Goal: Information Seeking & Learning: Learn about a topic

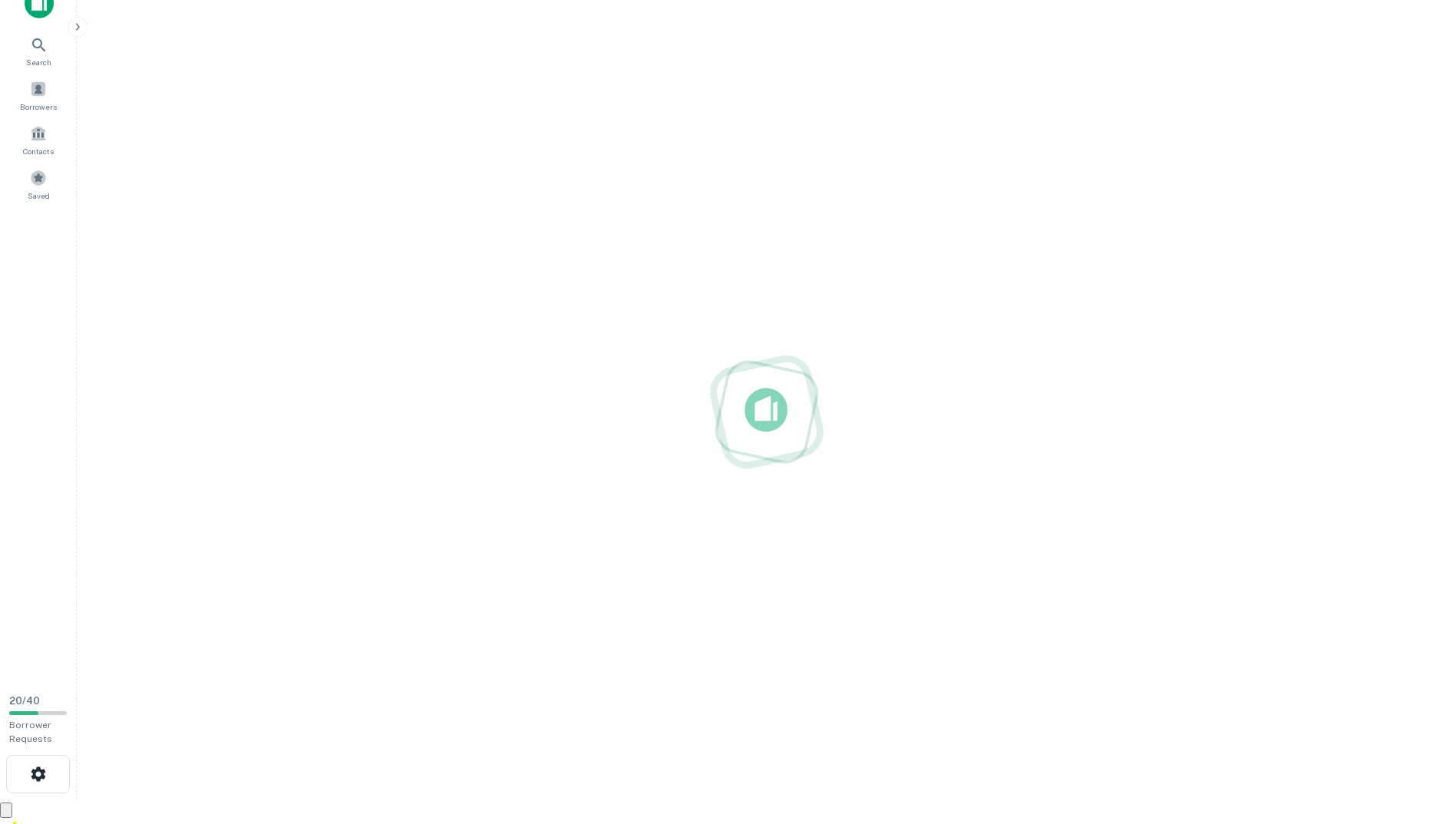
scroll to position [24, 0]
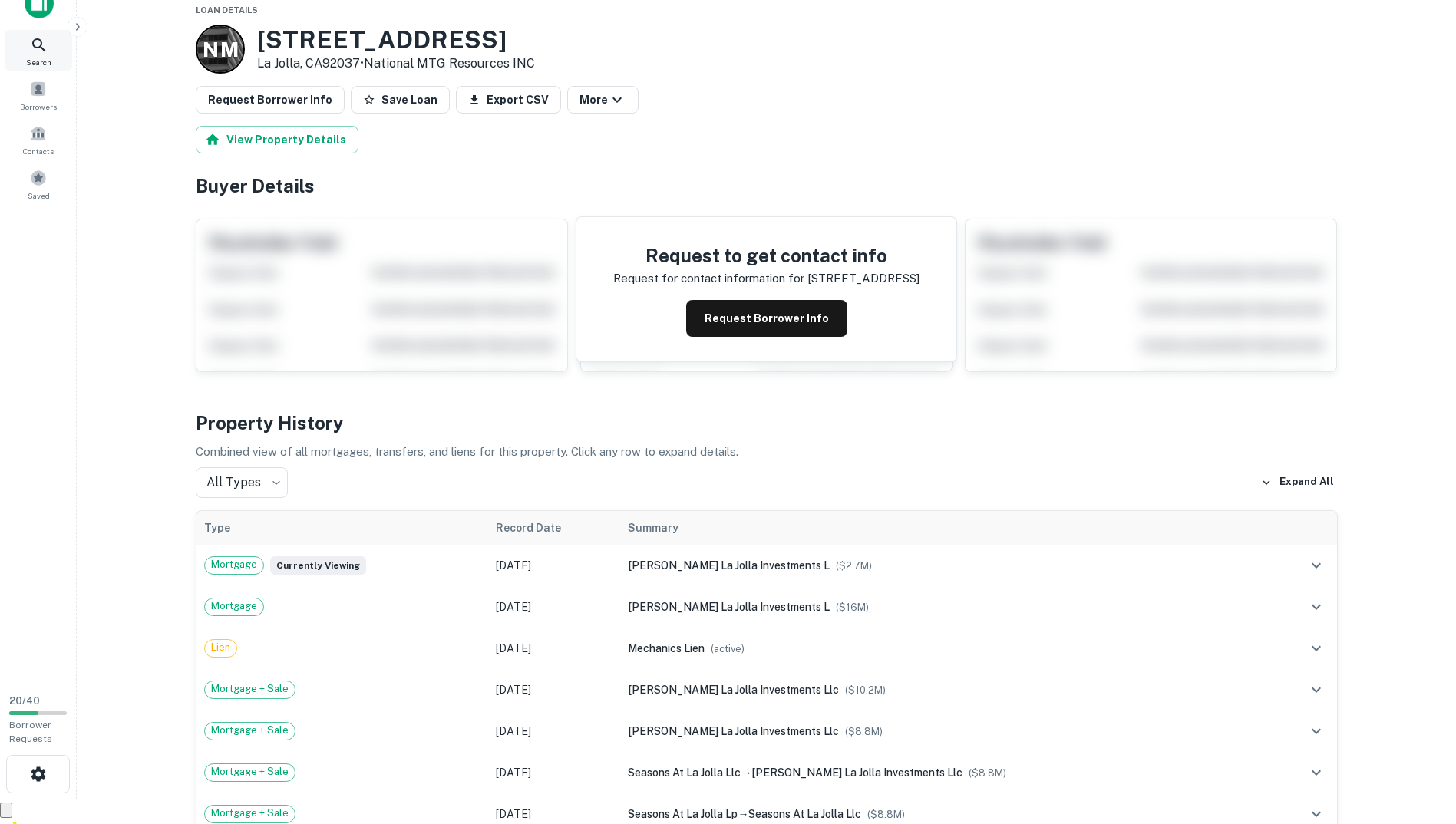
click at [40, 56] on div "Search" at bounding box center [38, 50] width 67 height 41
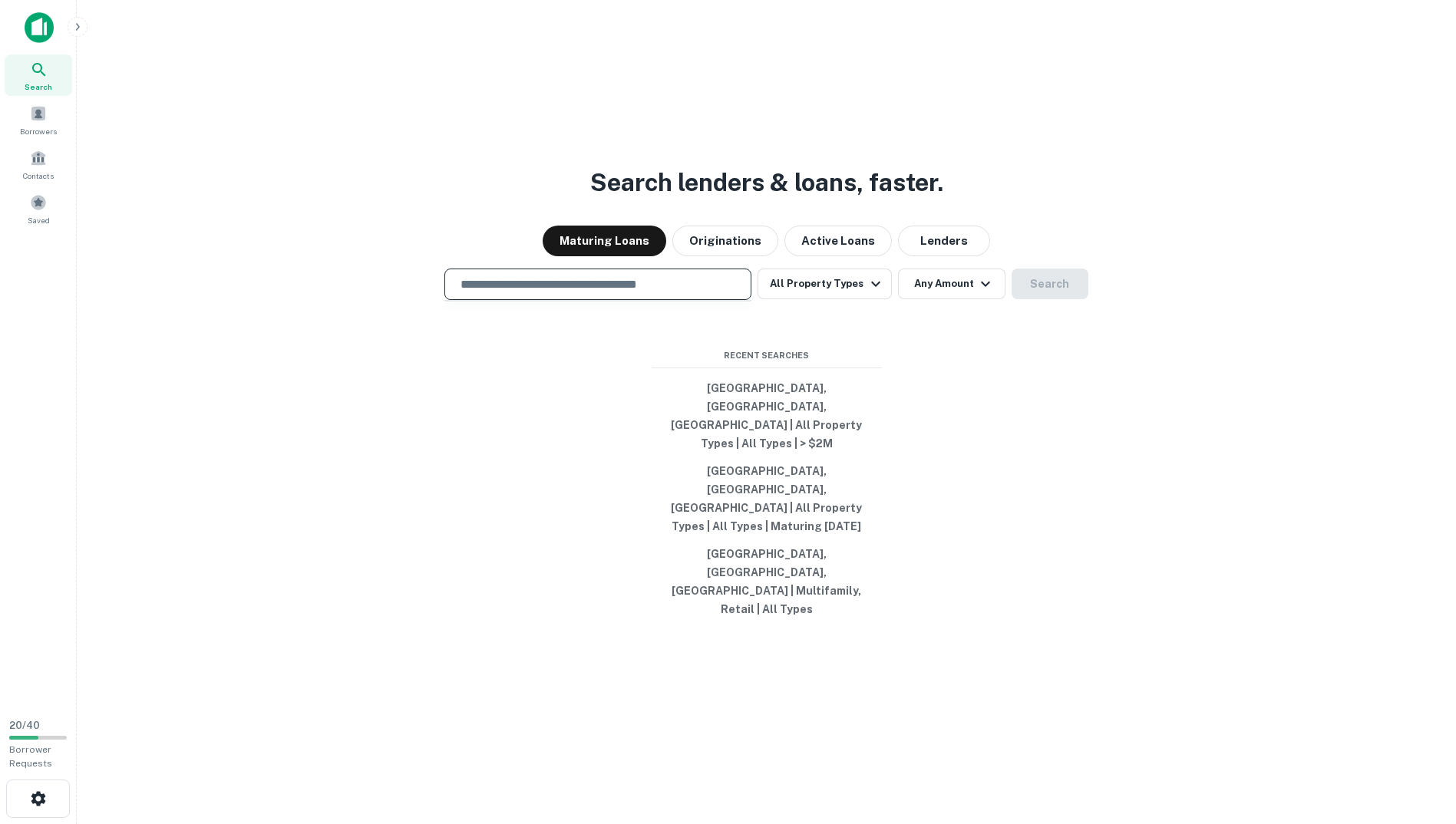
click at [579, 294] on input "text" at bounding box center [598, 284] width 294 height 18
type input "**********"
click at [1044, 299] on button "Search" at bounding box center [1049, 283] width 77 height 30
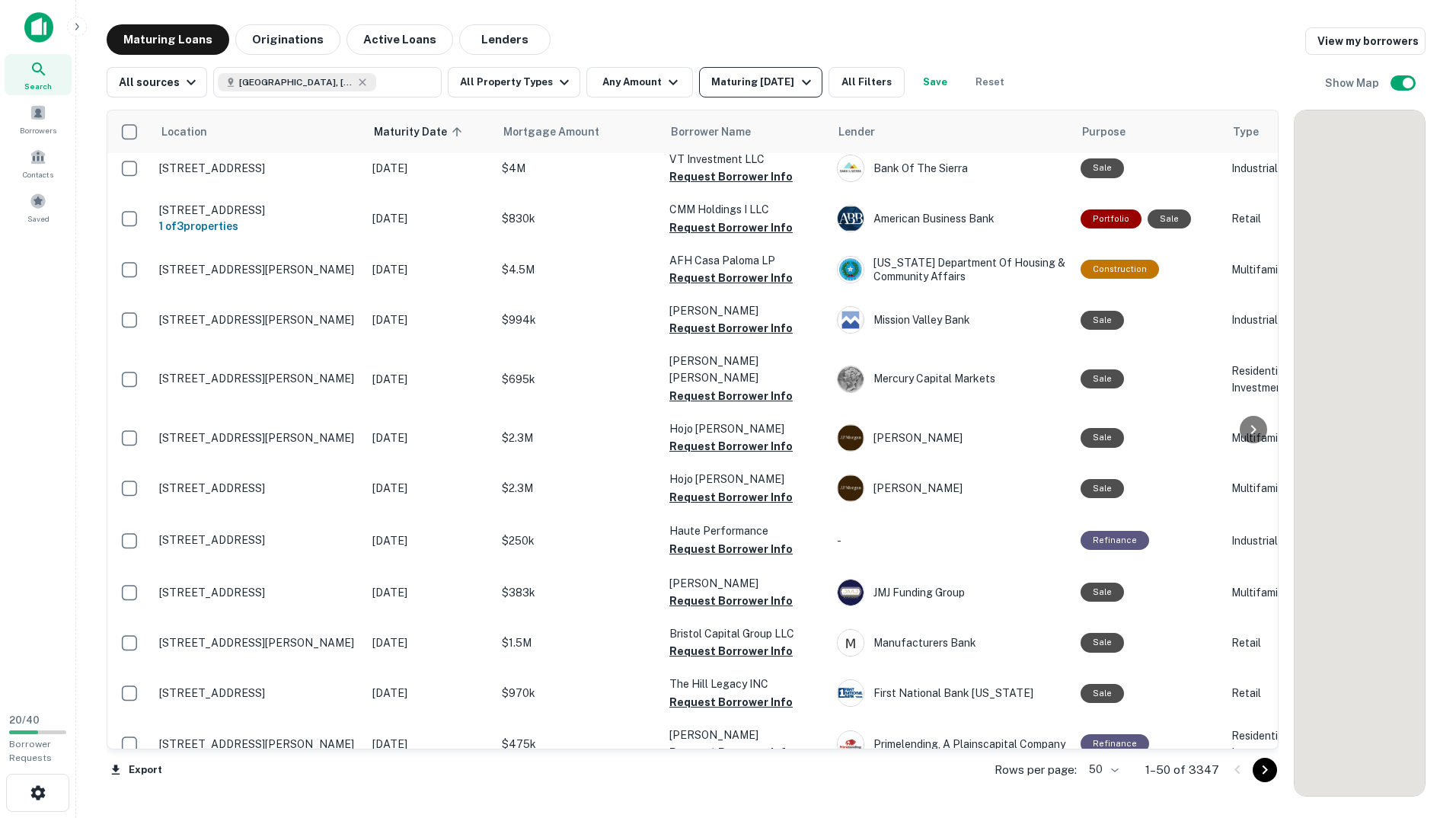
scroll to position [428, 0]
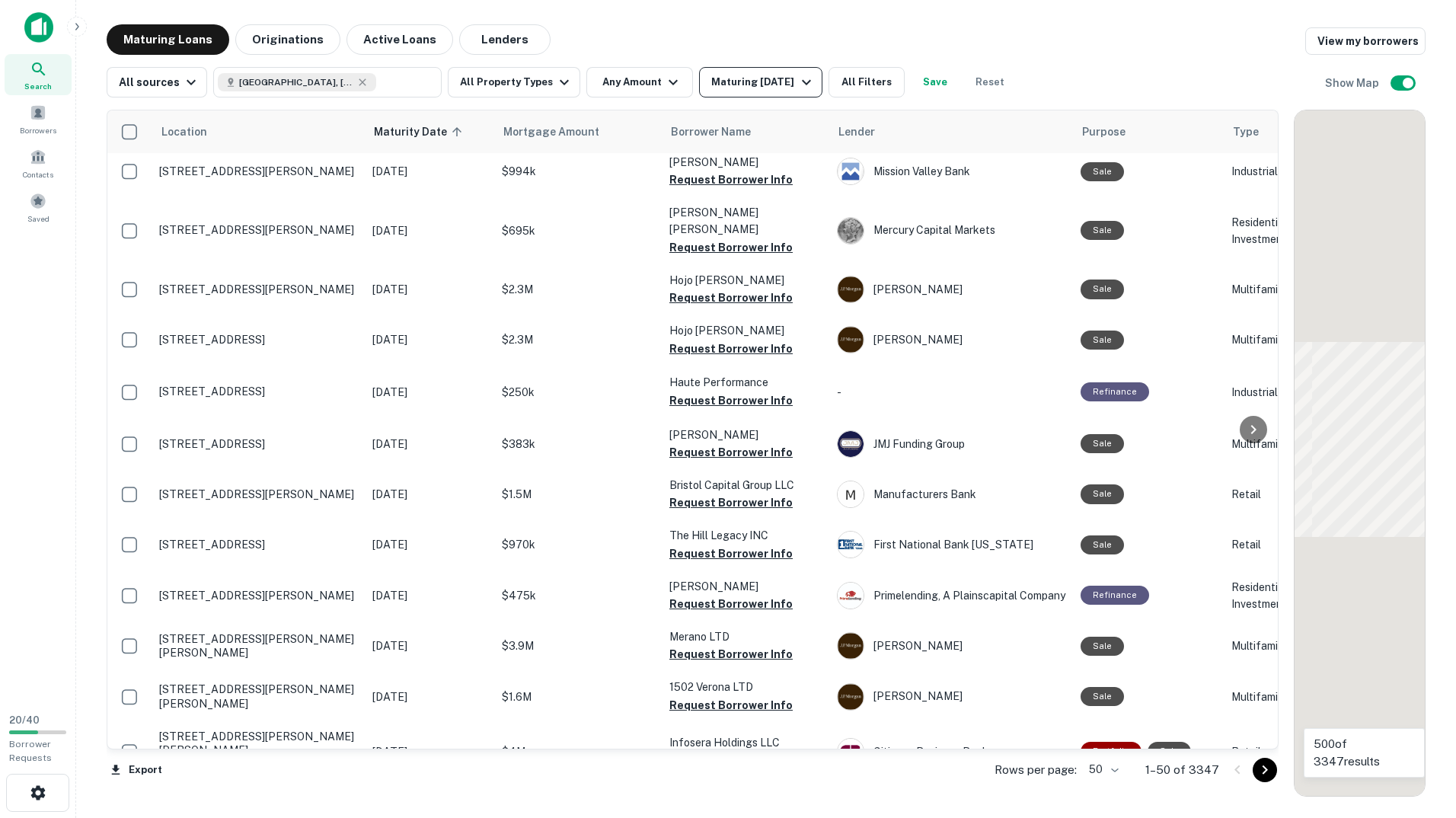
click at [764, 82] on div "Maturing In 1 Year" at bounding box center [763, 82] width 104 height 18
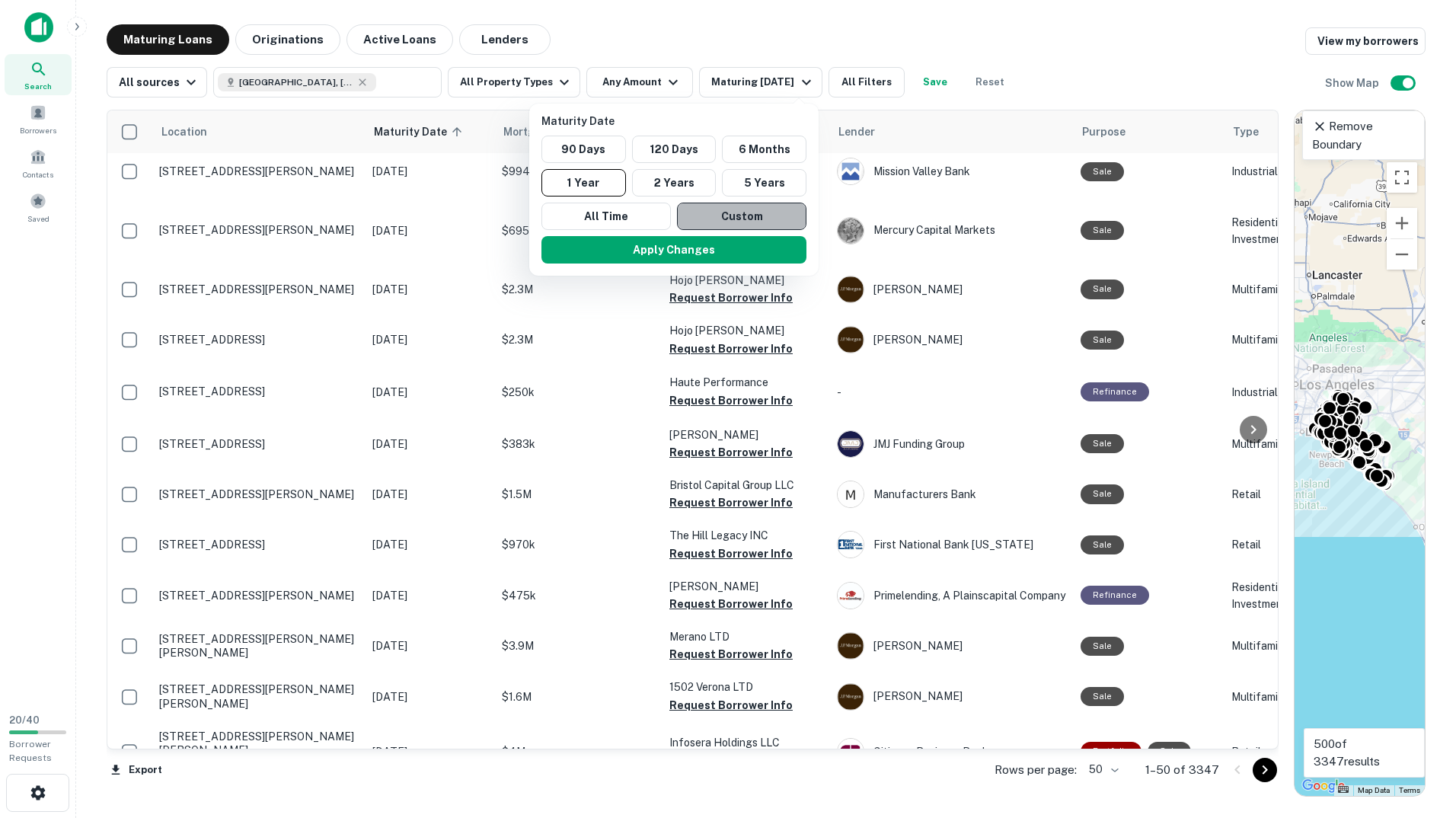
click at [752, 207] on button "Custom" at bounding box center [741, 216] width 130 height 28
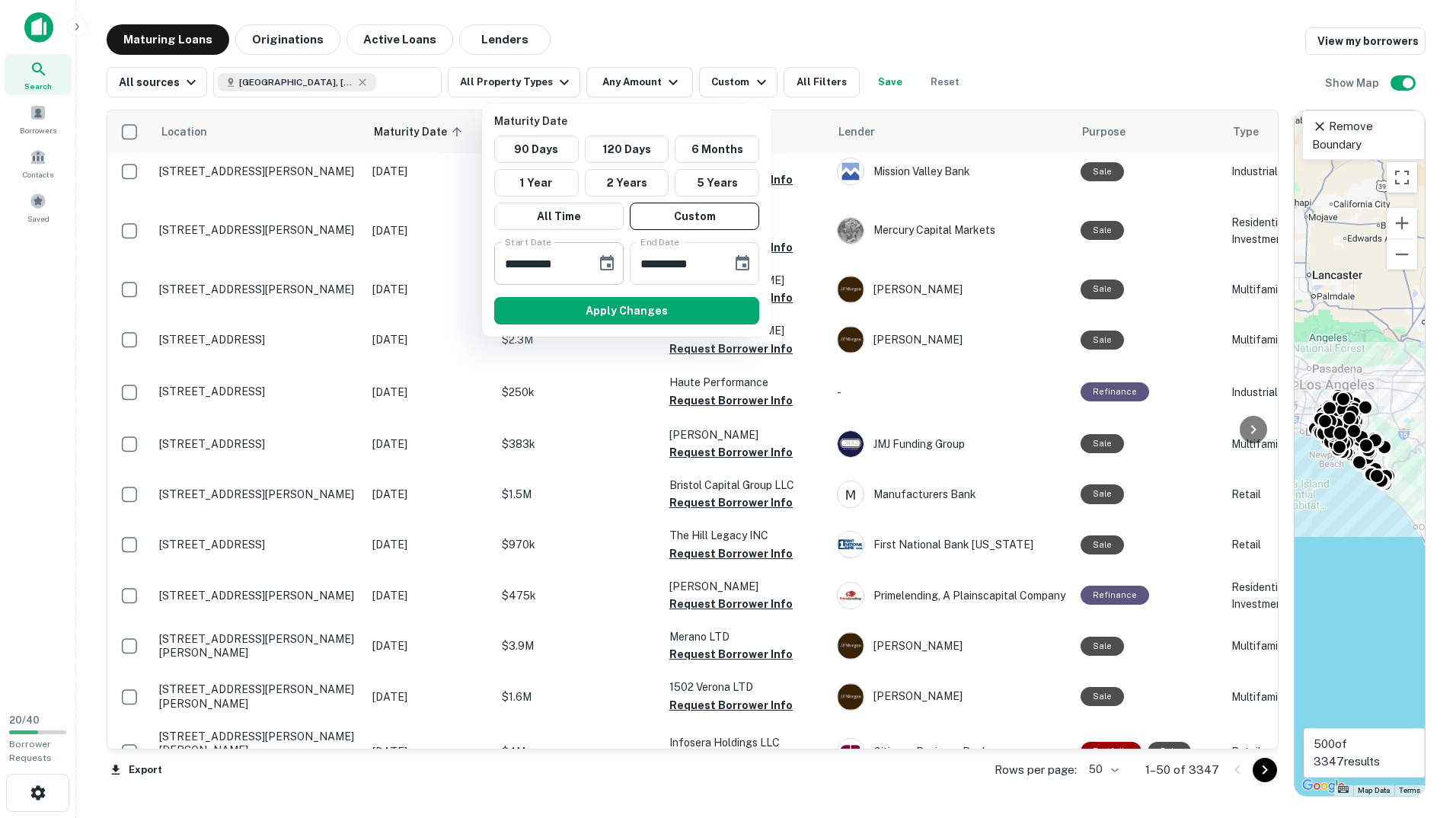
click at [612, 265] on icon "Choose date, selected date is Sep 11, 2025" at bounding box center [607, 264] width 18 height 18
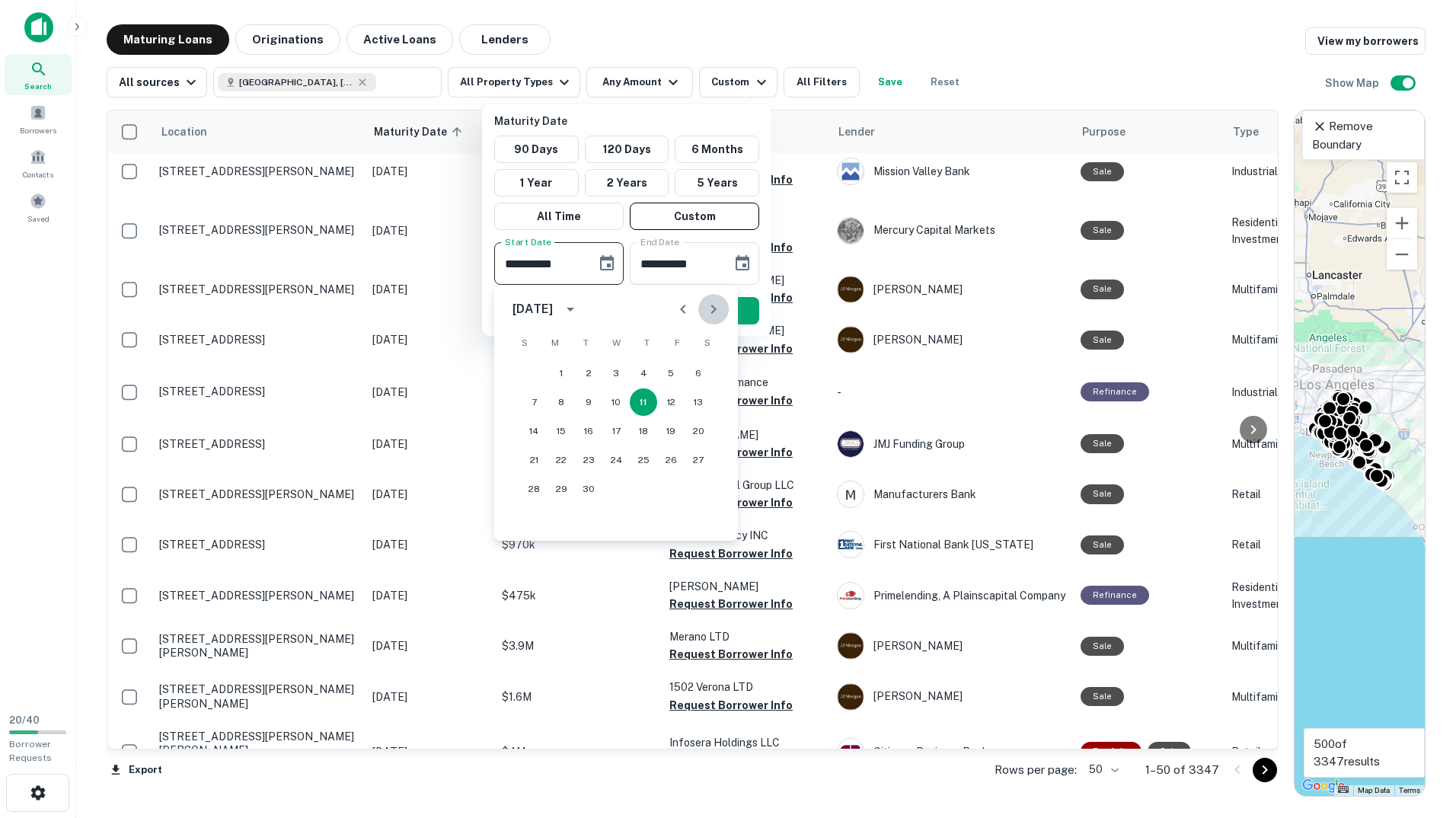
click at [723, 306] on button "Next month" at bounding box center [713, 309] width 30 height 30
click at [684, 308] on icon "Previous month" at bounding box center [683, 309] width 18 height 18
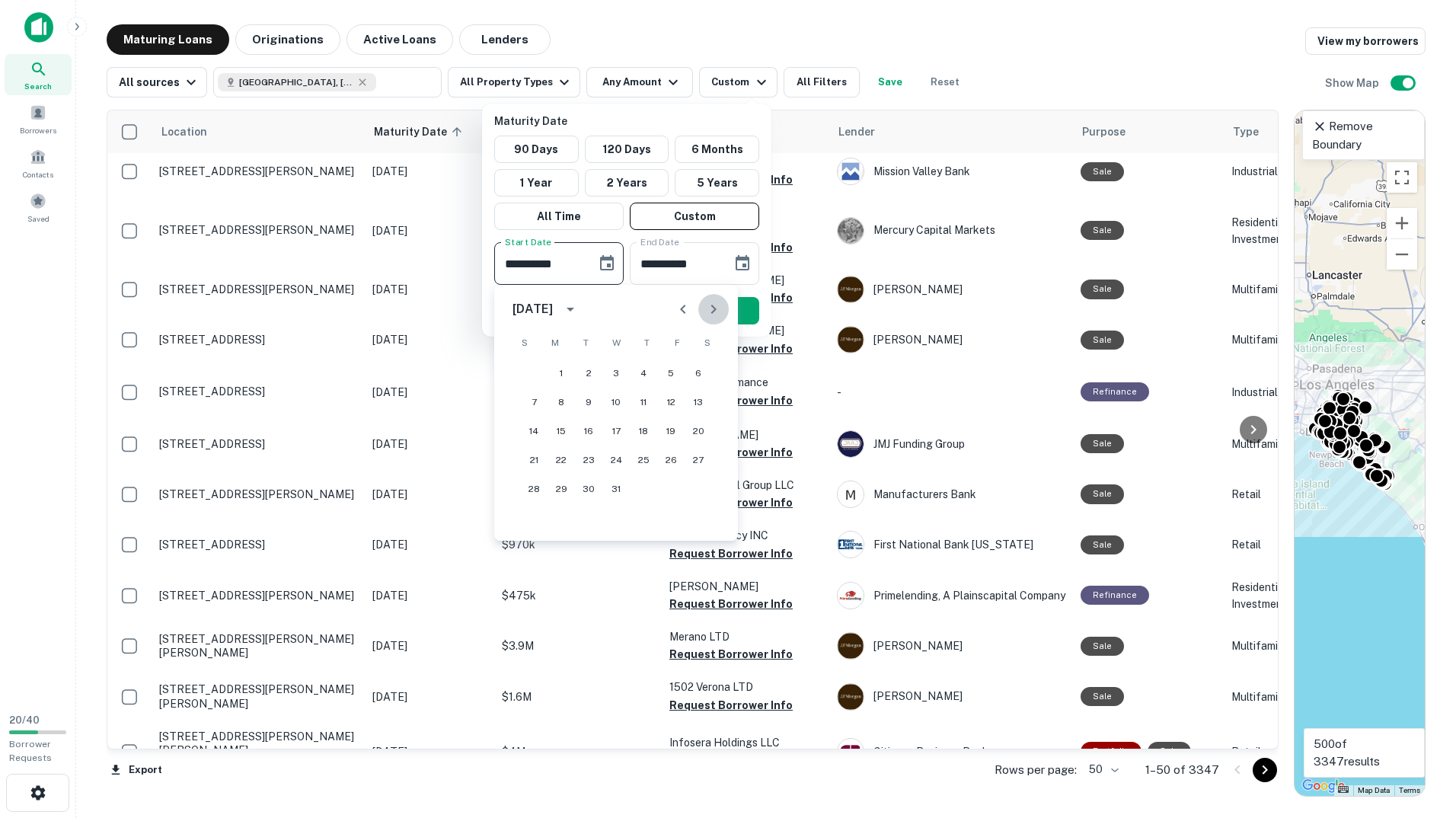
click at [714, 315] on icon "Next month" at bounding box center [714, 309] width 18 height 18
click at [644, 368] on button "1" at bounding box center [643, 373] width 28 height 28
type input "**********"
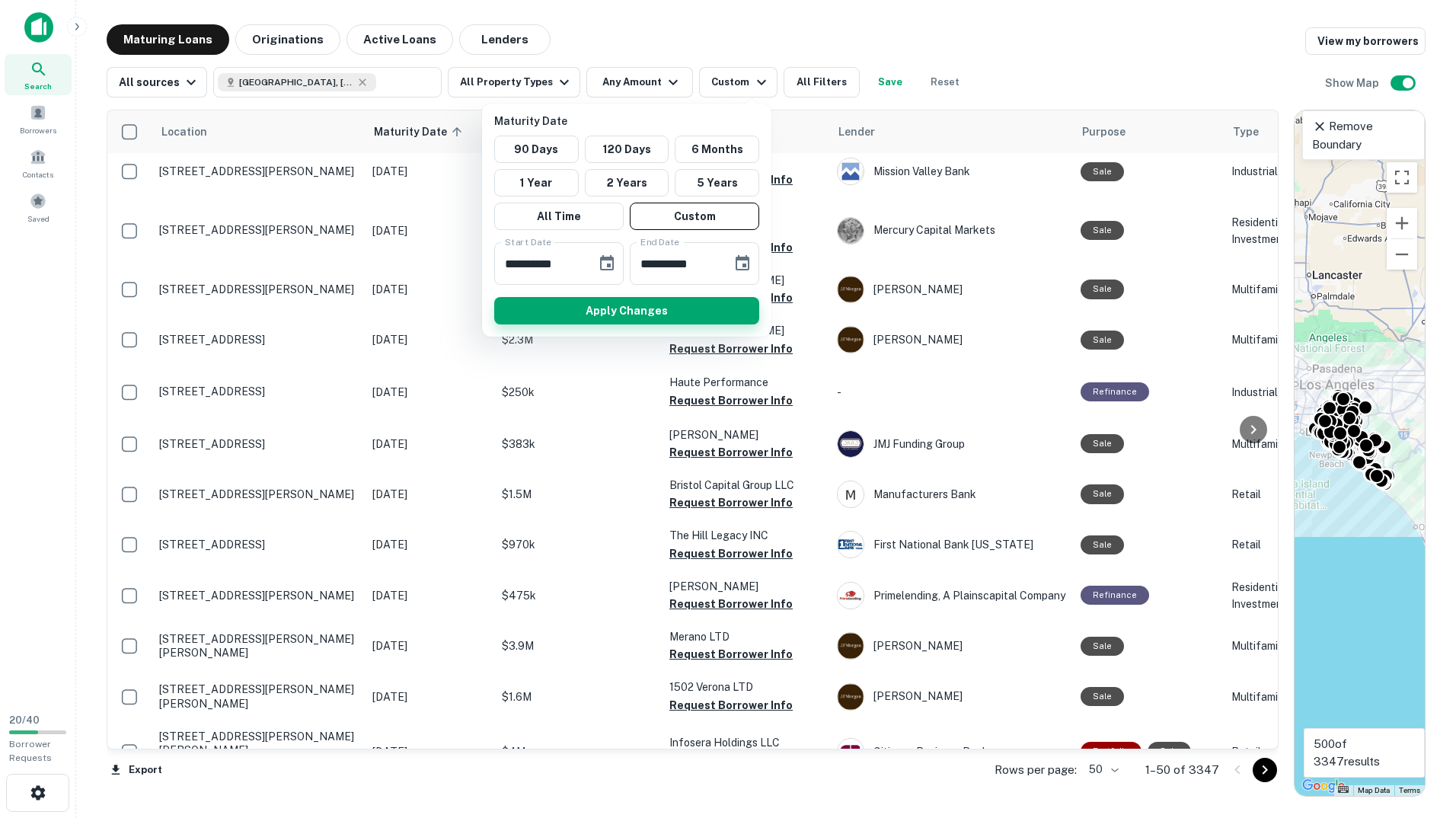
click at [695, 306] on button "Apply Changes" at bounding box center [626, 311] width 265 height 28
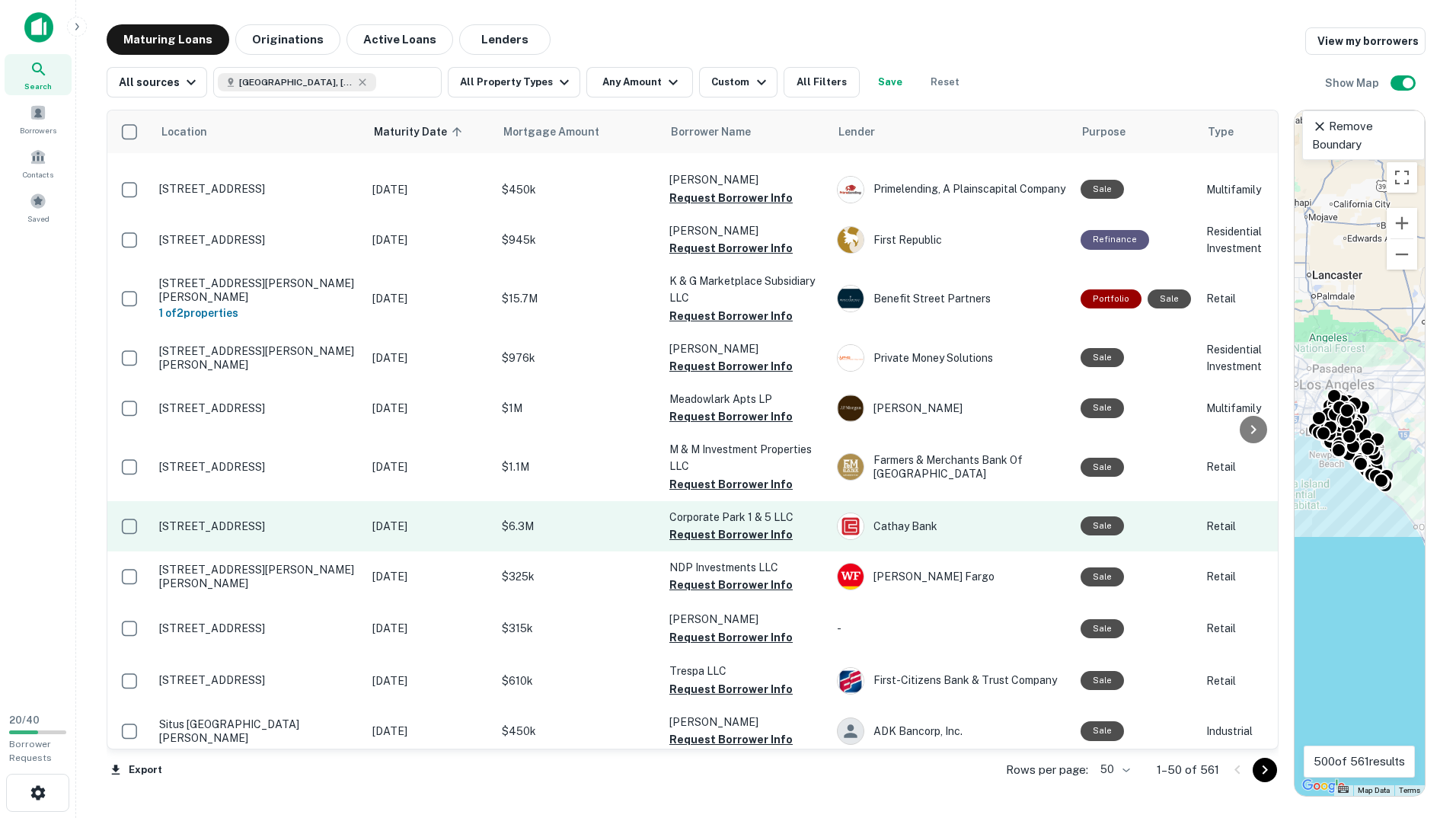
scroll to position [809, 0]
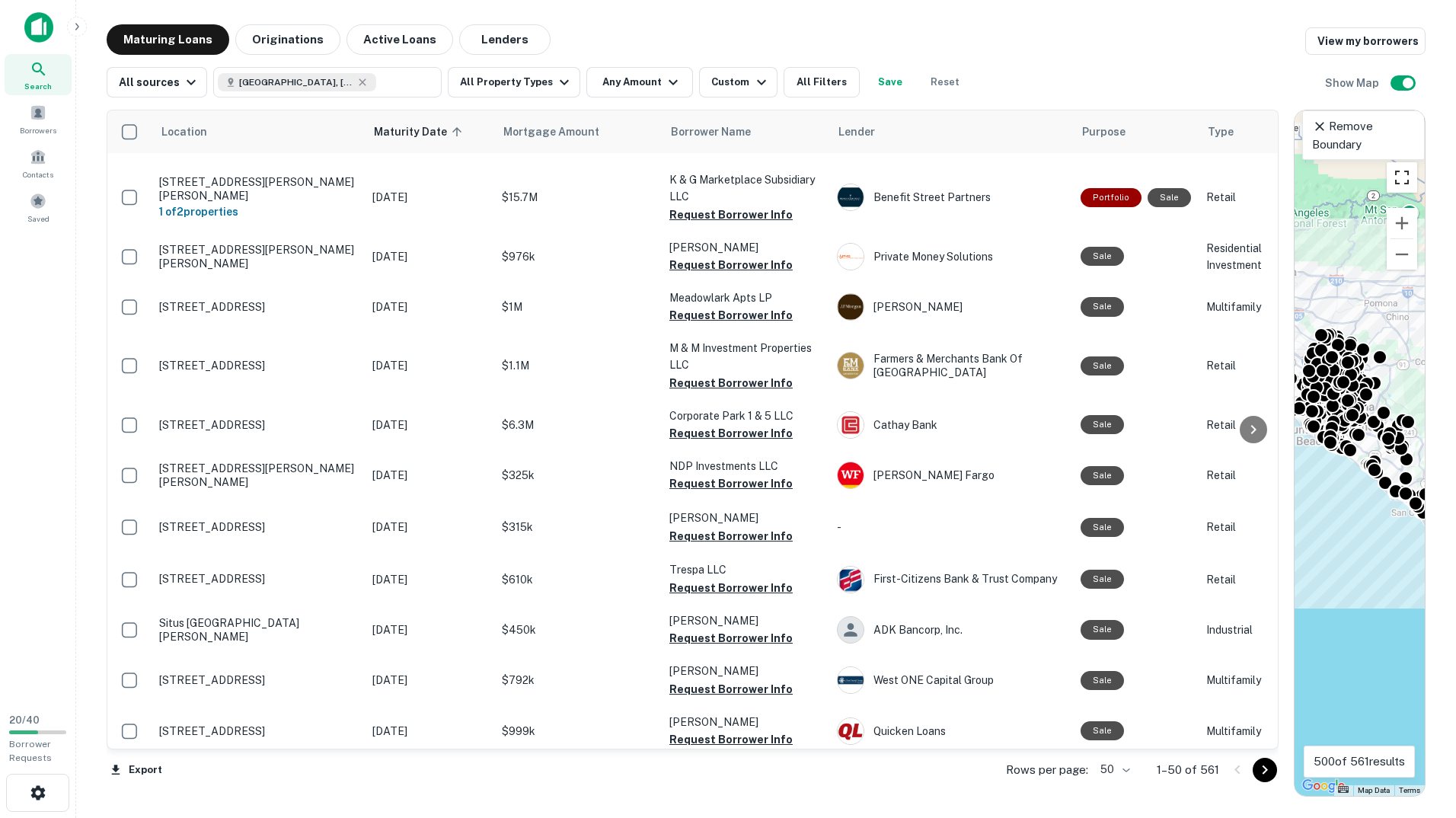
click at [1402, 174] on button "Toggle fullscreen view" at bounding box center [1402, 177] width 30 height 30
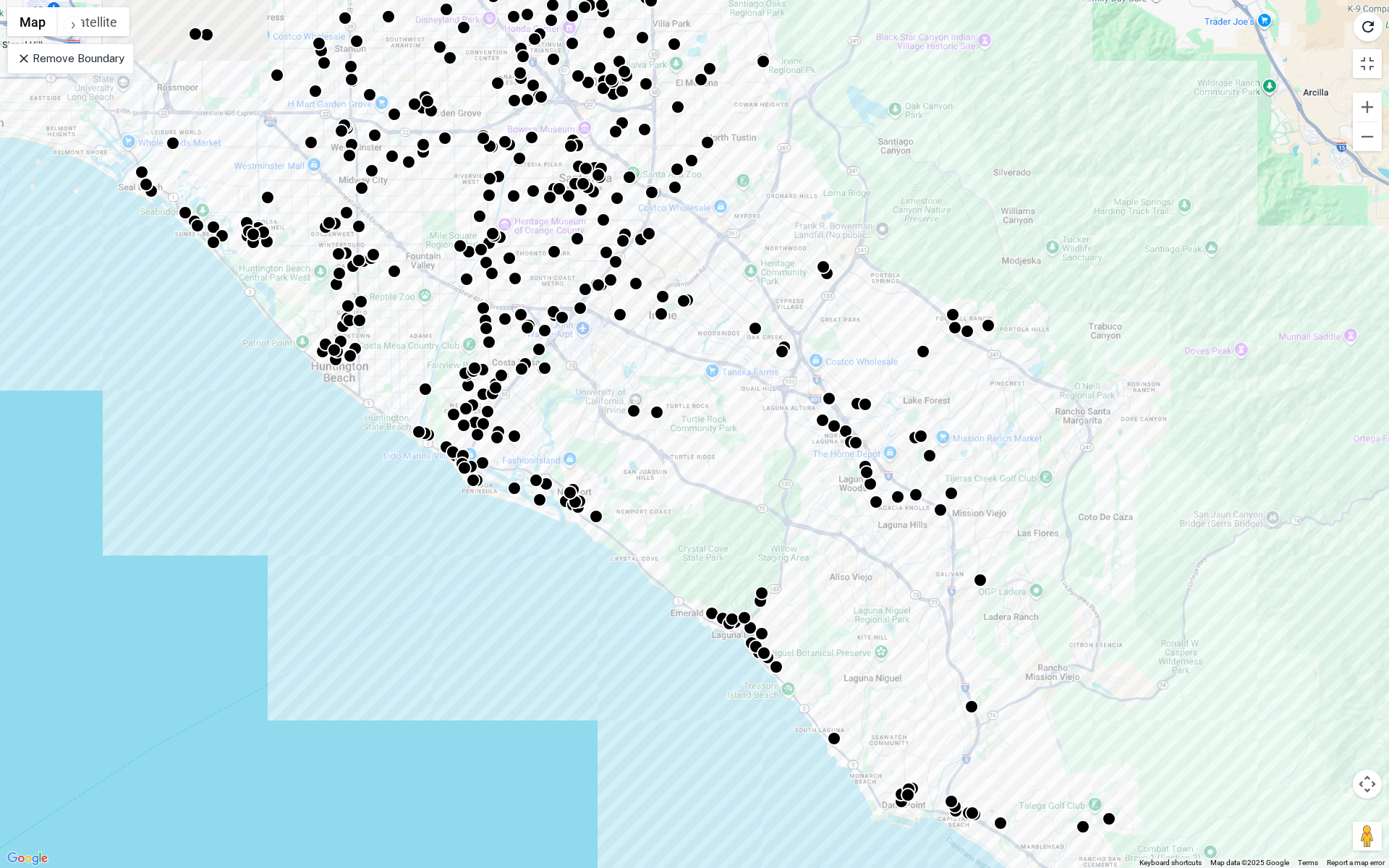
drag, startPoint x: 666, startPoint y: 285, endPoint x: 923, endPoint y: 640, distance: 438.3
click at [923, 640] on div "To activate drag with keyboard, press Alt + Enter. Once in keyboard drag state,…" at bounding box center [694, 434] width 1389 height 868
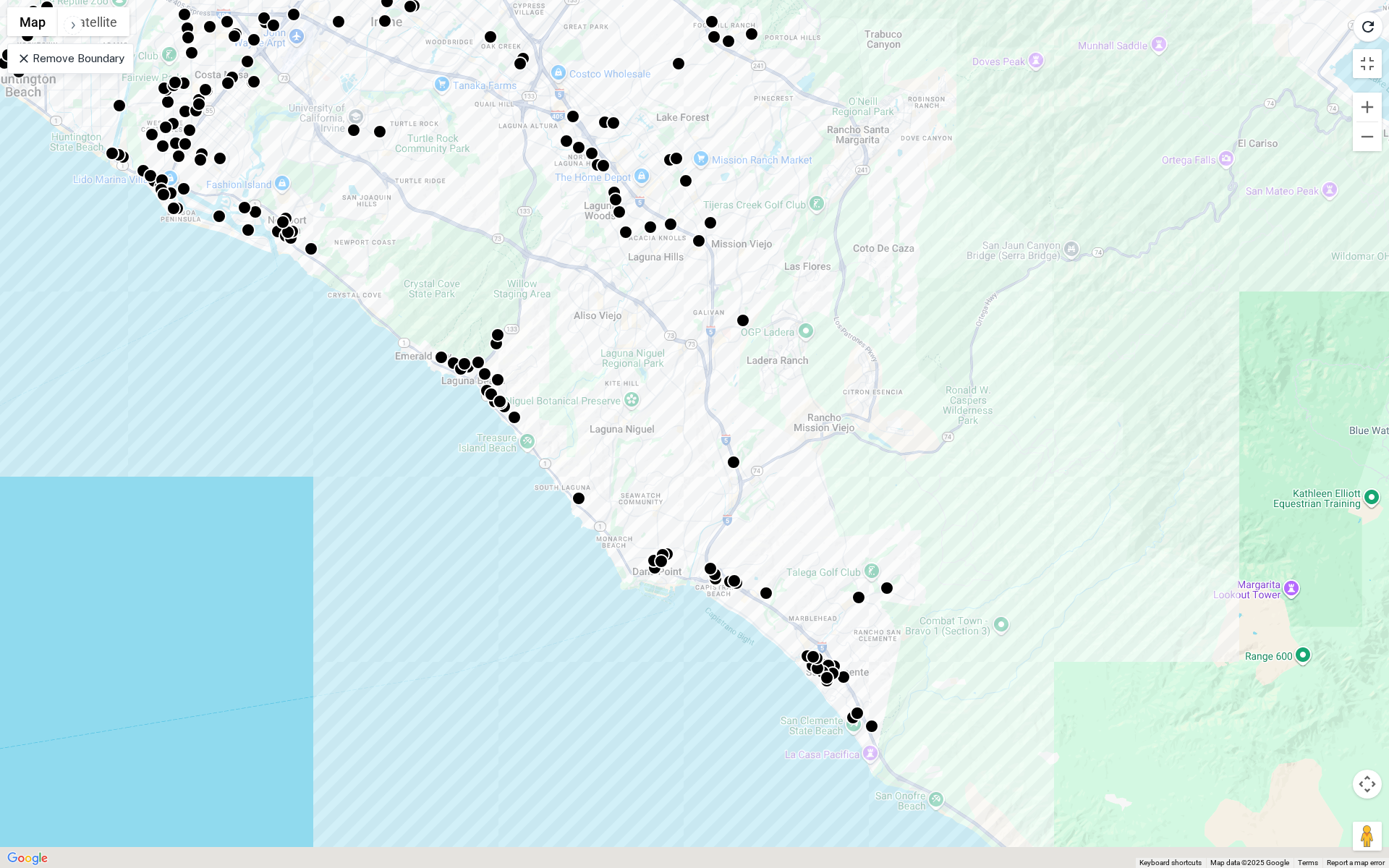
drag, startPoint x: 894, startPoint y: 634, endPoint x: 557, endPoint y: 266, distance: 499.0
click at [557, 266] on div "To activate drag with keyboard, press Alt + Enter. Once in keyboard drag state,…" at bounding box center [694, 434] width 1389 height 868
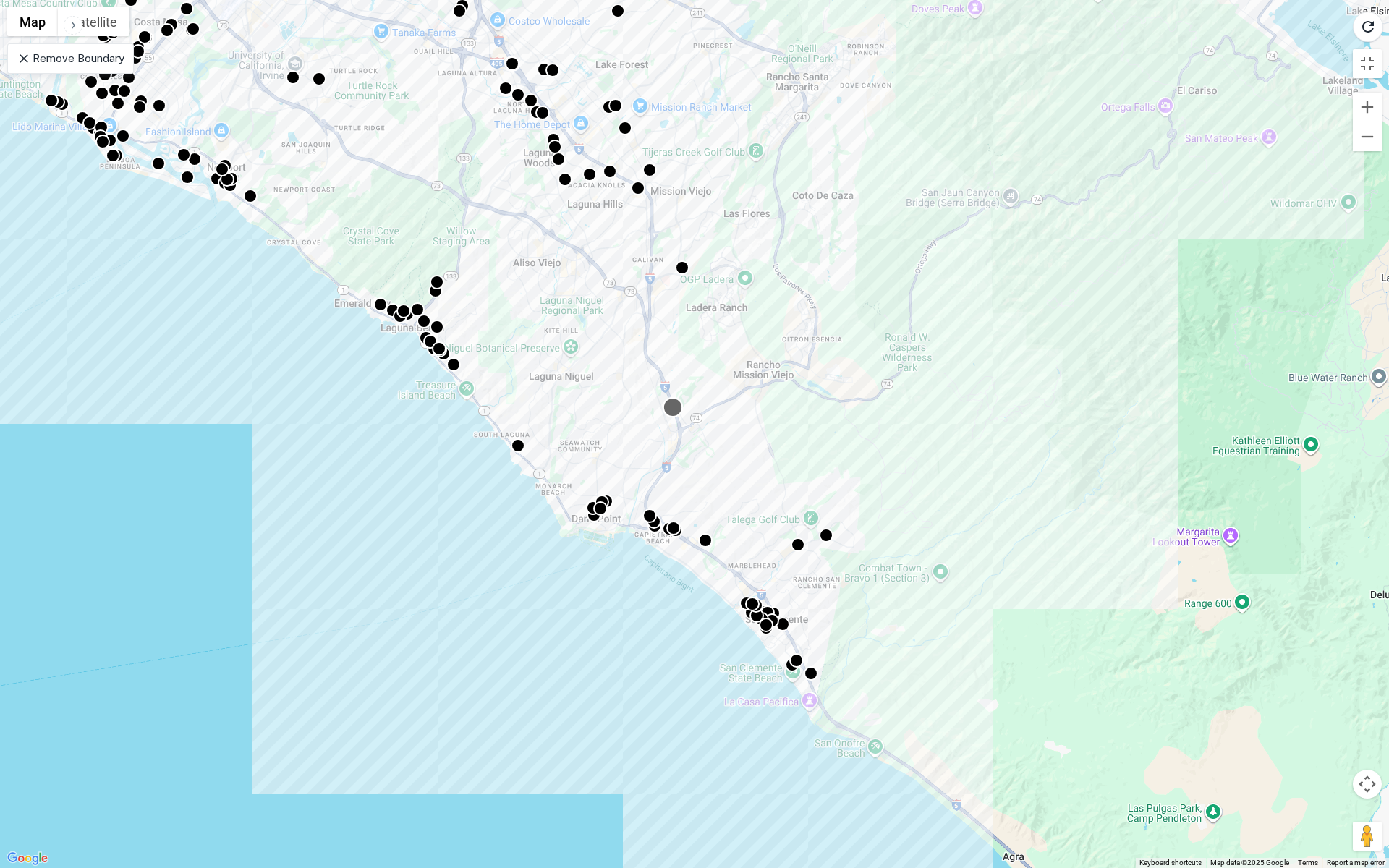
click at [673, 405] on div at bounding box center [673, 408] width 21 height 21
click at [23, 60] on icon at bounding box center [24, 59] width 14 height 14
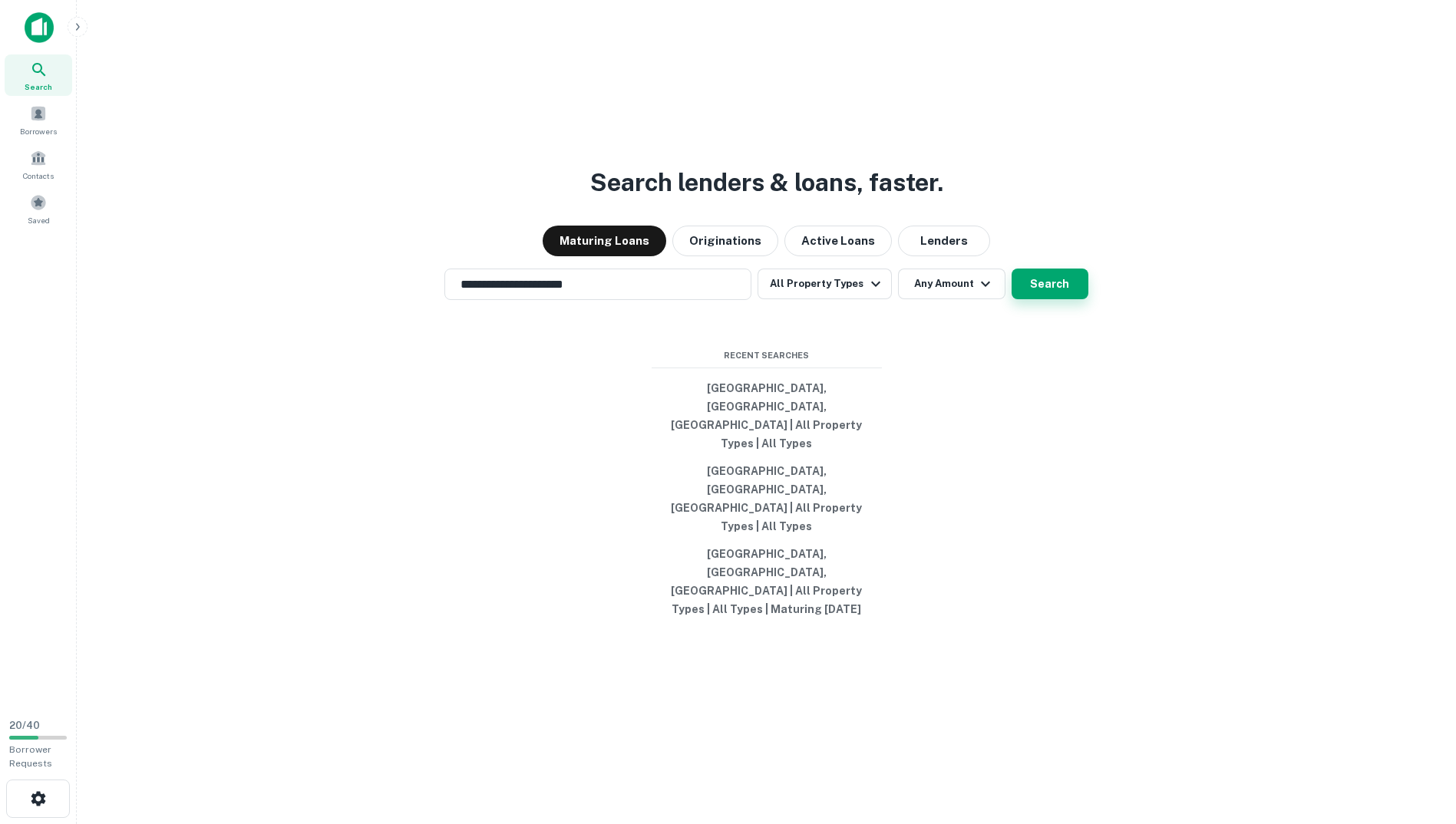
click at [1038, 299] on button "Search" at bounding box center [1049, 283] width 77 height 30
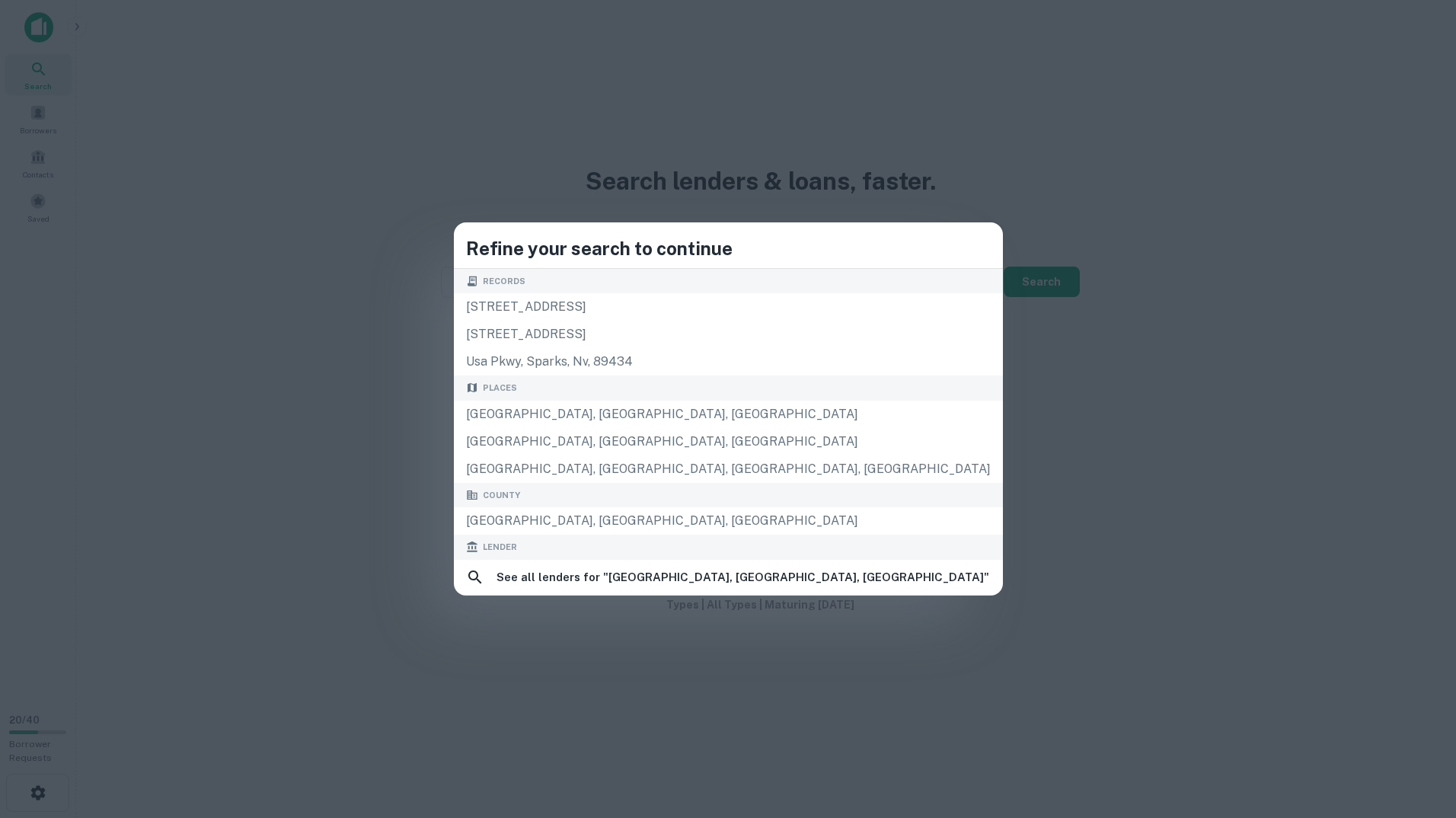
drag, startPoint x: 1049, startPoint y: 487, endPoint x: 1007, endPoint y: 443, distance: 60.8
click at [1049, 488] on div "Refine your search to continue Records 77221 usal rd, whitethorn, ca, 95589 773…" at bounding box center [728, 409] width 1456 height 818
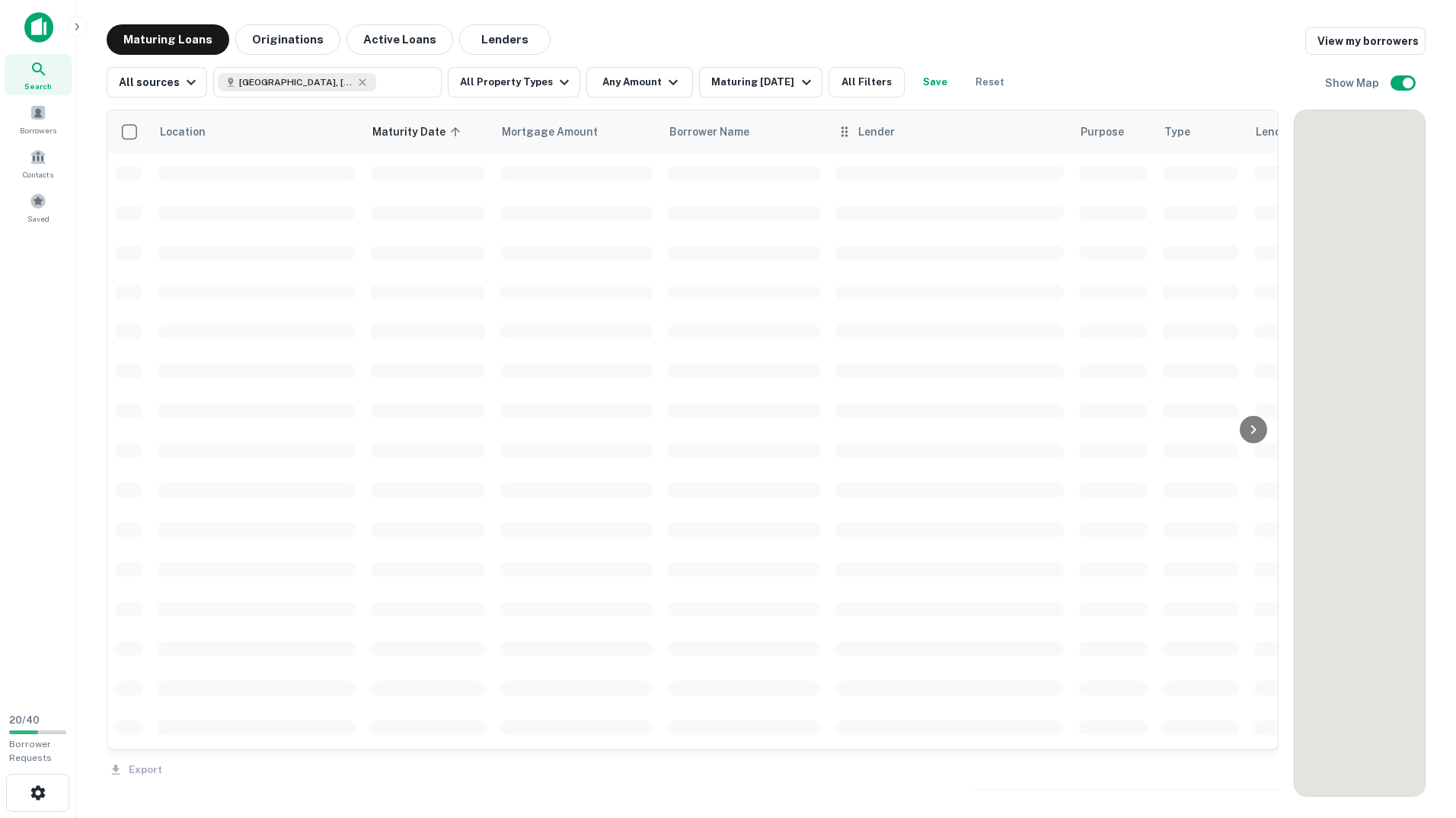
scroll to position [809, 0]
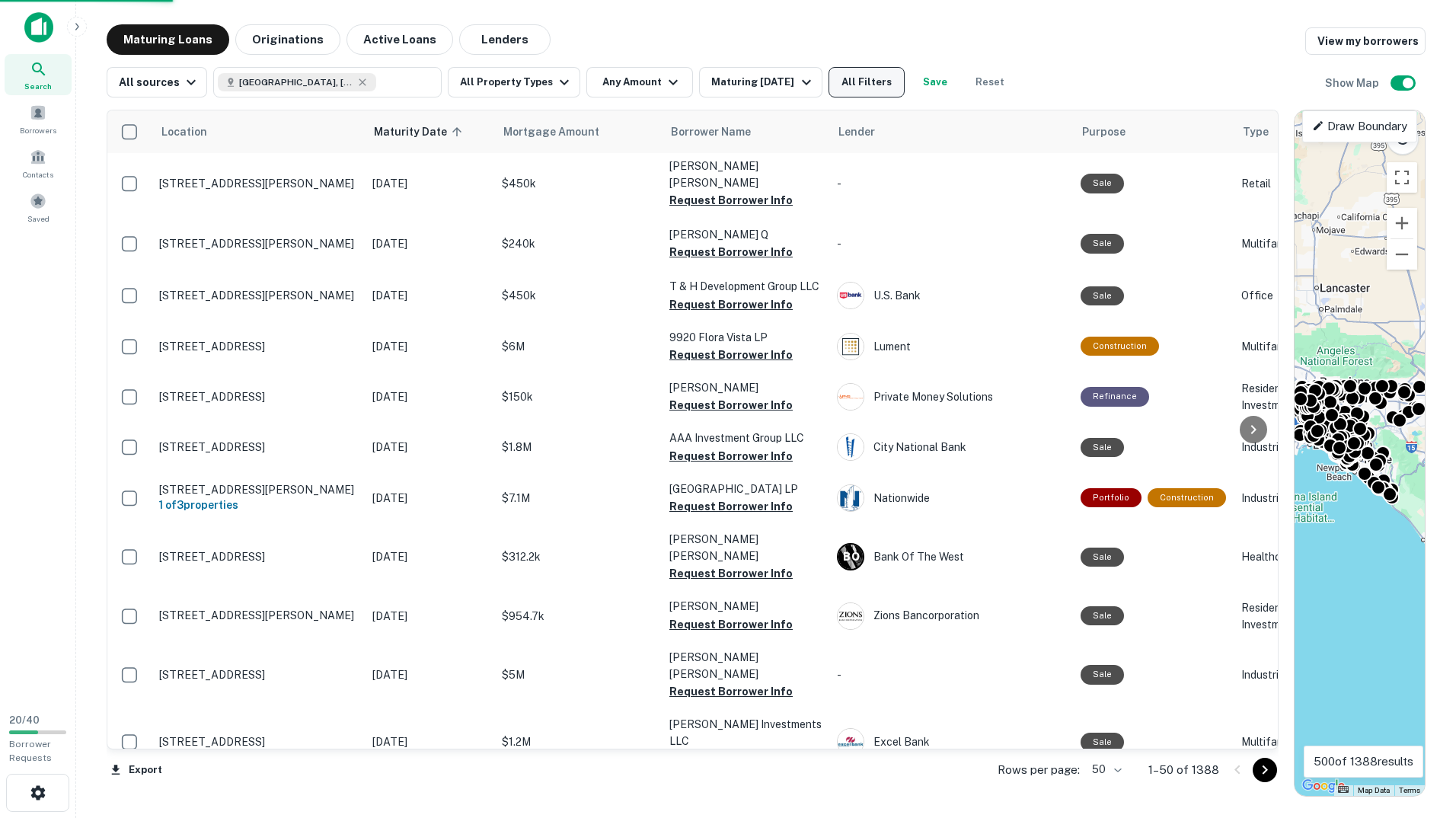
click at [866, 85] on button "All Filters" at bounding box center [866, 82] width 76 height 30
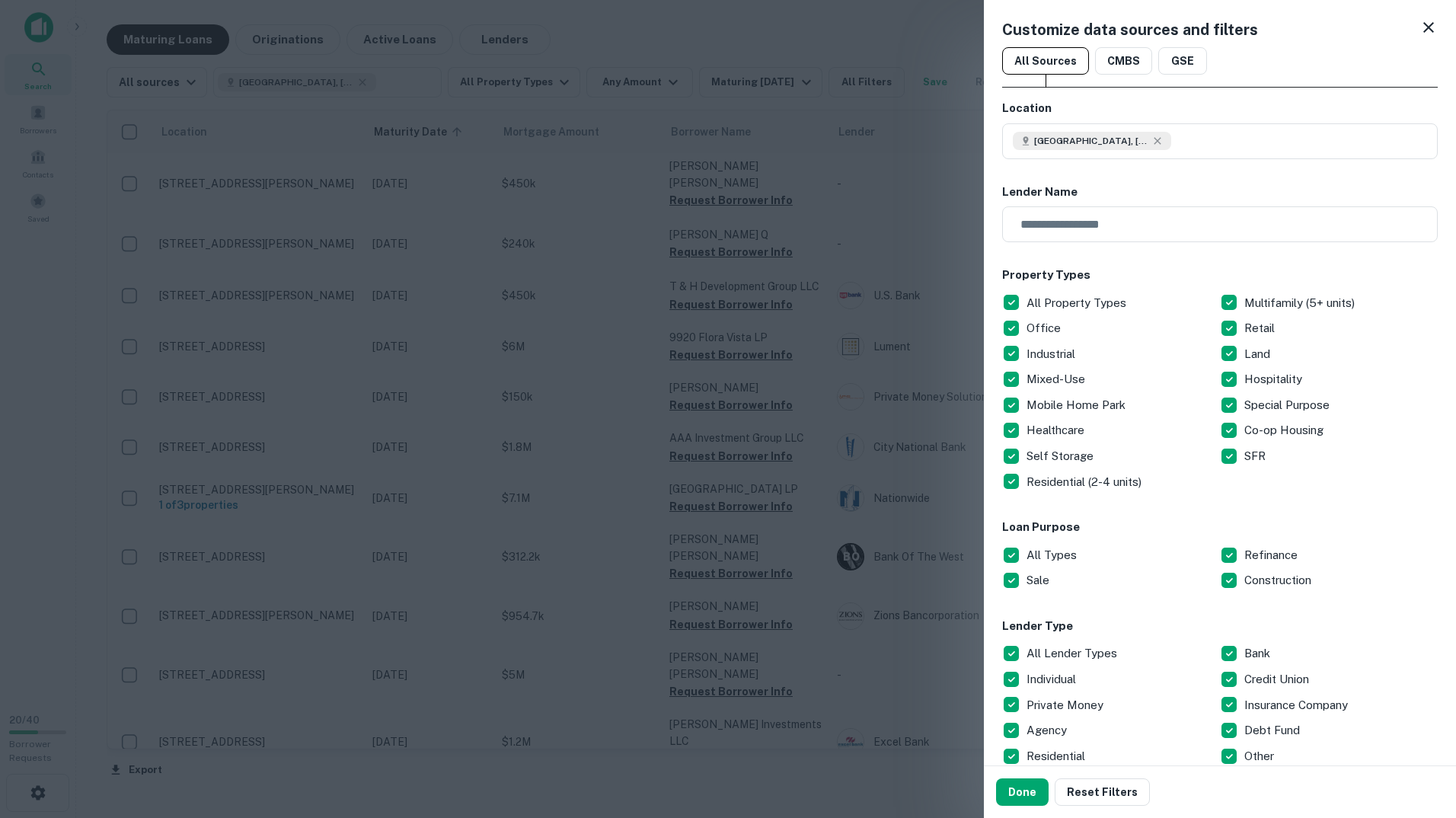
click at [1419, 29] on icon at bounding box center [1428, 28] width 18 height 18
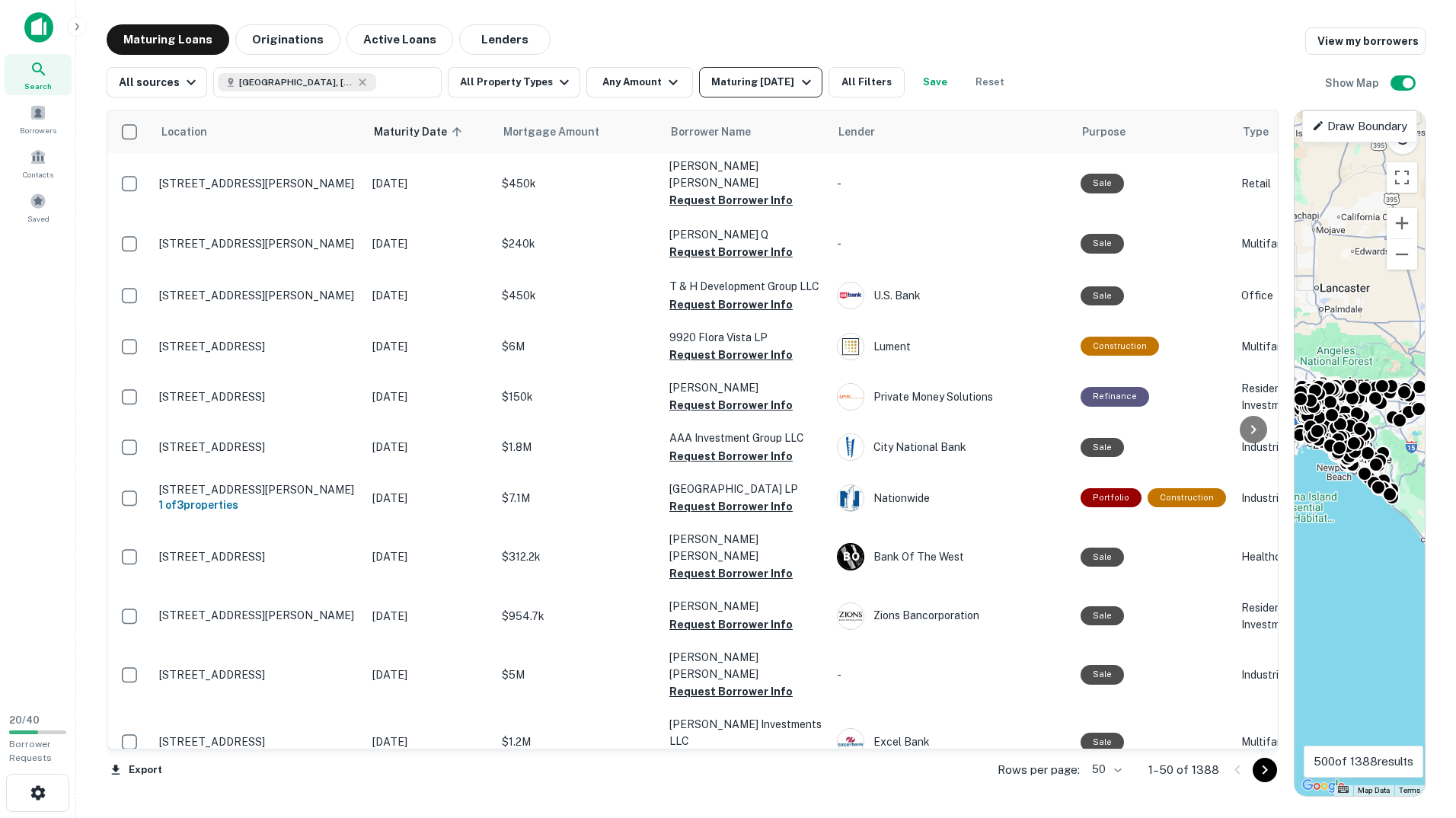
click at [802, 81] on icon "button" at bounding box center [806, 83] width 9 height 5
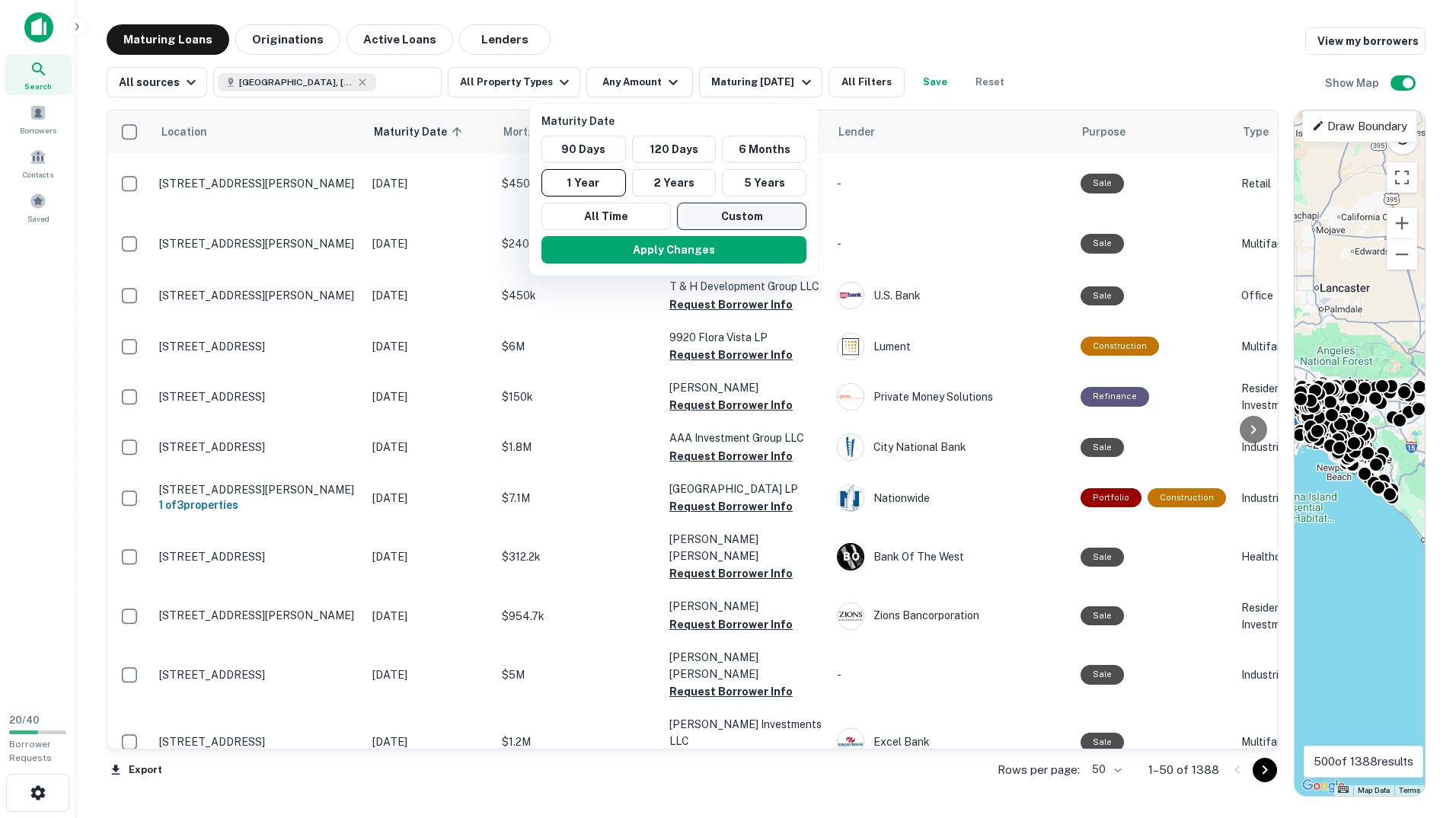
click at [718, 215] on button "Custom" at bounding box center [741, 216] width 130 height 28
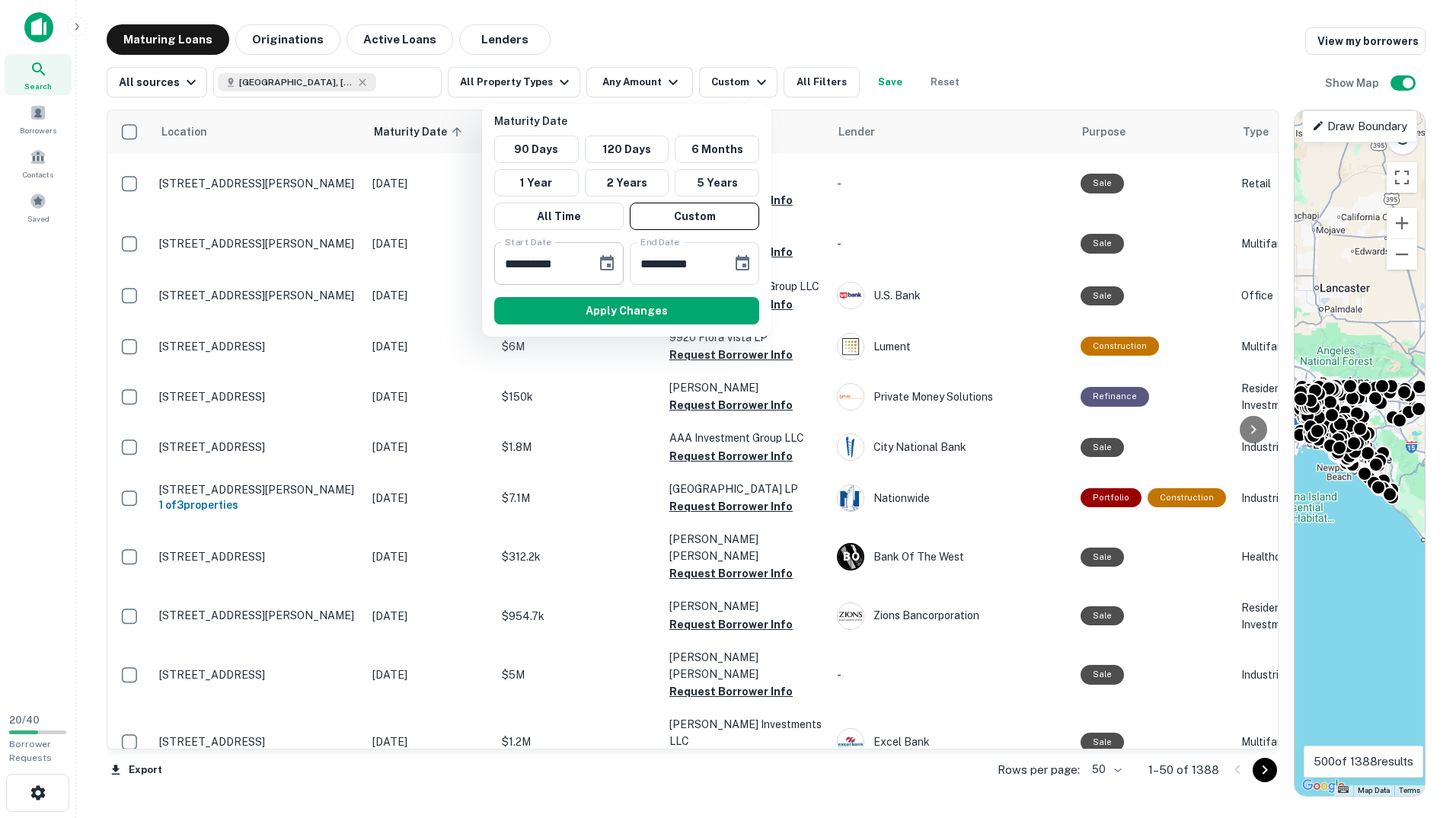
click at [608, 262] on icon "Choose date, selected date is Sep 11, 2025" at bounding box center [607, 264] width 18 height 18
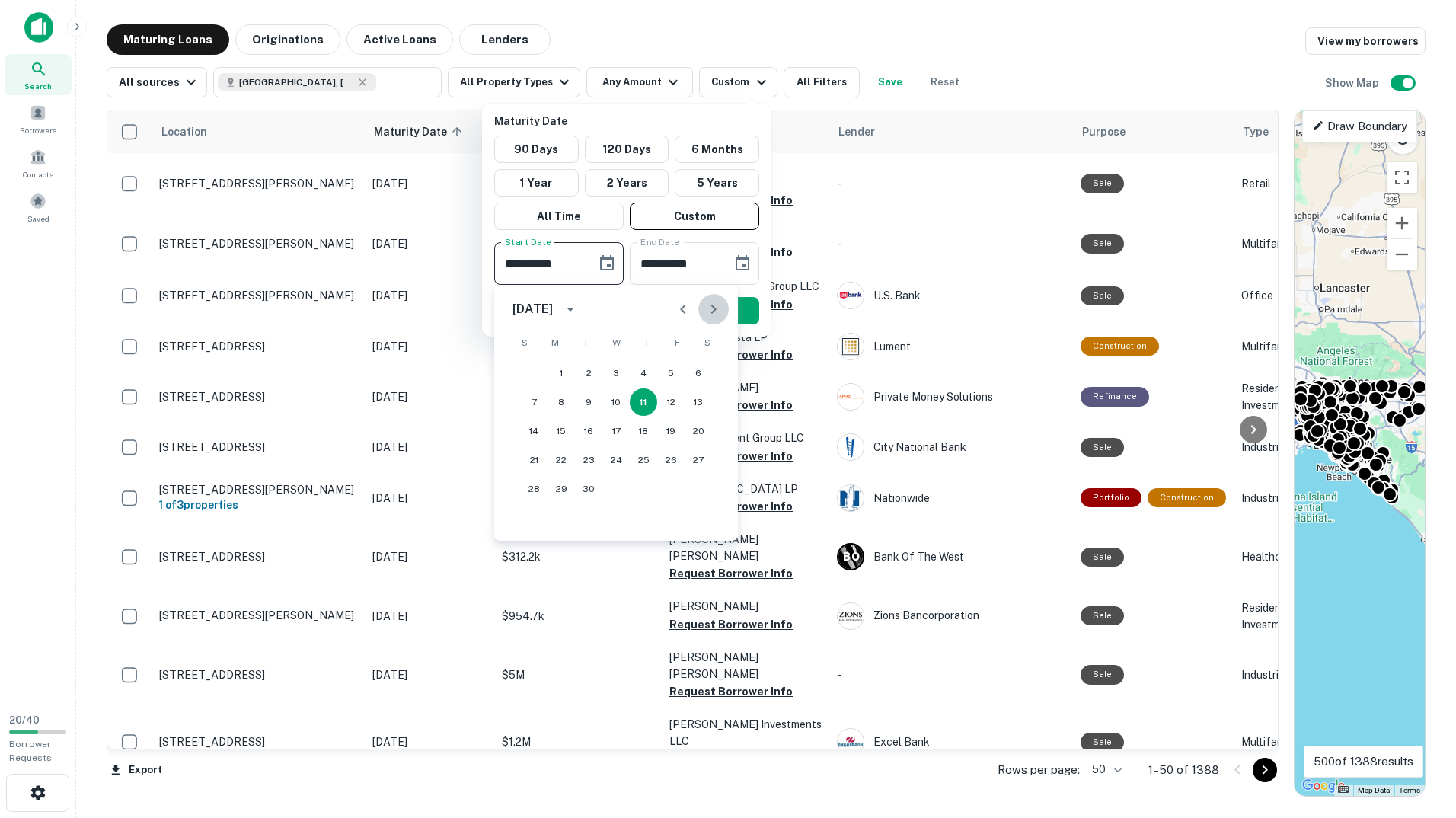
click at [705, 308] on icon "Next month" at bounding box center [714, 309] width 18 height 18
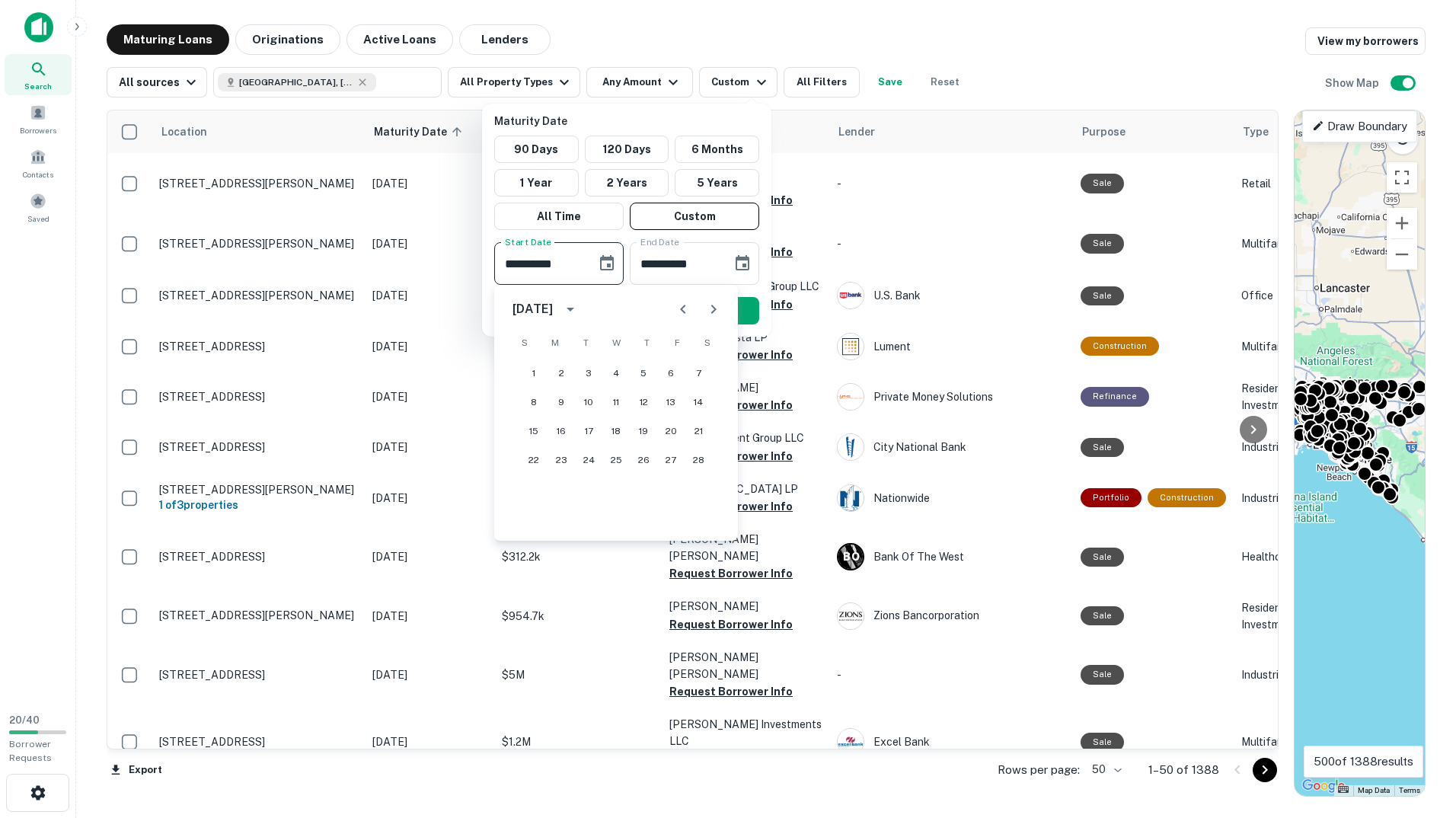
click at [683, 315] on icon "Previous month" at bounding box center [683, 309] width 18 height 18
click at [649, 377] on button "1" at bounding box center [643, 373] width 28 height 28
type input "**********"
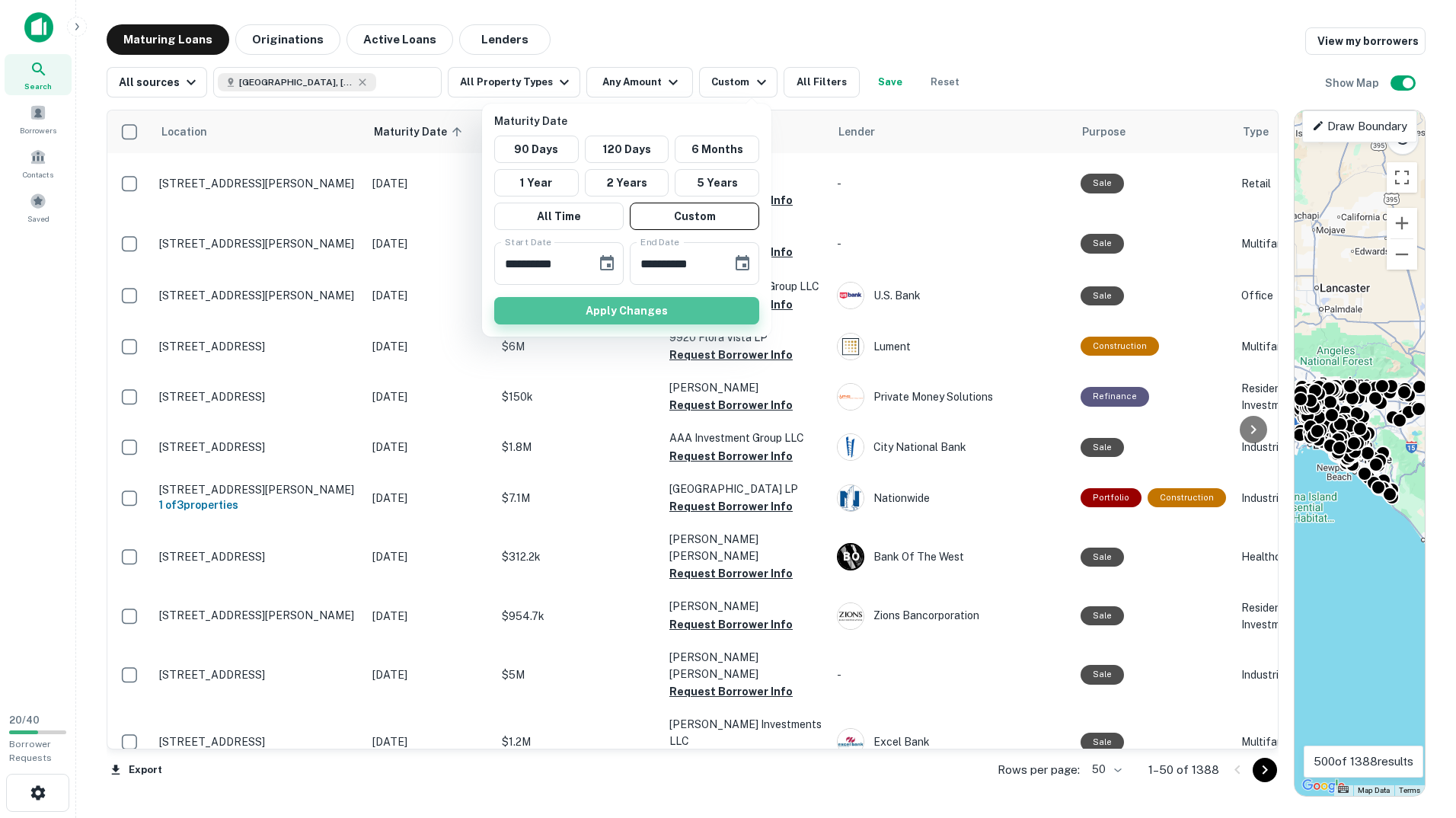
click at [693, 300] on button "Apply Changes" at bounding box center [626, 311] width 265 height 28
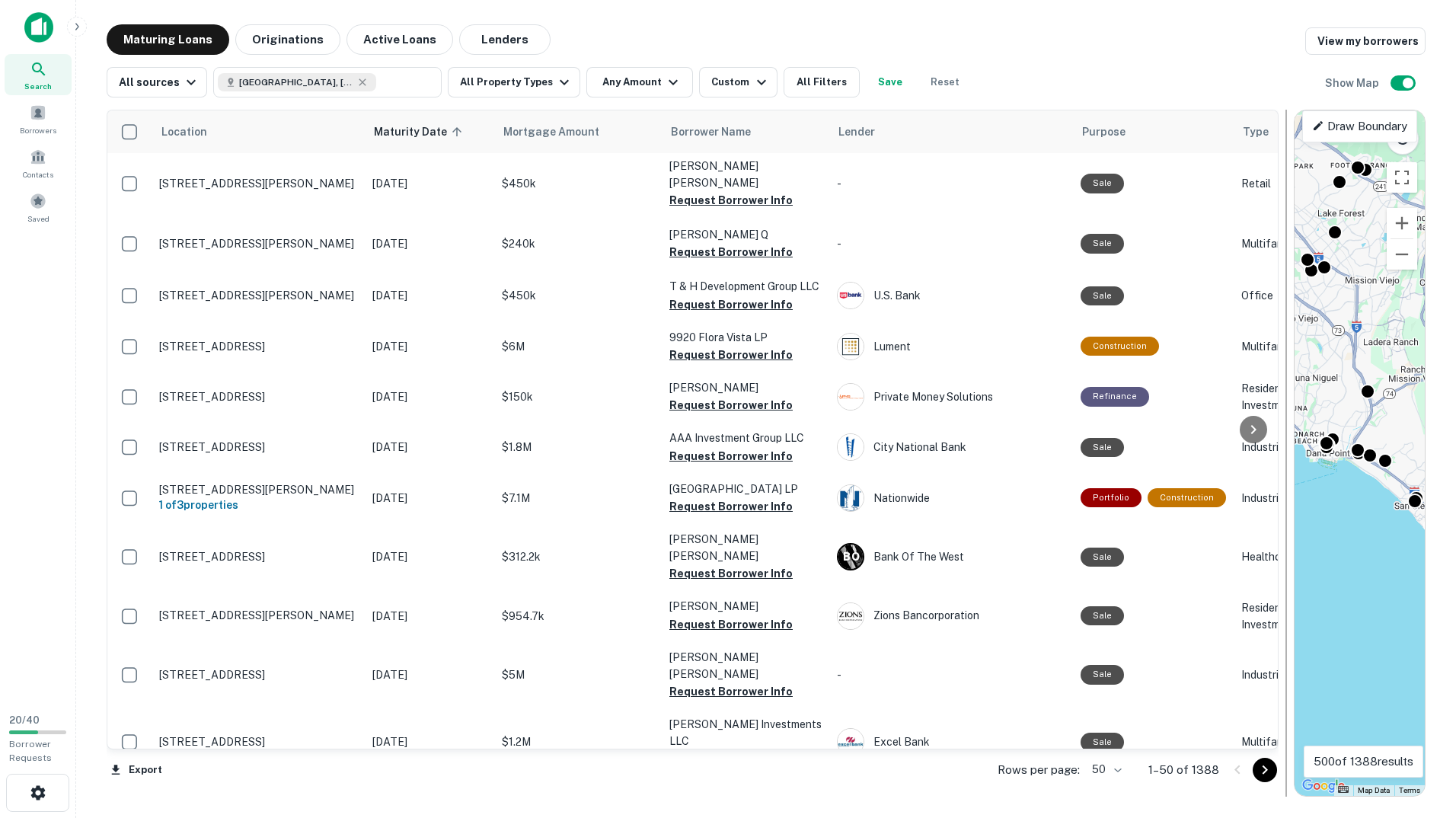
drag, startPoint x: 1326, startPoint y: 517, endPoint x: 1288, endPoint y: 516, distance: 38.0
click at [1288, 516] on div "Location Maturity Date sorted ascending Mortgage Amount Borrower Name Lender Pu…" at bounding box center [766, 446] width 1319 height 699
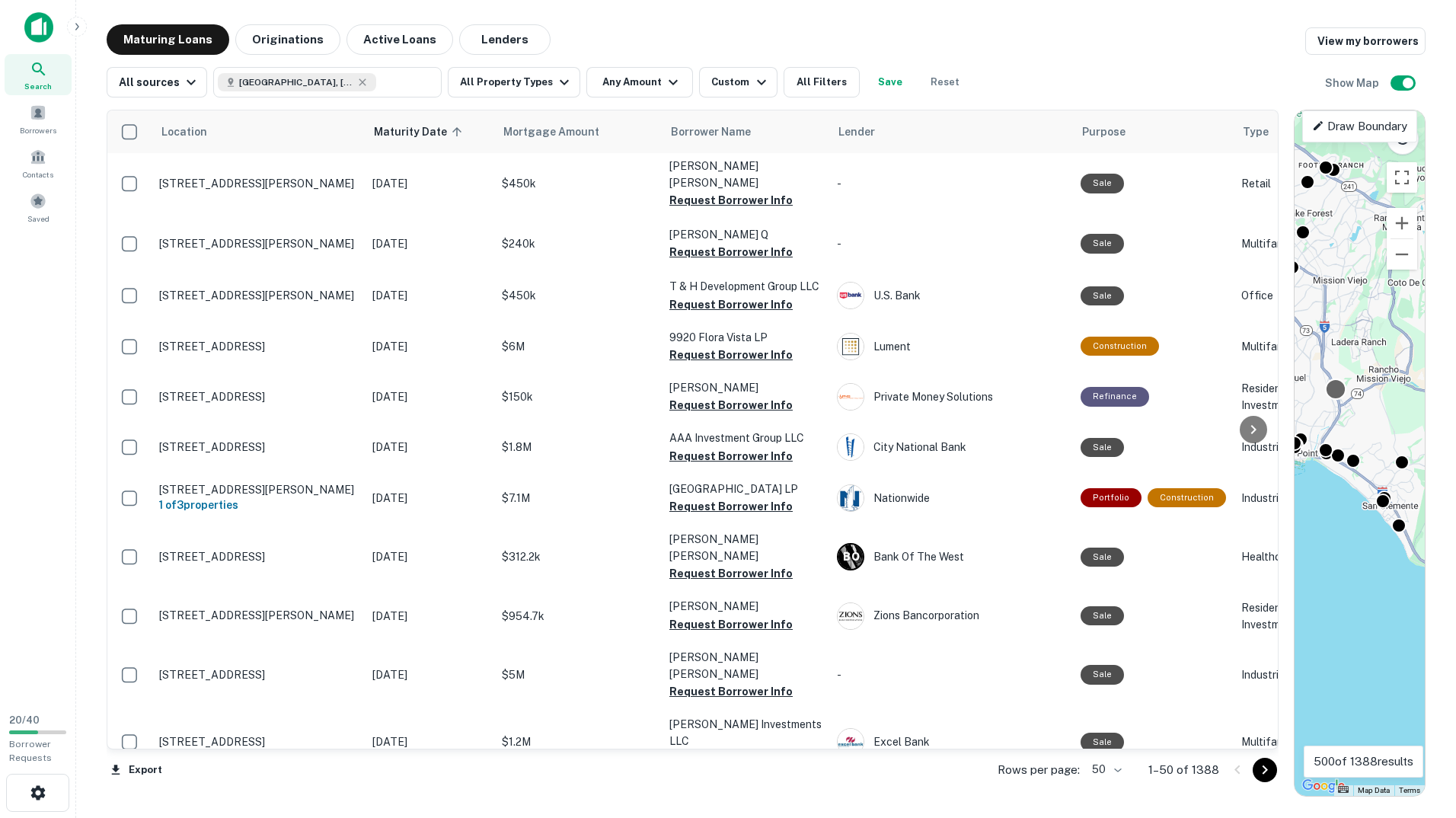
click at [1332, 395] on div at bounding box center [1335, 389] width 22 height 22
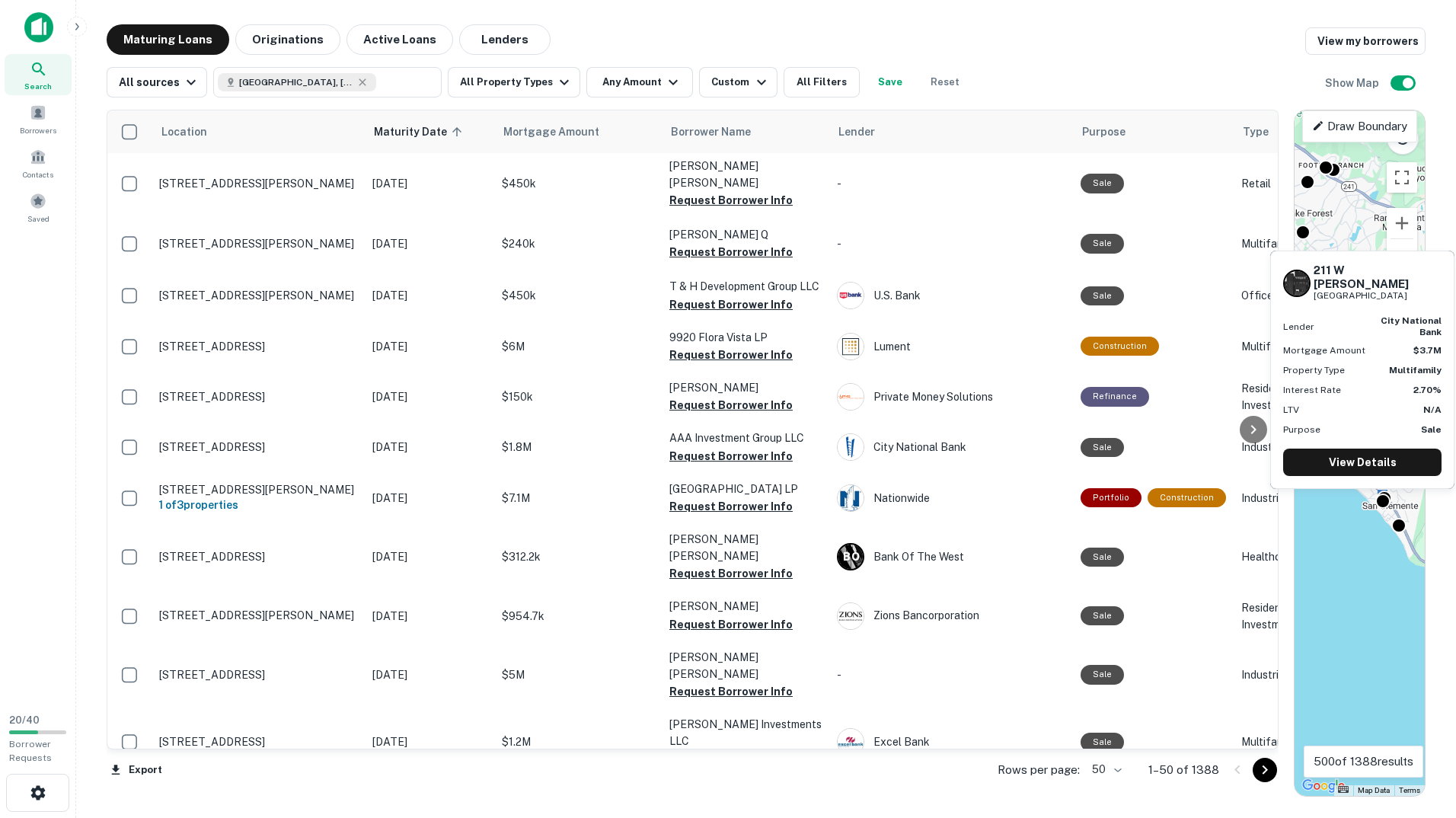
click at [1385, 498] on div "211 W MARQUITA San Clemente, CA92672 Lender city national bank Mortgage Amount …" at bounding box center [1362, 374] width 187 height 250
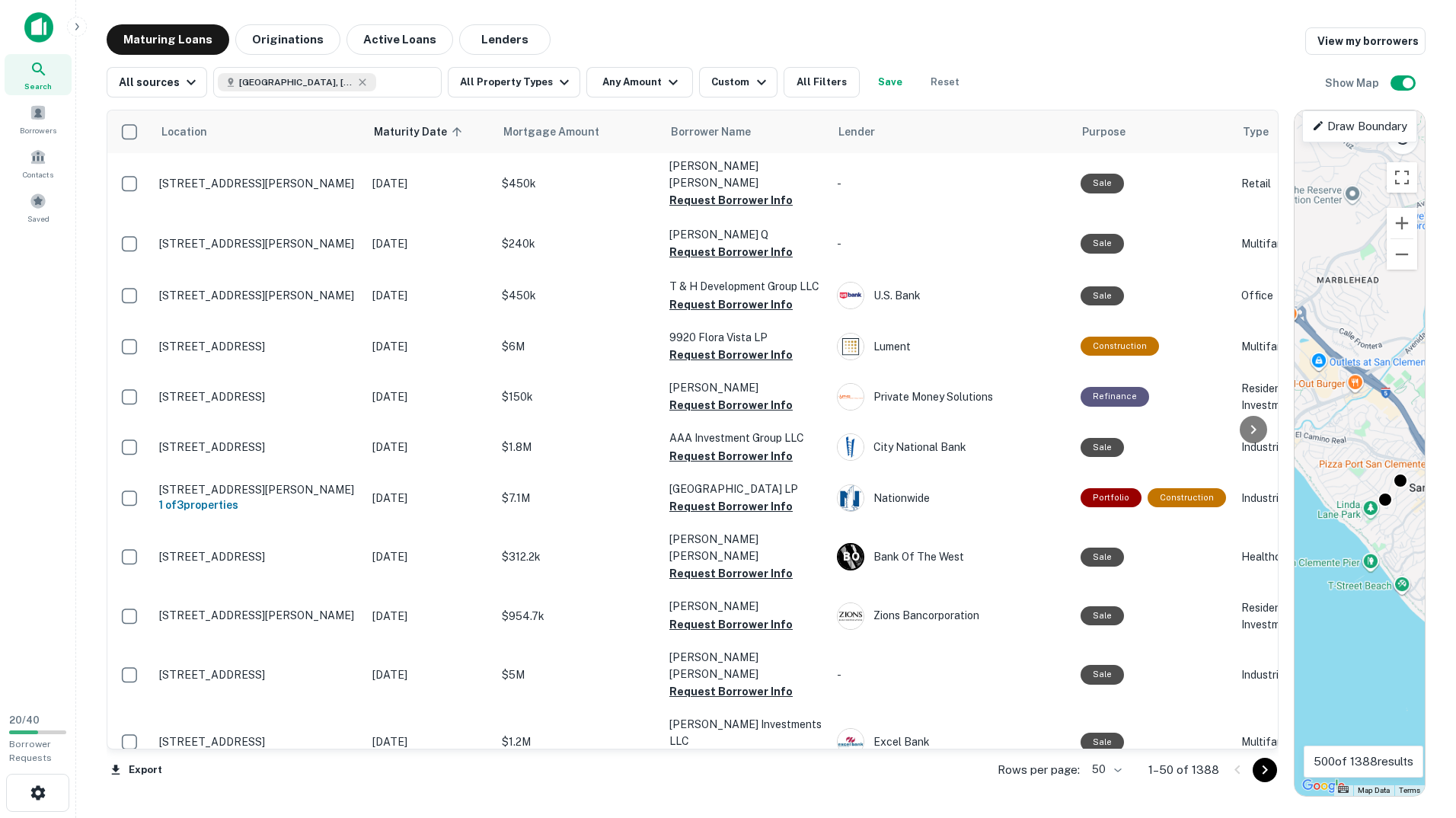
drag, startPoint x: 1366, startPoint y: 502, endPoint x: 1339, endPoint y: 499, distance: 27.2
click at [1339, 498] on div "To activate drag with keyboard, press Alt + Enter. Once in keyboard drag state,…" at bounding box center [1360, 453] width 131 height 686
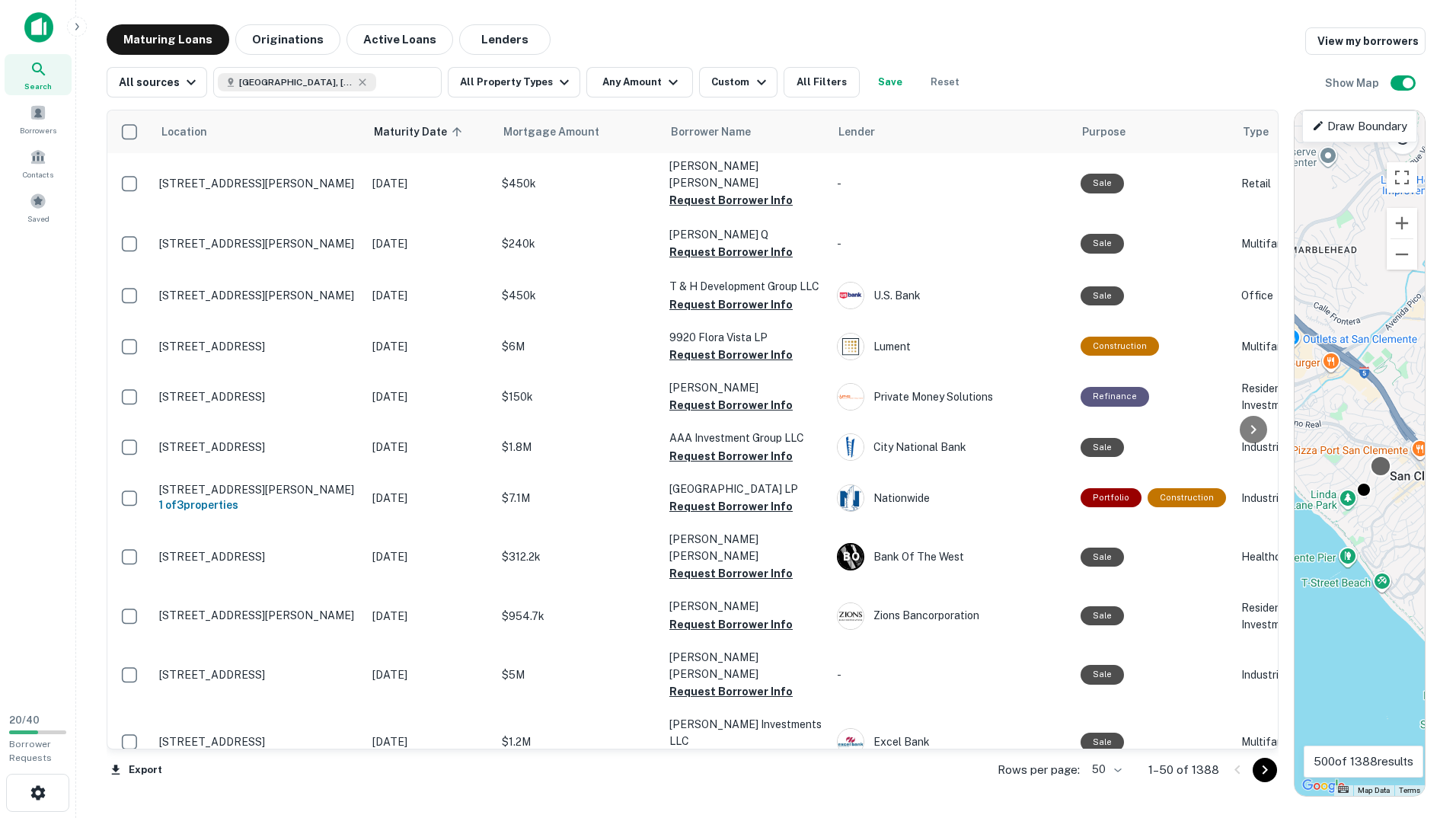
click at [1382, 469] on div at bounding box center [1380, 466] width 22 height 22
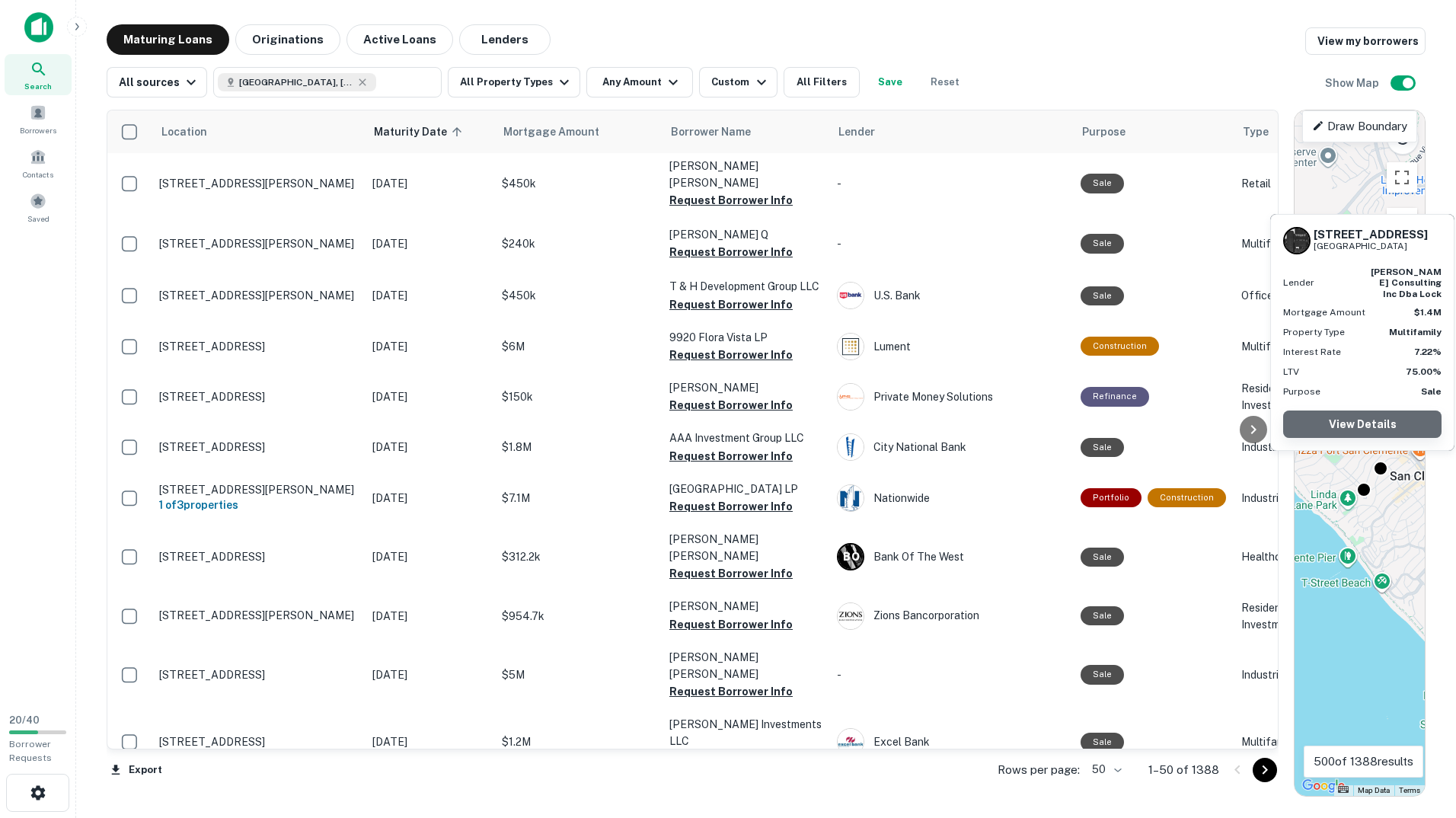
click at [1387, 424] on link "View Details" at bounding box center [1361, 424] width 158 height 28
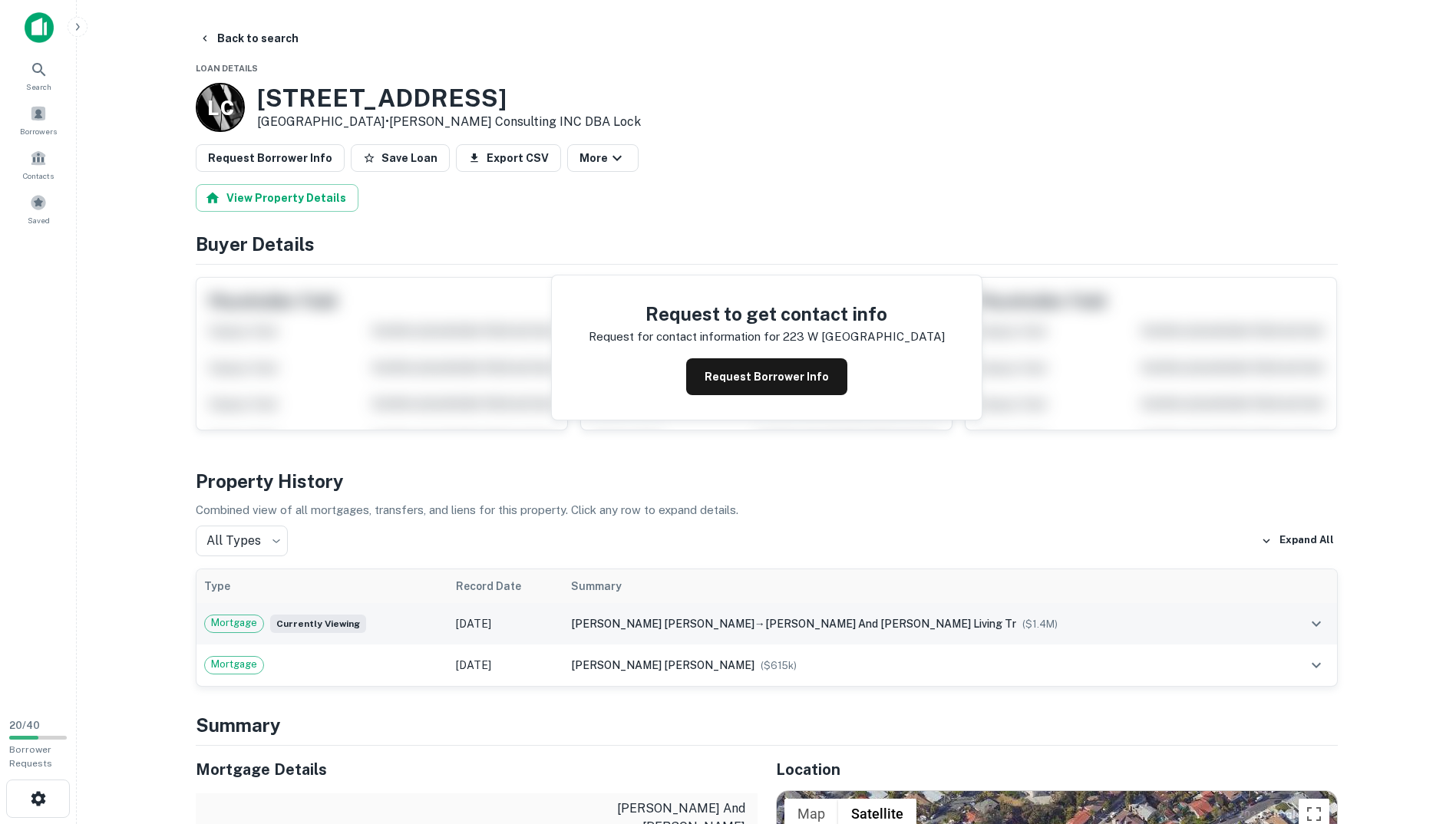
click at [344, 627] on span "Currently viewing" at bounding box center [318, 624] width 96 height 19
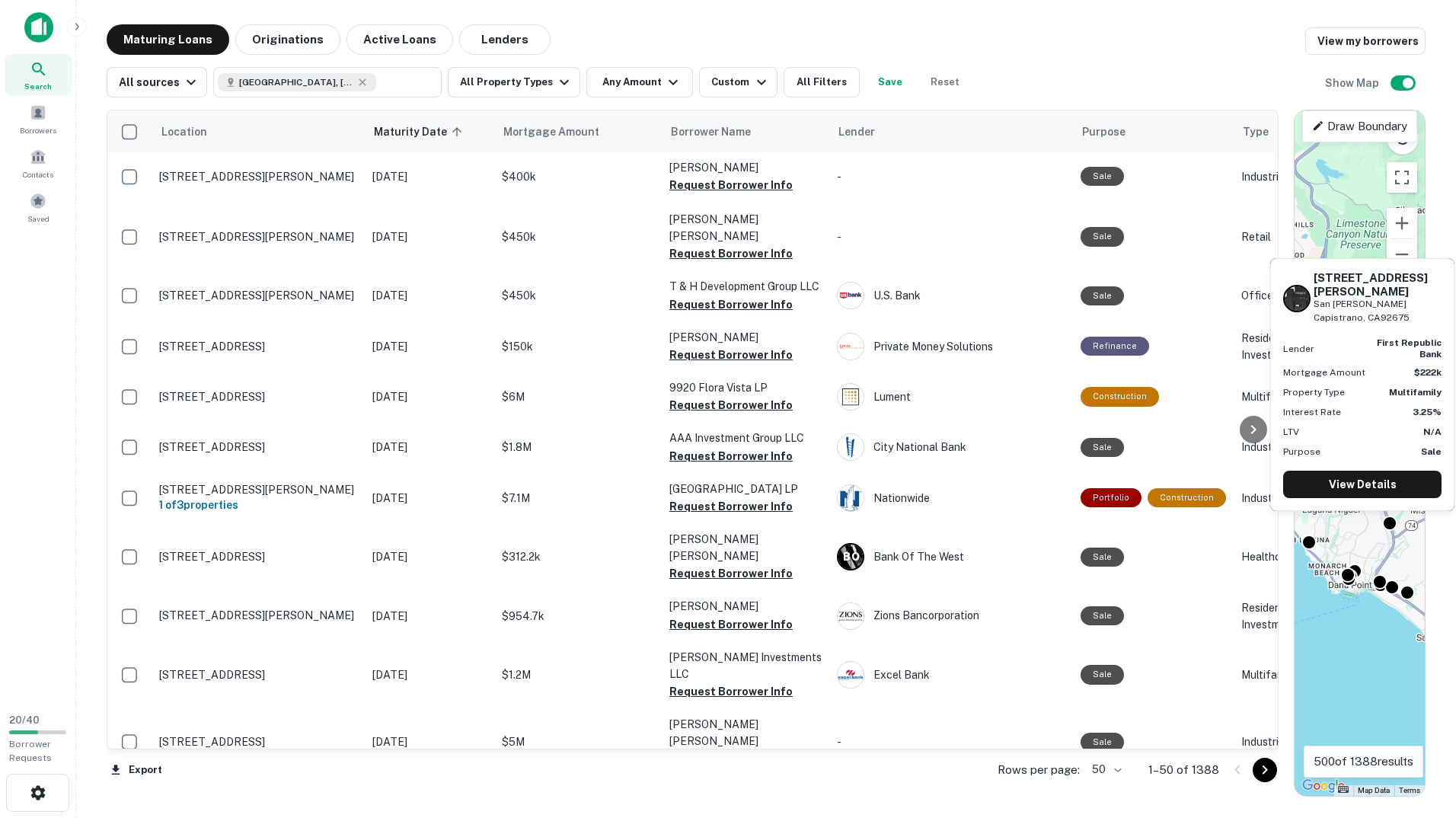
click at [1387, 518] on div "31321 Don Juan Ave San Juan Capistrano, CA92675 Lender first republic bank Mort…" at bounding box center [1362, 389] width 187 height 265
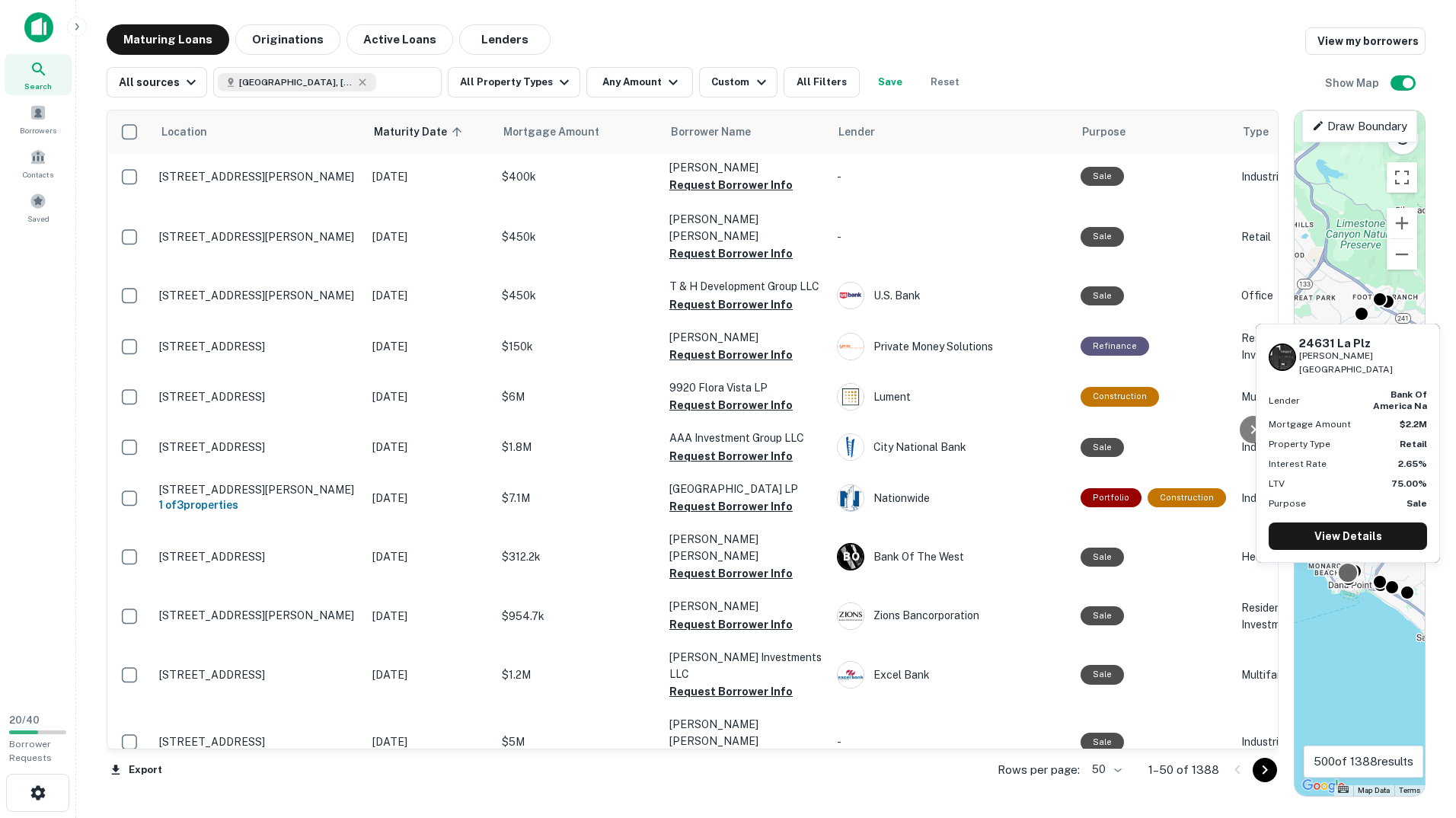
click at [1351, 579] on div at bounding box center [1347, 573] width 22 height 22
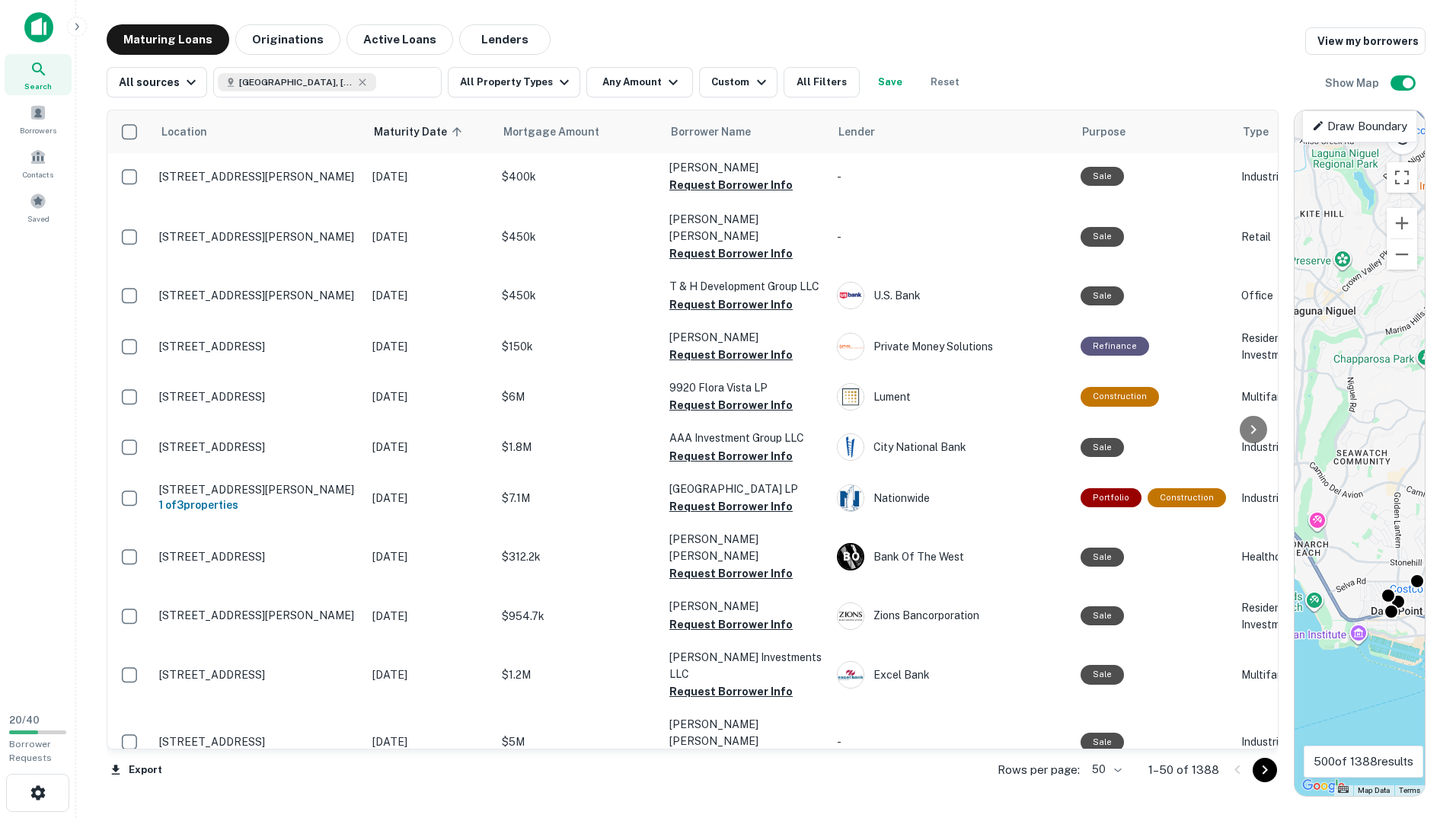
click at [1446, 639] on main "Maturing Loans Originations Active Loans Lenders View my borrowers All sources …" at bounding box center [766, 409] width 1380 height 818
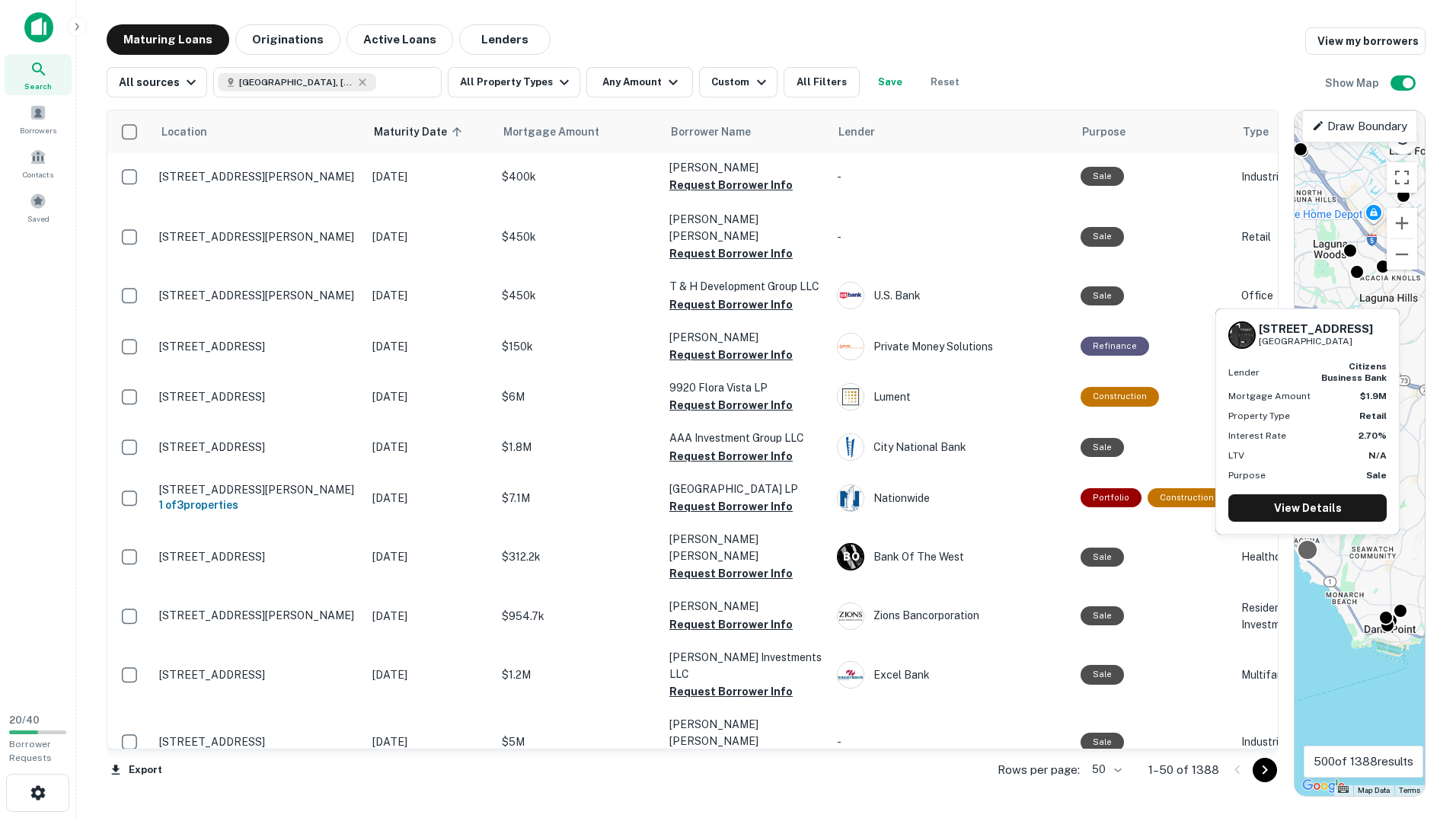
click at [1308, 551] on div at bounding box center [1307, 550] width 22 height 22
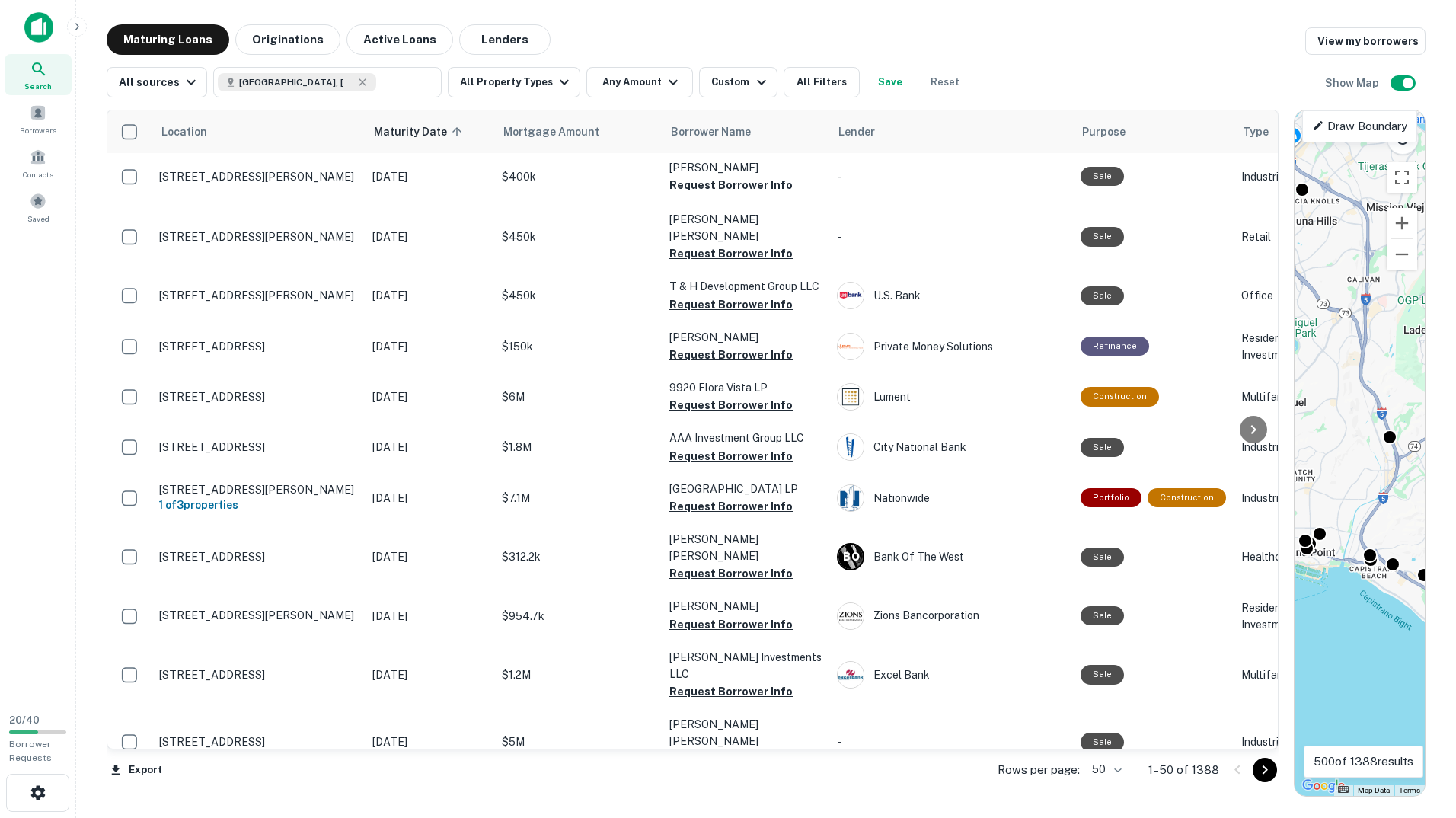
drag, startPoint x: 1392, startPoint y: 486, endPoint x: 1308, endPoint y: 406, distance: 116.0
click at [1308, 406] on div "To activate drag with keyboard, press Alt + Enter. Once in keyboard drag state,…" at bounding box center [1360, 453] width 131 height 686
click at [512, 80] on button "All Property Types" at bounding box center [514, 82] width 132 height 30
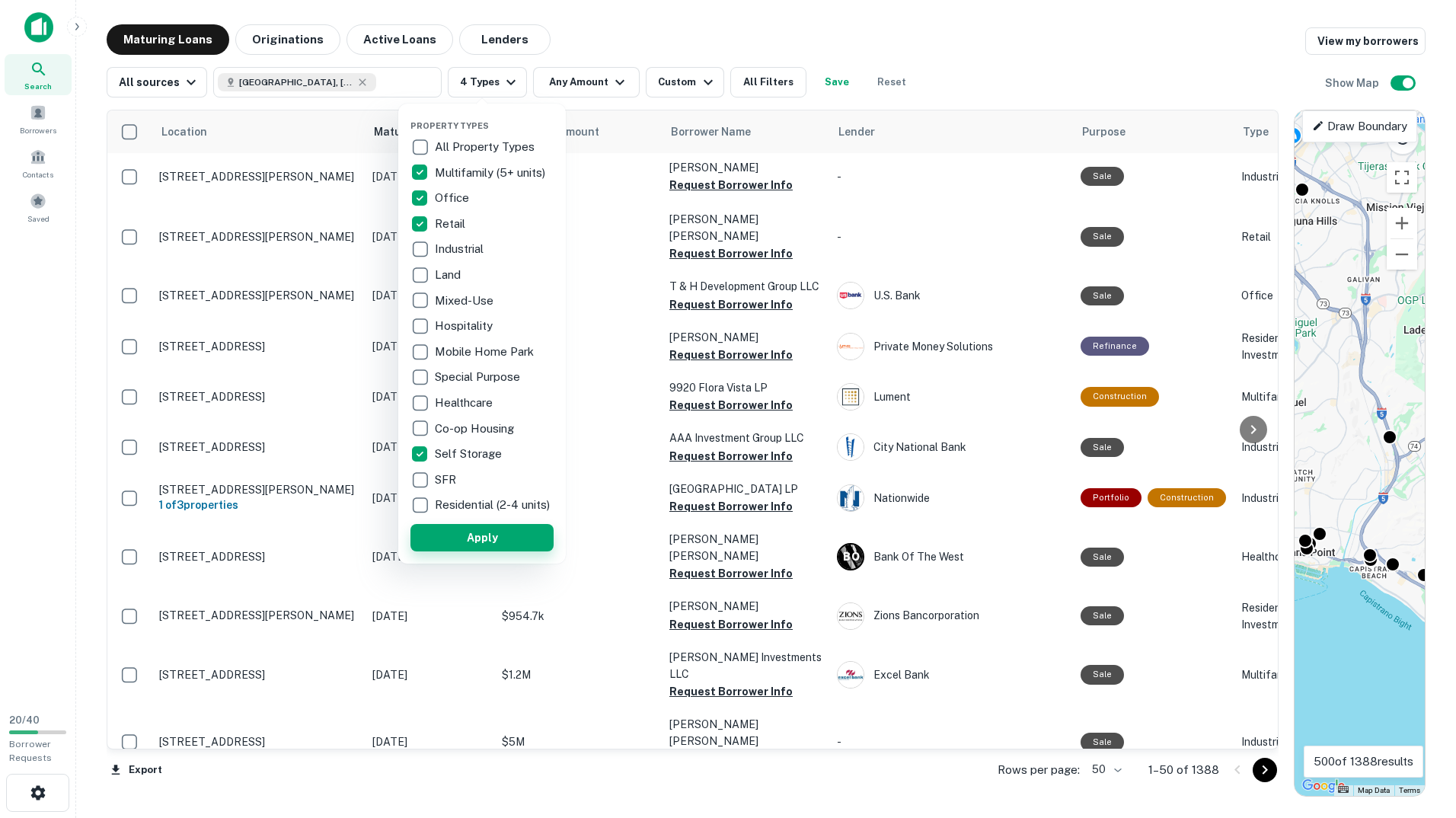
click at [495, 548] on button "Apply" at bounding box center [481, 538] width 143 height 28
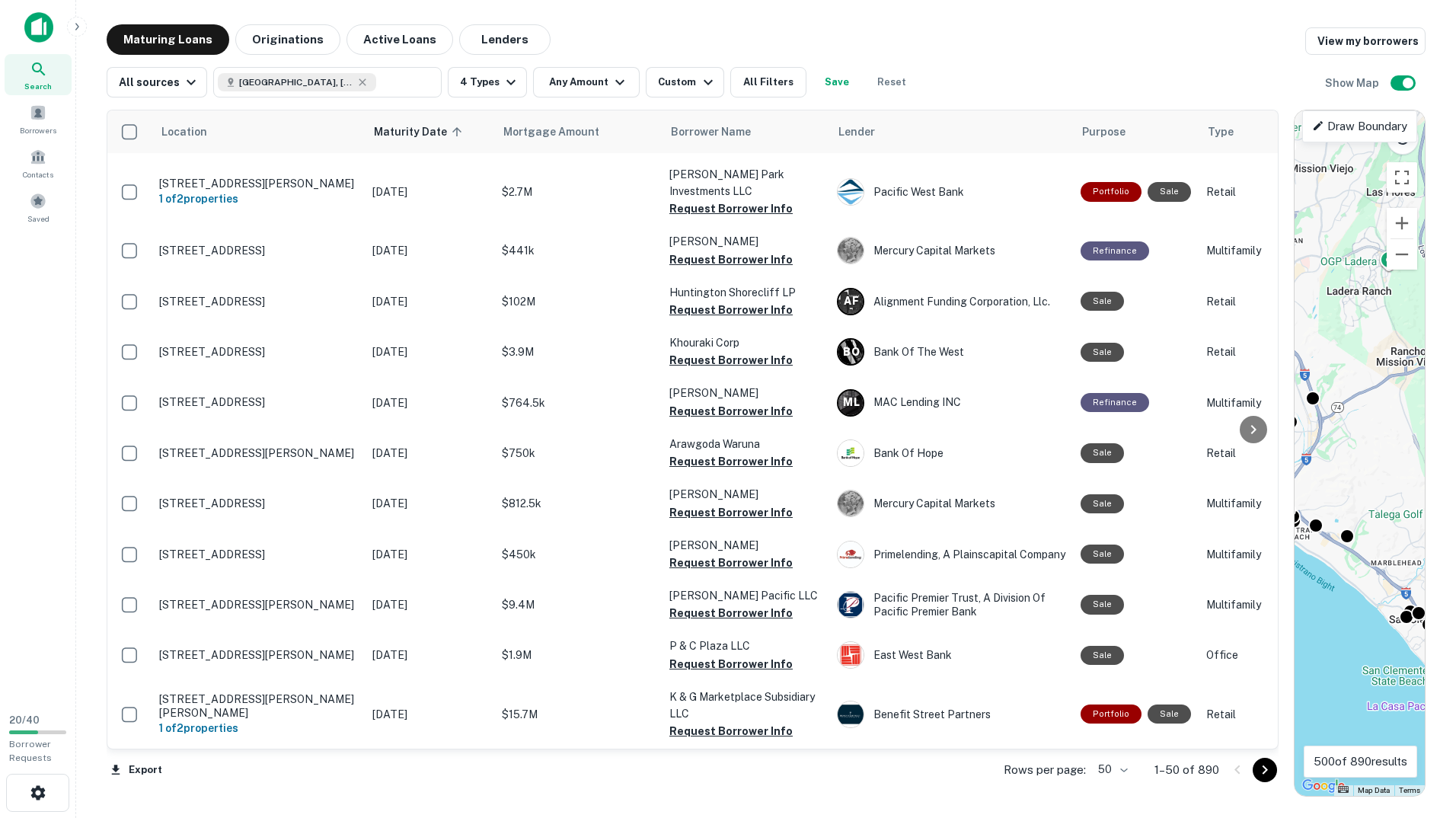
drag, startPoint x: 1375, startPoint y: 591, endPoint x: 1298, endPoint y: 553, distance: 85.9
click at [1298, 553] on div "To activate drag with keyboard, press Alt + Enter. Once in keyboard drag state,…" at bounding box center [1360, 453] width 131 height 686
click at [1339, 539] on div at bounding box center [1346, 534] width 22 height 22
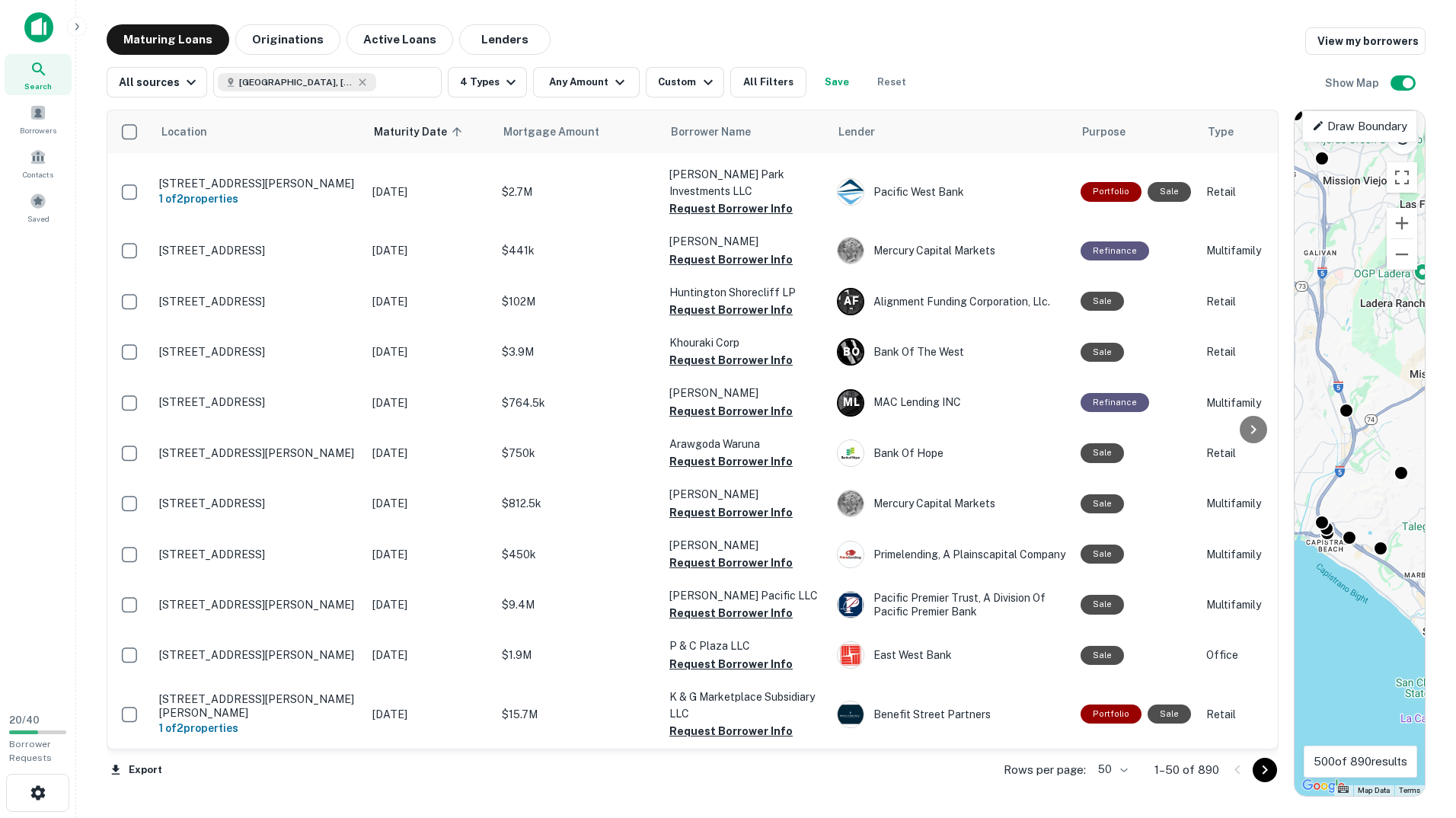
drag, startPoint x: 1355, startPoint y: 594, endPoint x: 1397, endPoint y: 609, distance: 44.6
click at [1397, 609] on div "To activate drag with keyboard, press Alt + Enter. Once in keyboard drag state,…" at bounding box center [1360, 453] width 131 height 686
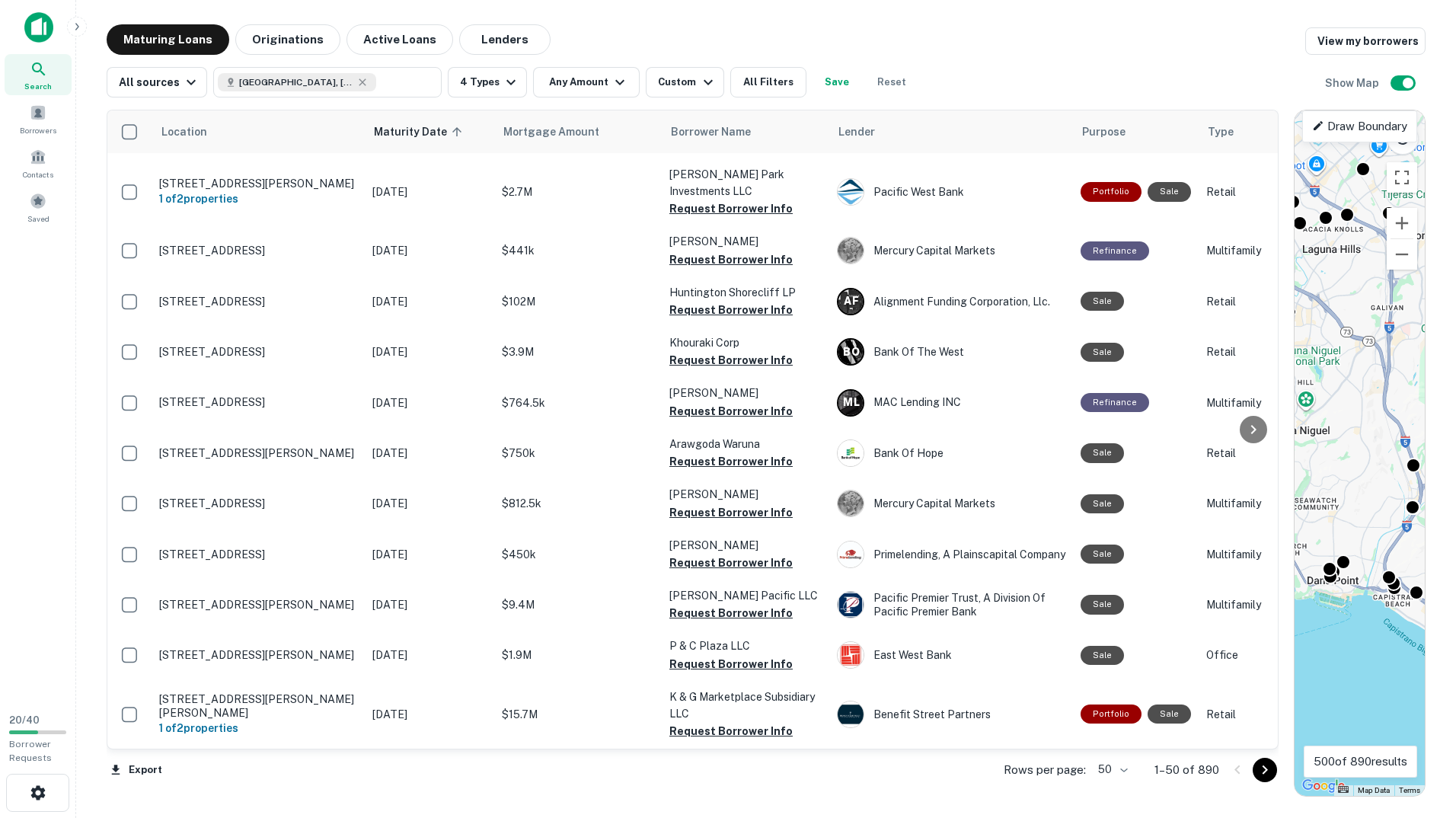
drag, startPoint x: 1363, startPoint y: 613, endPoint x: 1415, endPoint y: 673, distance: 79.4
click at [1415, 673] on div "To activate drag with keyboard, press Alt + Enter. Once in keyboard drag state,…" at bounding box center [1360, 453] width 131 height 686
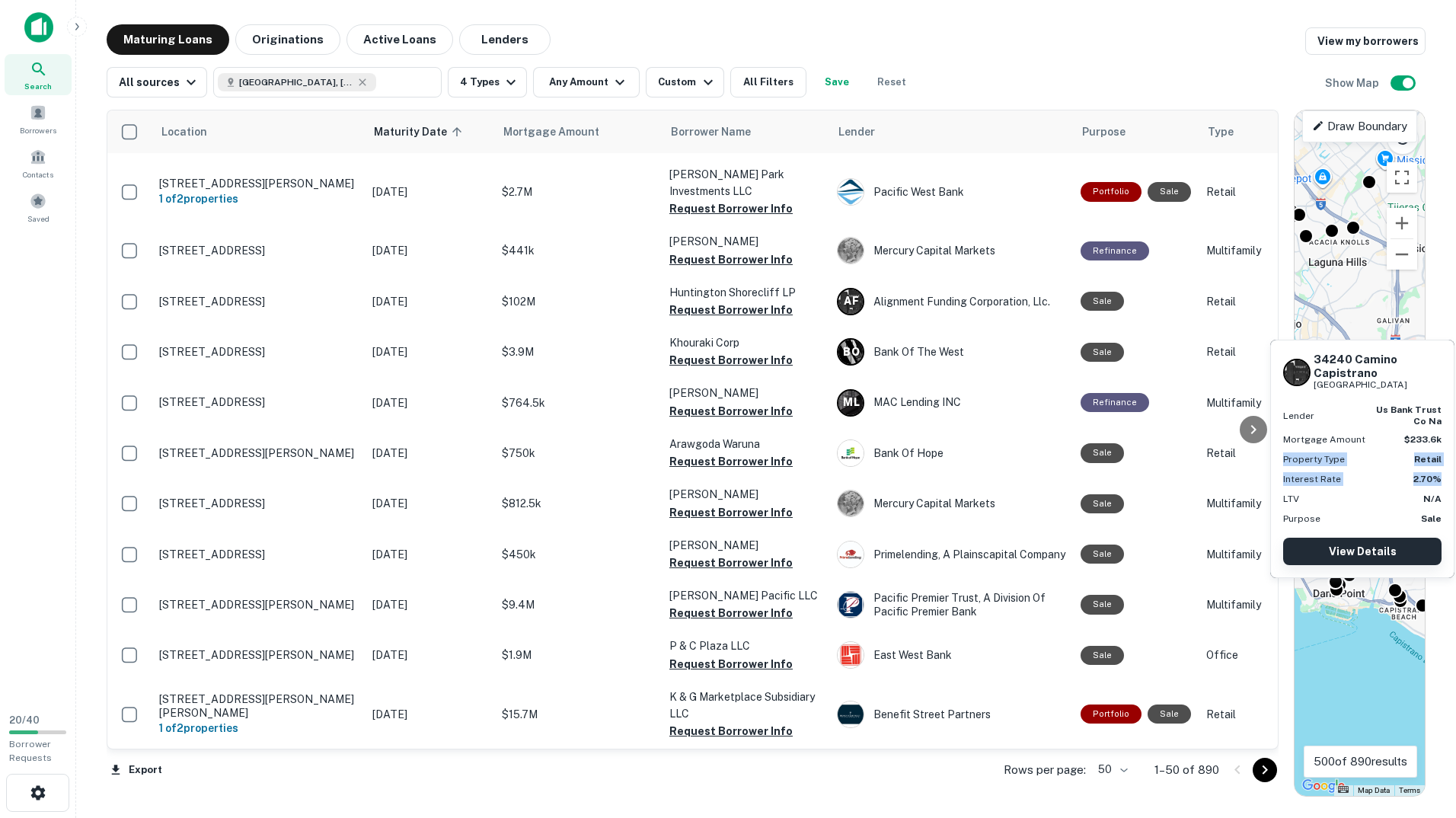
click at [1392, 545] on div "34240 Camino Capistrano Capistrano Beach, CA92624 Lender us bank trust co na Mo…" at bounding box center [1362, 459] width 182 height 237
drag, startPoint x: 1392, startPoint y: 545, endPoint x: 1357, endPoint y: 637, distance: 98.4
click at [1357, 637] on div "To activate drag with keyboard, press Alt + Enter. Once in keyboard drag state,…" at bounding box center [1360, 453] width 131 height 686
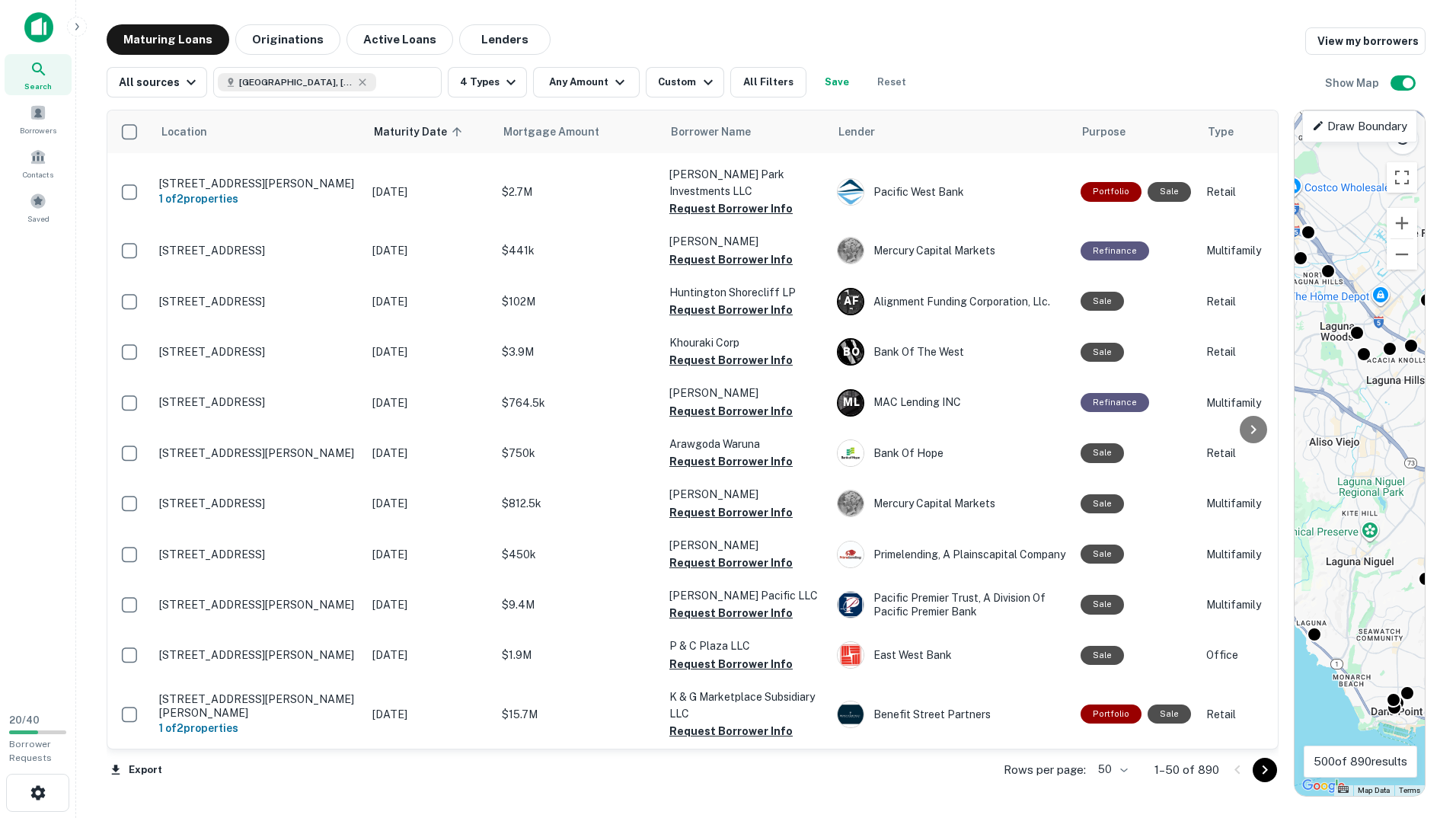
drag, startPoint x: 1355, startPoint y: 514, endPoint x: 1412, endPoint y: 634, distance: 132.8
click at [1412, 634] on div "To activate drag with keyboard, press Alt + Enter. Once in keyboard drag state,…" at bounding box center [1360, 453] width 131 height 686
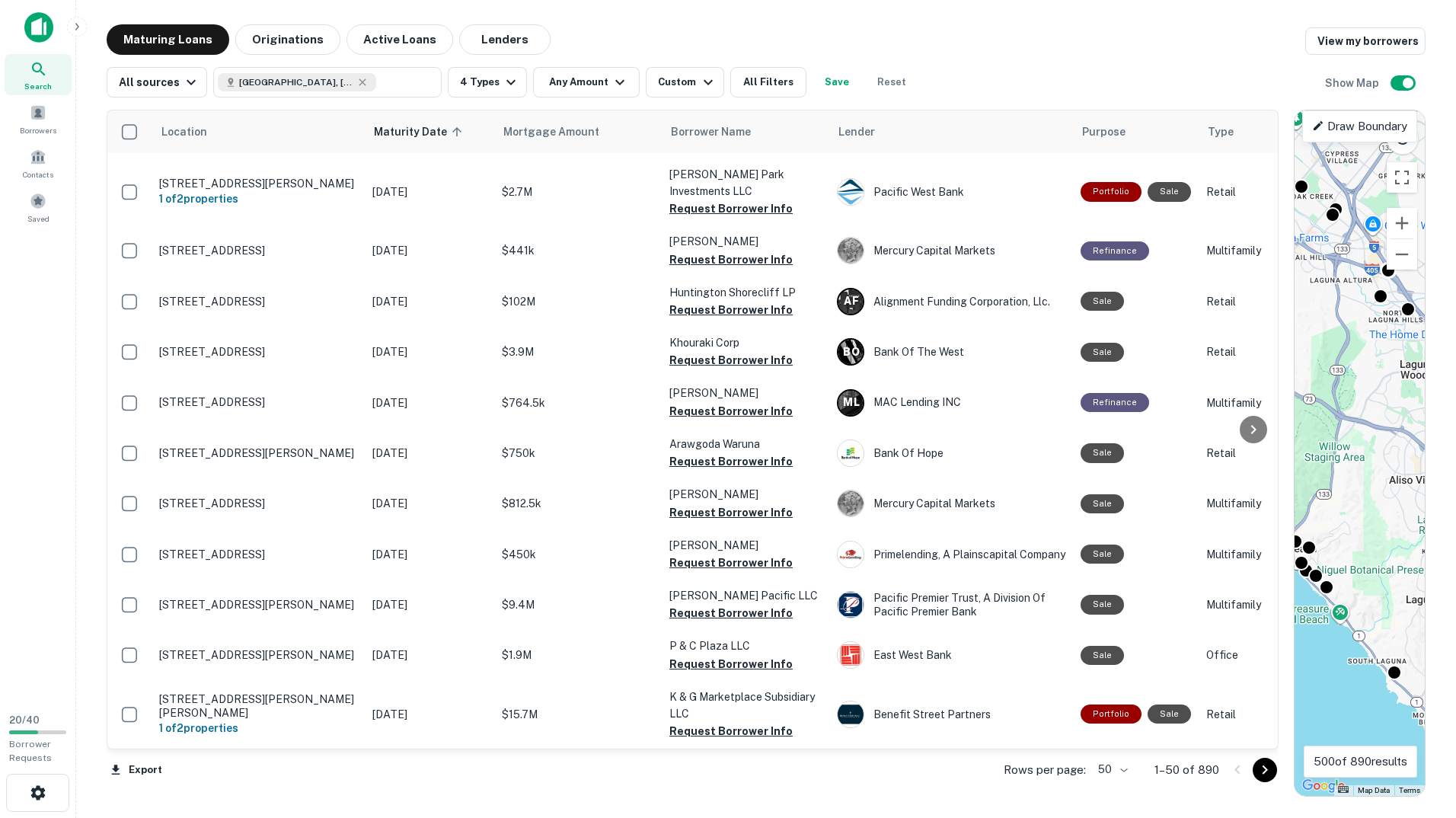
drag, startPoint x: 1357, startPoint y: 551, endPoint x: 1402, endPoint y: 591, distance: 60.2
click at [1439, 589] on div "Maturing Loans Originations Active Loans Lenders View my borrowers All sources …" at bounding box center [766, 410] width 1356 height 773
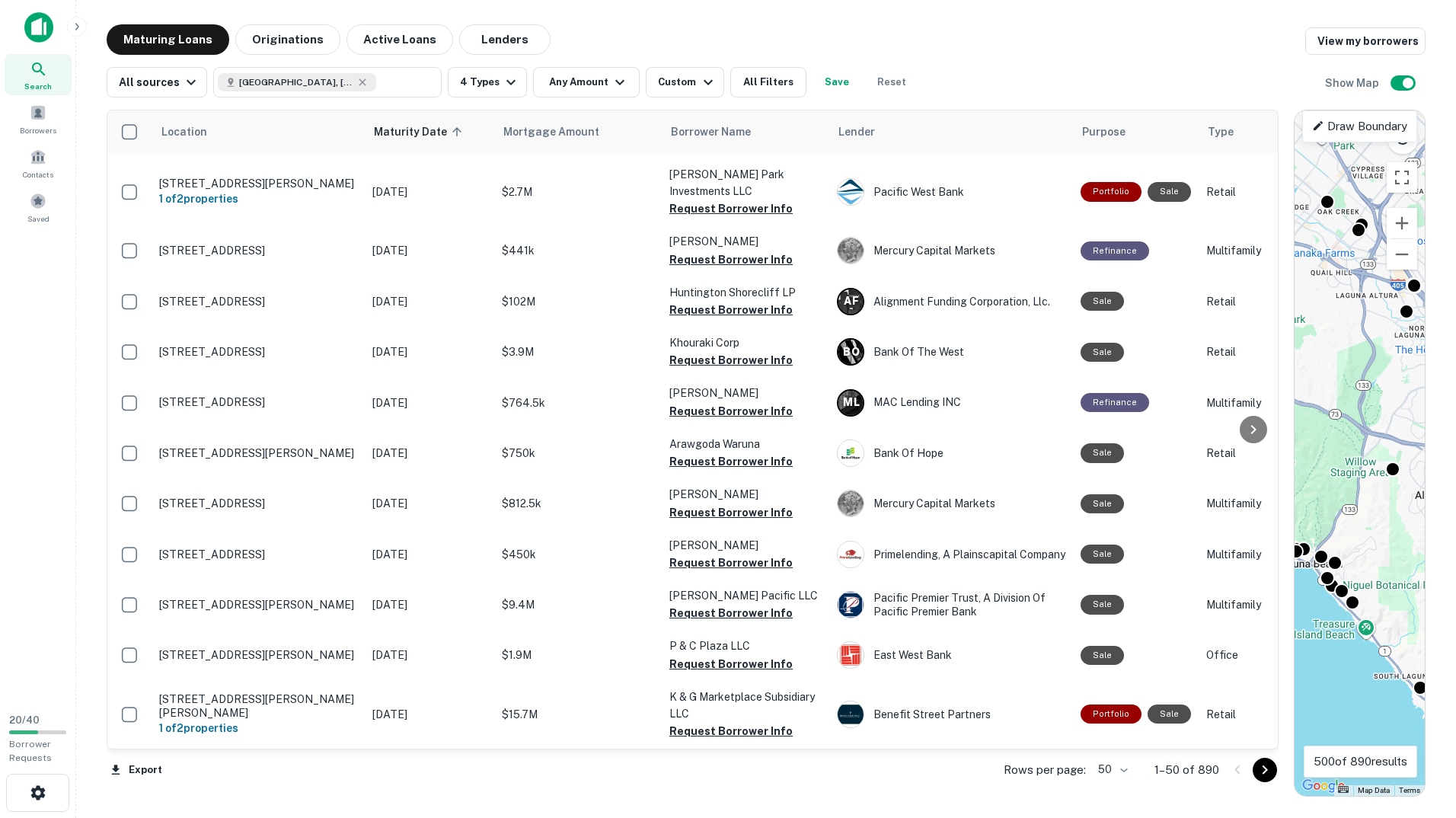
drag, startPoint x: 1344, startPoint y: 628, endPoint x: 1381, endPoint y: 632, distance: 37.2
click at [1381, 640] on div "To activate drag with keyboard, press Alt + Enter. Once in keyboard drag state,…" at bounding box center [1360, 453] width 131 height 686
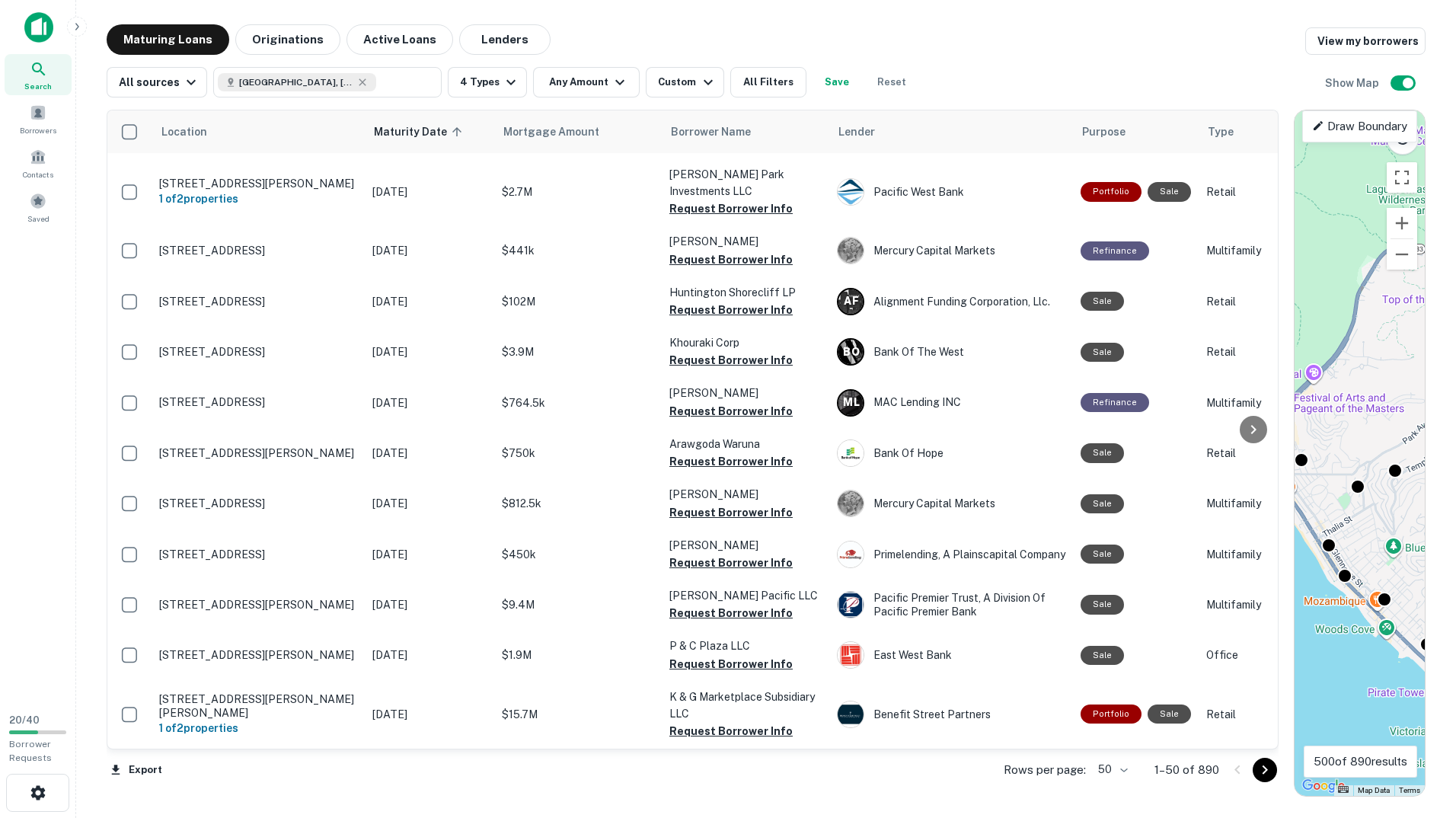
drag, startPoint x: 1383, startPoint y: 665, endPoint x: 1396, endPoint y: 673, distance: 15.3
click at [1396, 673] on div "To activate drag with keyboard, press Alt + Enter. Once in keyboard drag state,…" at bounding box center [1360, 453] width 131 height 686
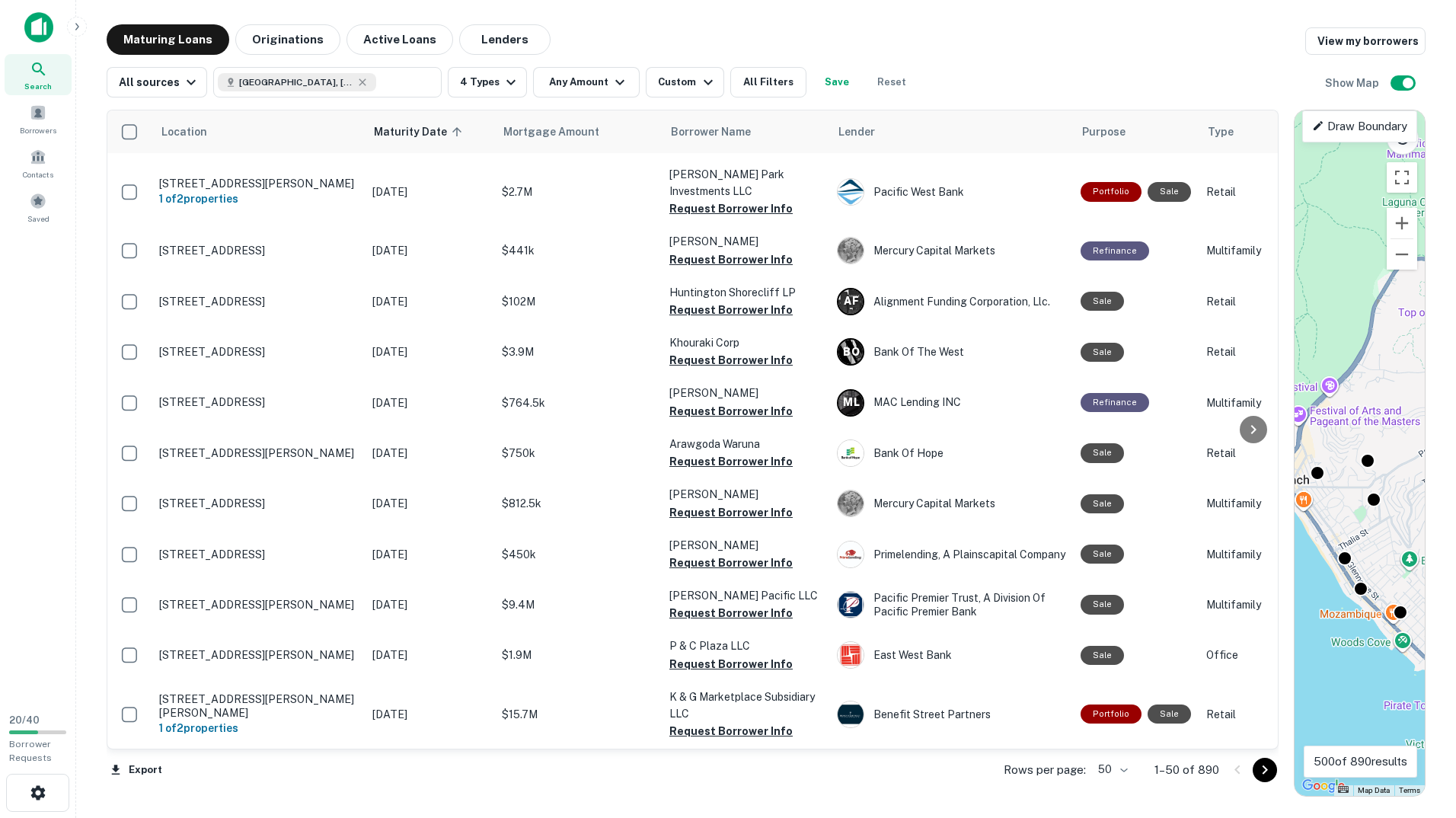
drag, startPoint x: 1351, startPoint y: 550, endPoint x: 1440, endPoint y: 599, distance: 101.6
drag, startPoint x: 1440, startPoint y: 599, endPoint x: 1330, endPoint y: 499, distance: 148.7
click at [1330, 499] on div "To activate drag with keyboard, press Alt + Enter. Once in keyboard drag state,…" at bounding box center [1360, 453] width 131 height 686
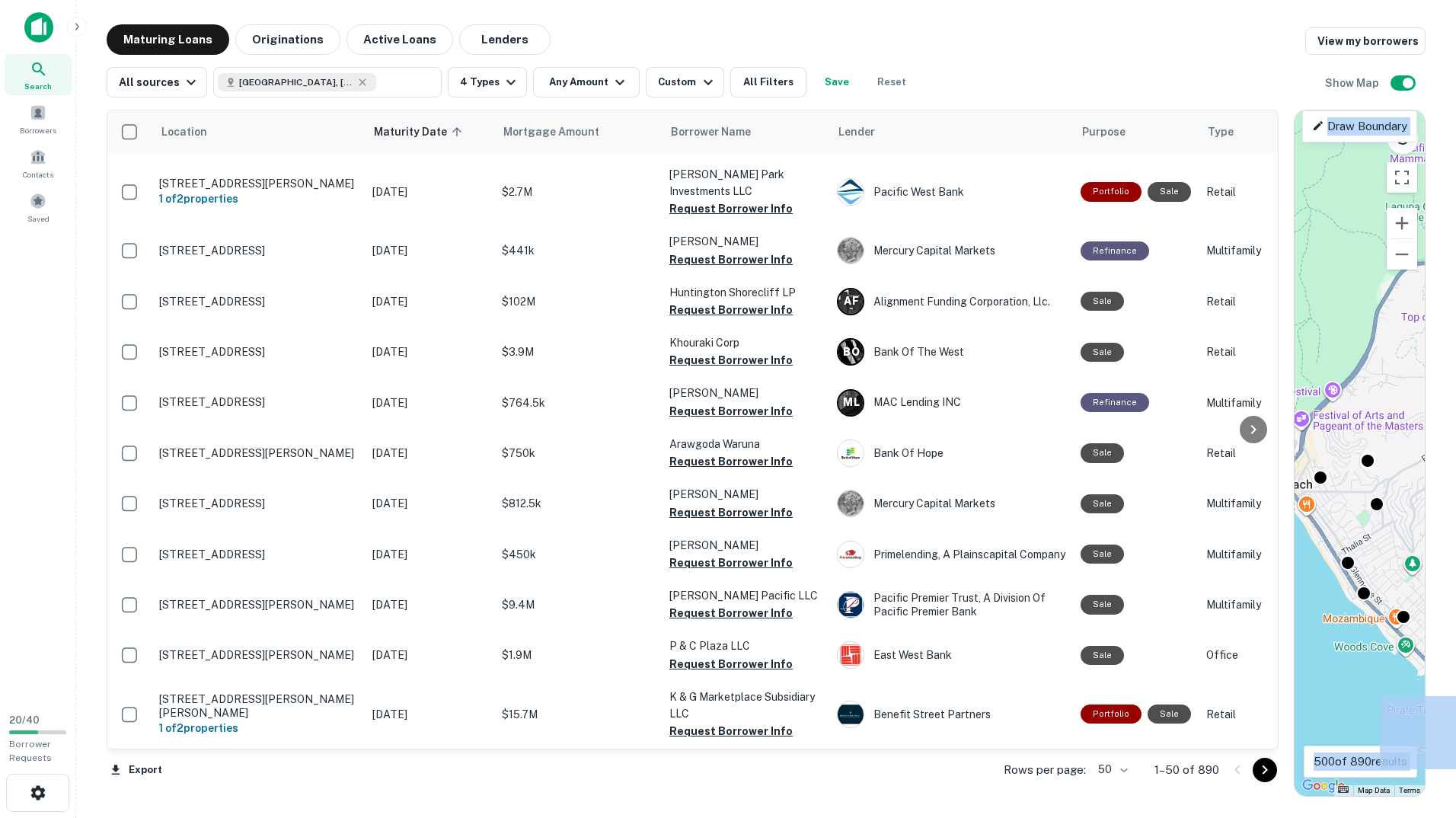
click at [1340, 584] on div "To activate drag with keyboard, press Alt + Enter. Once in keyboard drag state,…" at bounding box center [1360, 453] width 131 height 686
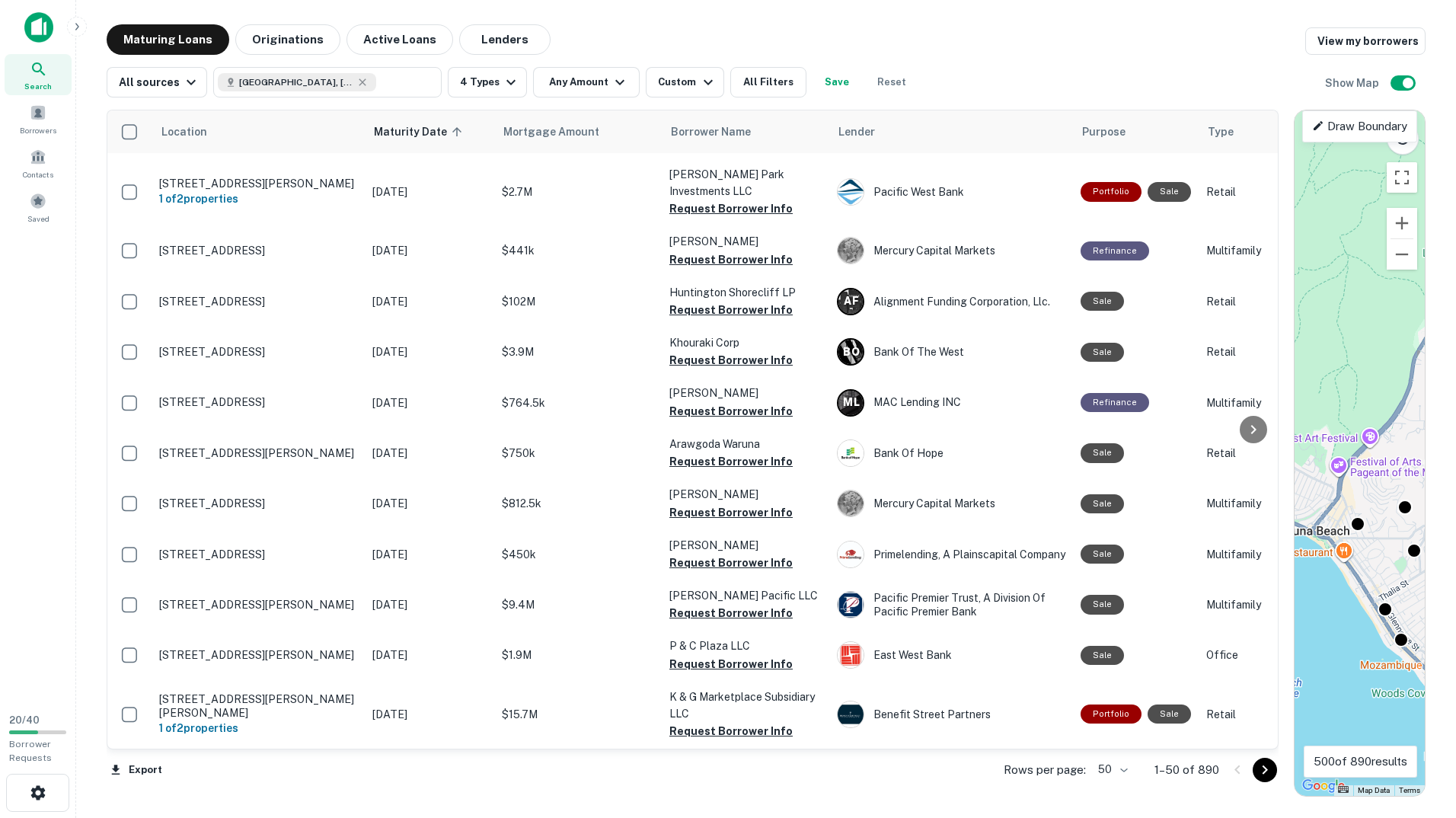
drag, startPoint x: 1319, startPoint y: 606, endPoint x: 1358, endPoint y: 655, distance: 62.6
click at [1358, 655] on div "To activate drag with keyboard, press Alt + Enter. Once in keyboard drag state,…" at bounding box center [1360, 453] width 131 height 686
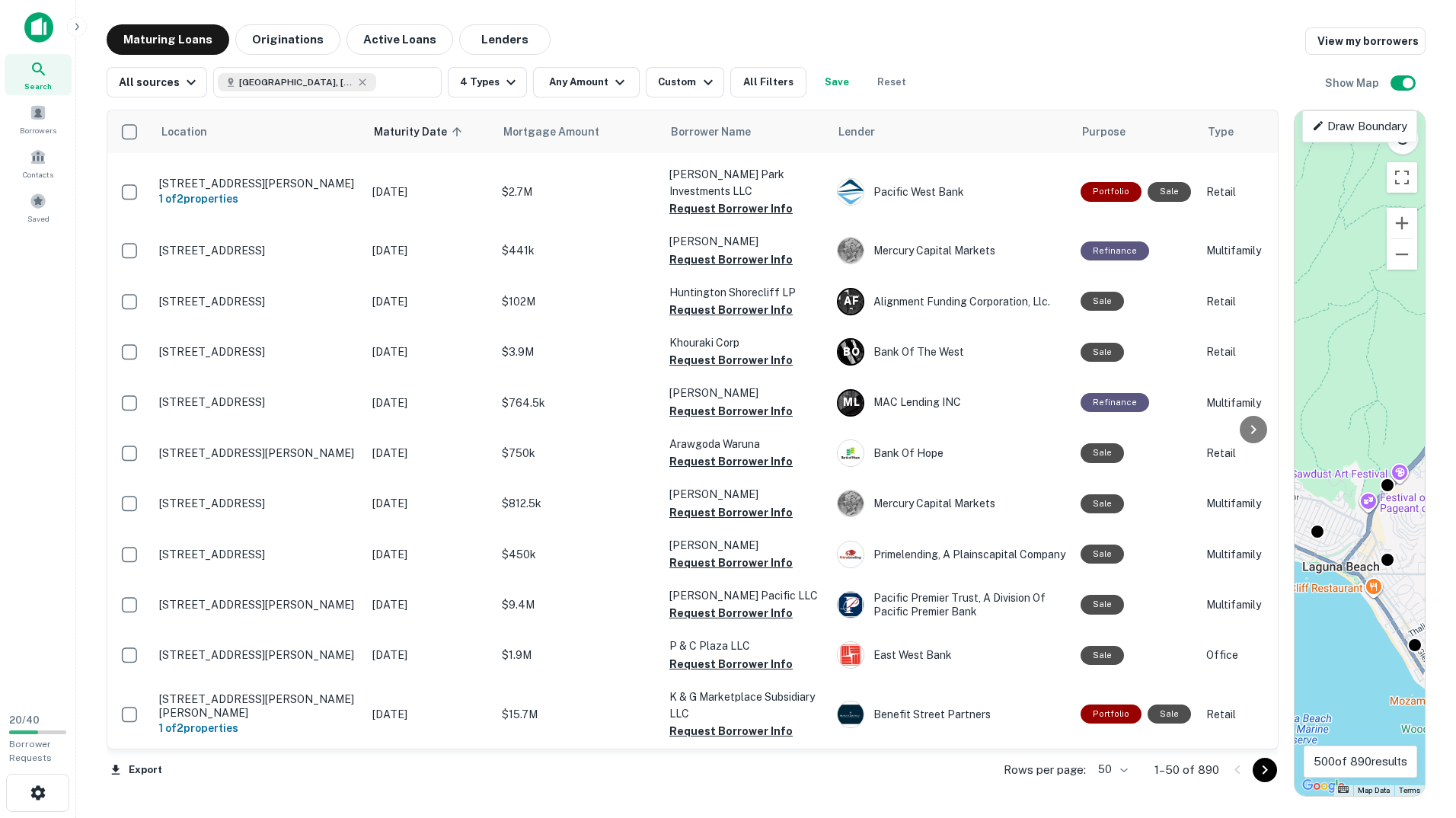
drag, startPoint x: 1339, startPoint y: 620, endPoint x: 1397, endPoint y: 668, distance: 75.3
click at [1397, 668] on div "To activate drag with keyboard, press Alt + Enter. Once in keyboard drag state,…" at bounding box center [1360, 453] width 131 height 686
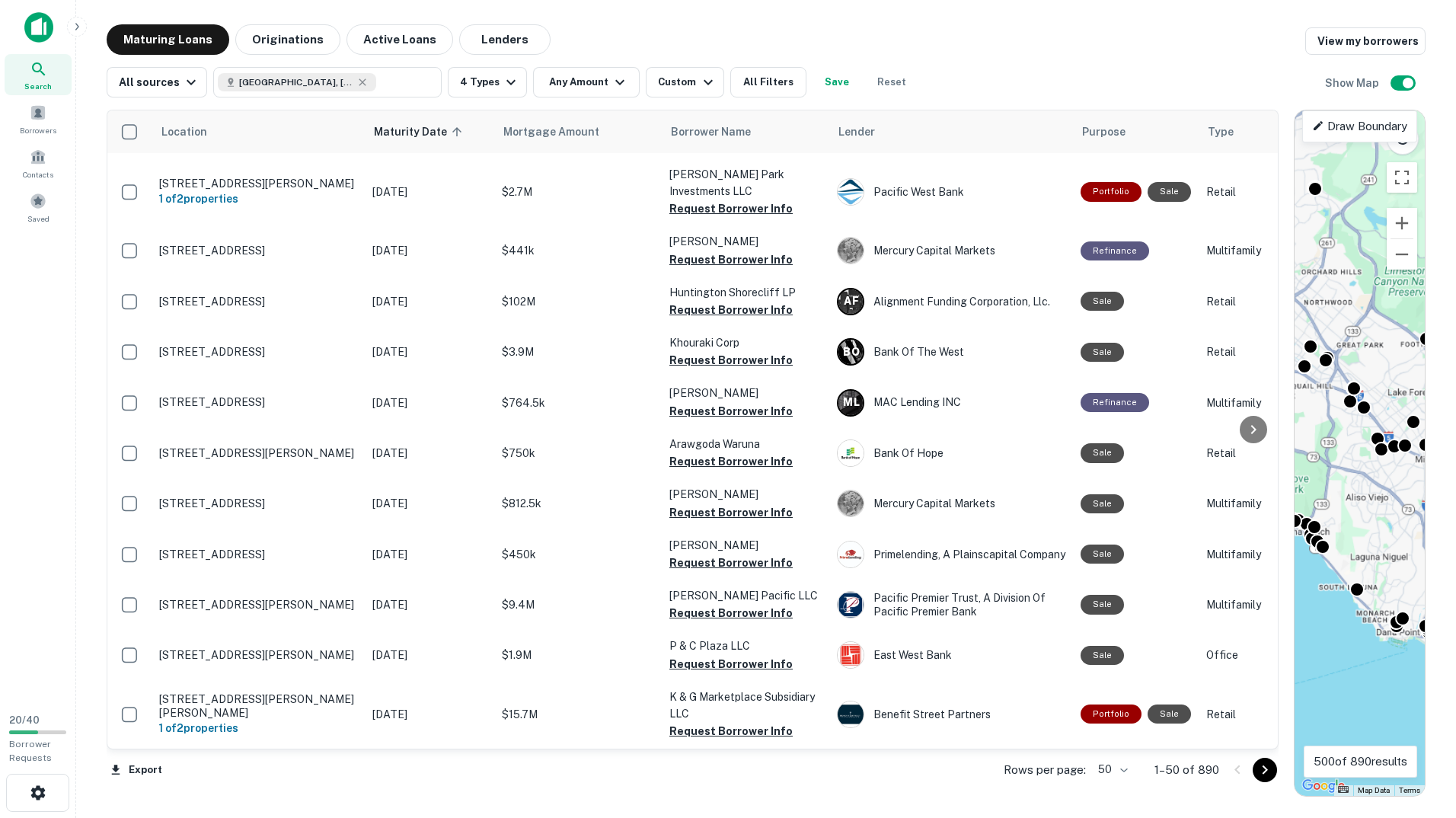
drag, startPoint x: 1374, startPoint y: 671, endPoint x: 1391, endPoint y: 590, distance: 82.8
click at [1277, 537] on div "Location Maturity Date sorted ascending Mortgage Amount Borrower Name Lender Pu…" at bounding box center [766, 446] width 1319 height 699
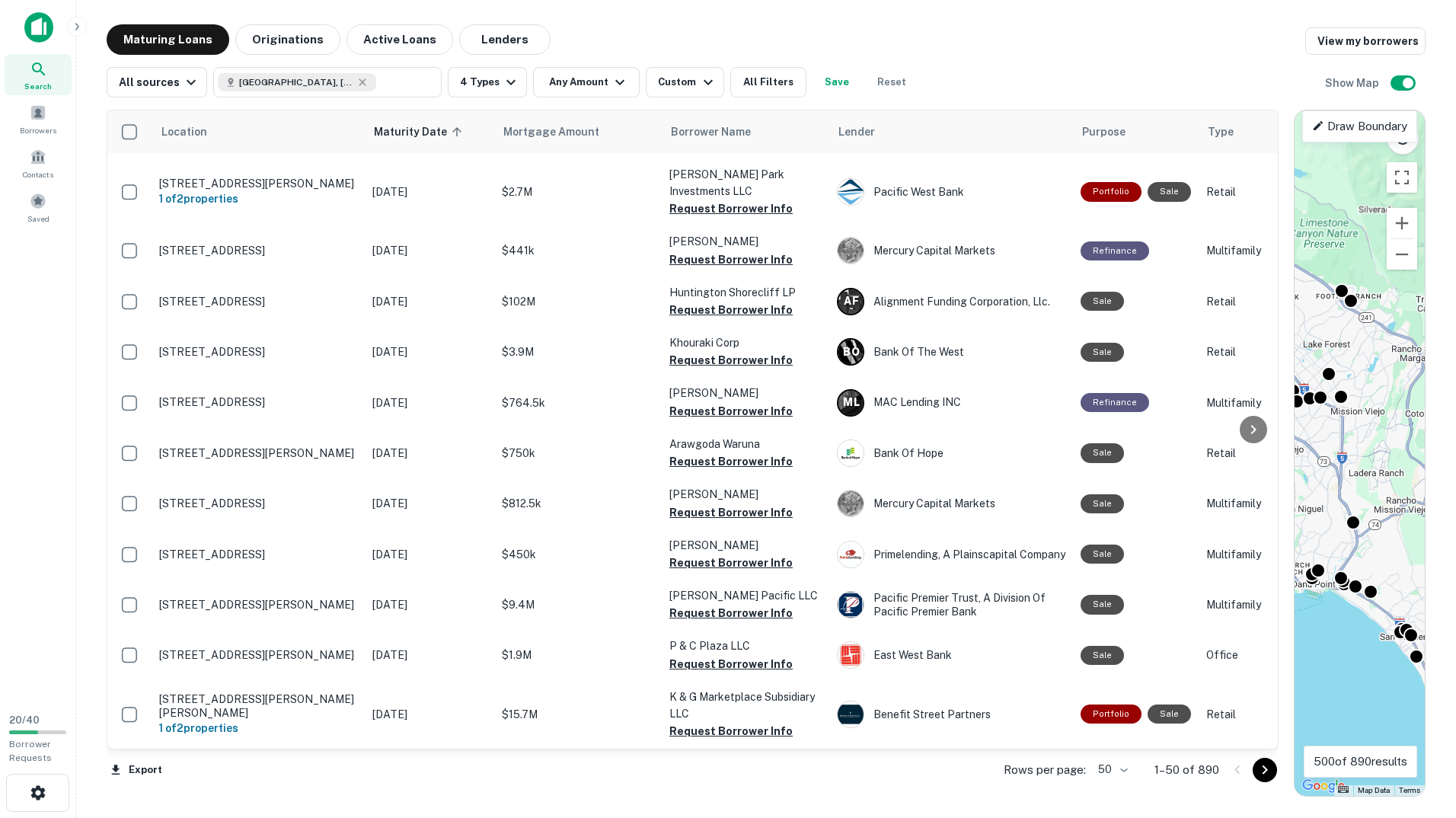
drag, startPoint x: 1418, startPoint y: 602, endPoint x: 1330, endPoint y: 555, distance: 99.8
click at [1330, 555] on div "To activate drag with keyboard, press Alt + Enter. Once in keyboard drag state,…" at bounding box center [1360, 453] width 131 height 686
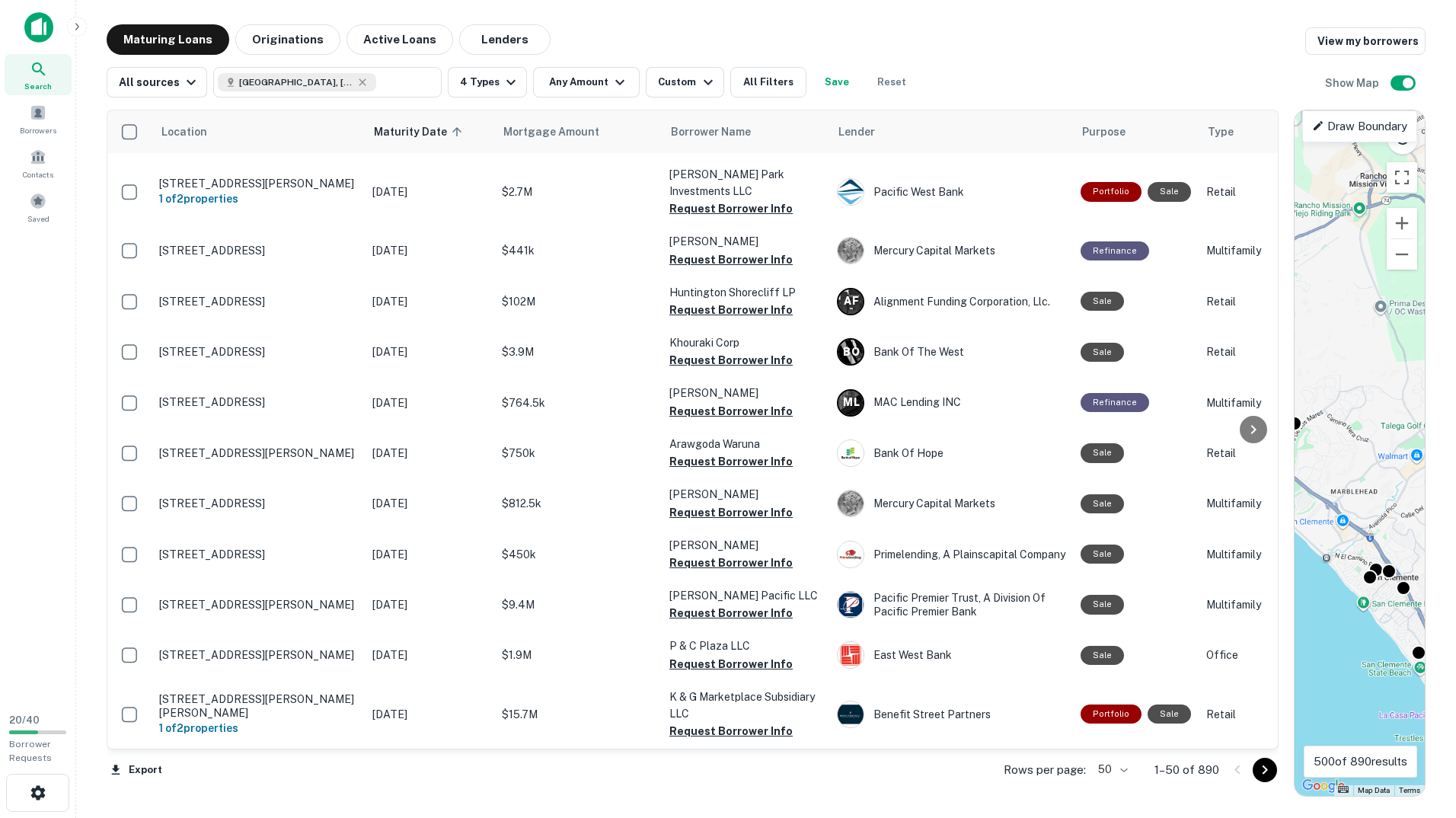
drag, startPoint x: 1372, startPoint y: 645, endPoint x: 1250, endPoint y: 582, distance: 137.3
click at [1250, 582] on div "Location Maturity Date sorted ascending Mortgage Amount Borrower Name Lender Pu…" at bounding box center [766, 446] width 1319 height 699
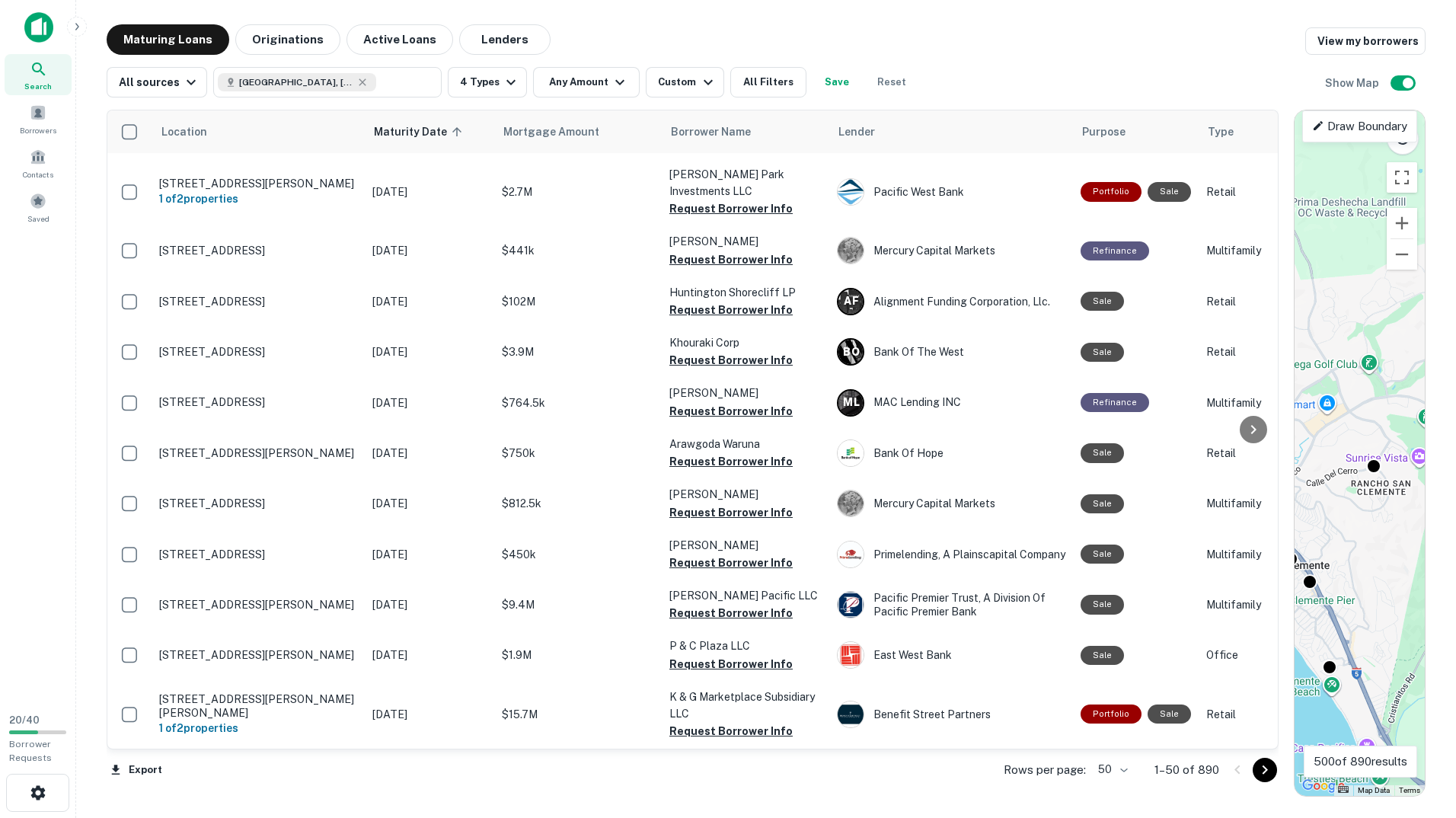
drag, startPoint x: 1354, startPoint y: 606, endPoint x: 1402, endPoint y: 618, distance: 49.5
click at [1402, 618] on div "To activate drag with keyboard, press Alt + Enter. Once in keyboard drag state,…" at bounding box center [1360, 453] width 131 height 686
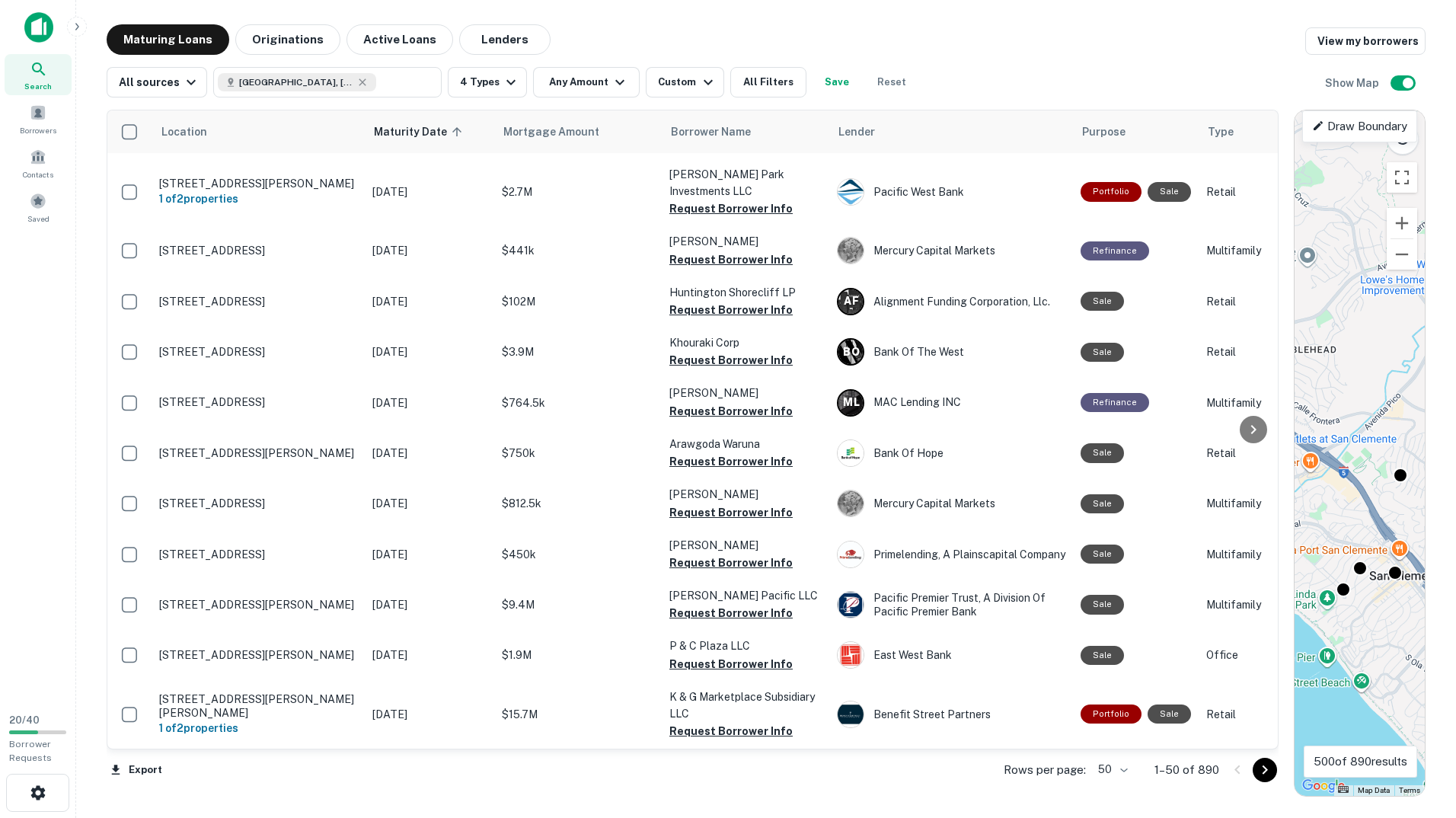
drag, startPoint x: 1365, startPoint y: 630, endPoint x: 1400, endPoint y: 649, distance: 39.8
click at [1400, 649] on div "To activate drag with keyboard, press Alt + Enter. Once in keyboard drag state,…" at bounding box center [1360, 453] width 131 height 686
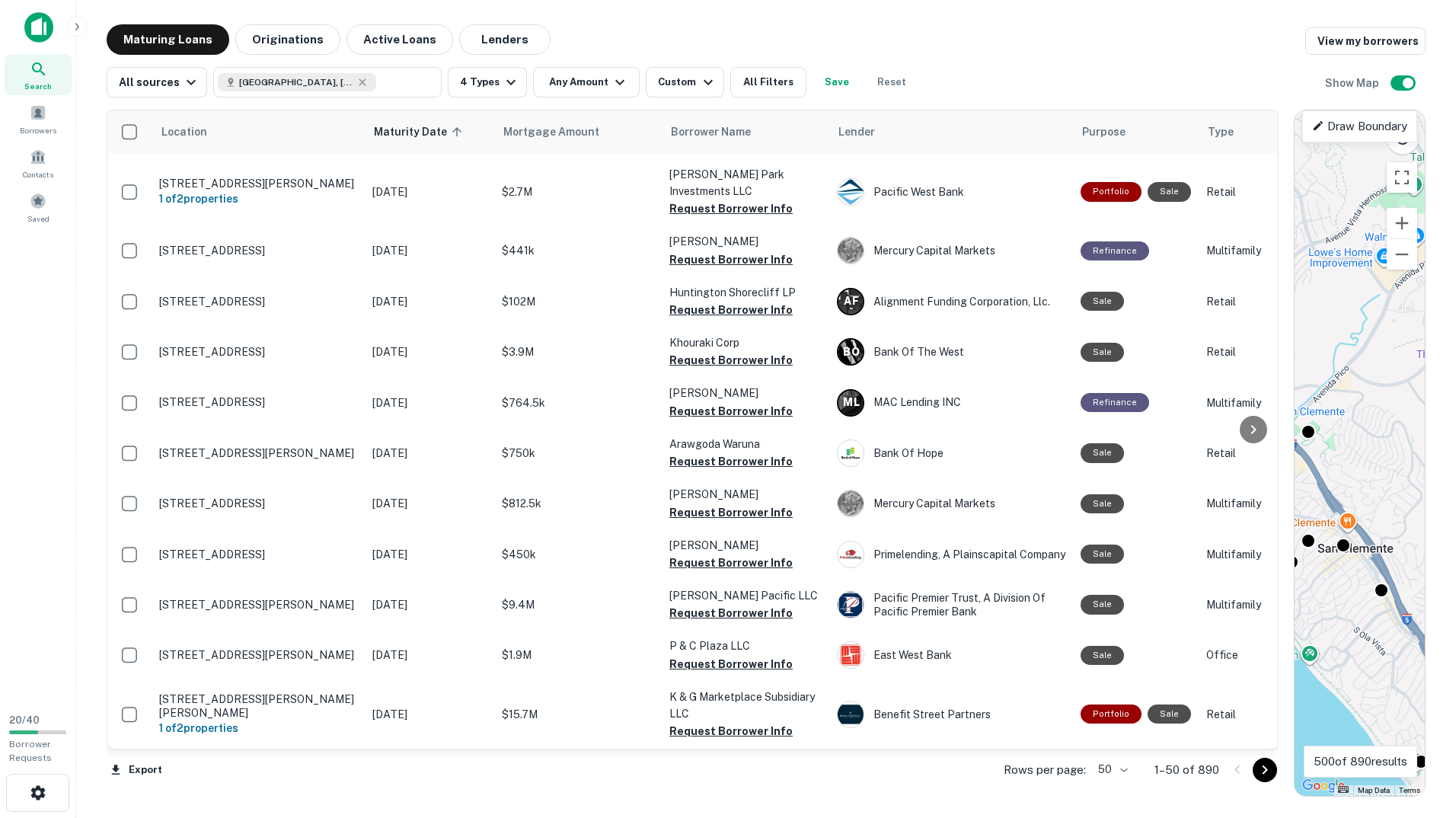
drag, startPoint x: 1382, startPoint y: 634, endPoint x: 1322, endPoint y: 602, distance: 68.0
click at [1322, 602] on div "To activate drag with keyboard, press Alt + Enter. Once in keyboard drag state,…" at bounding box center [1360, 453] width 131 height 686
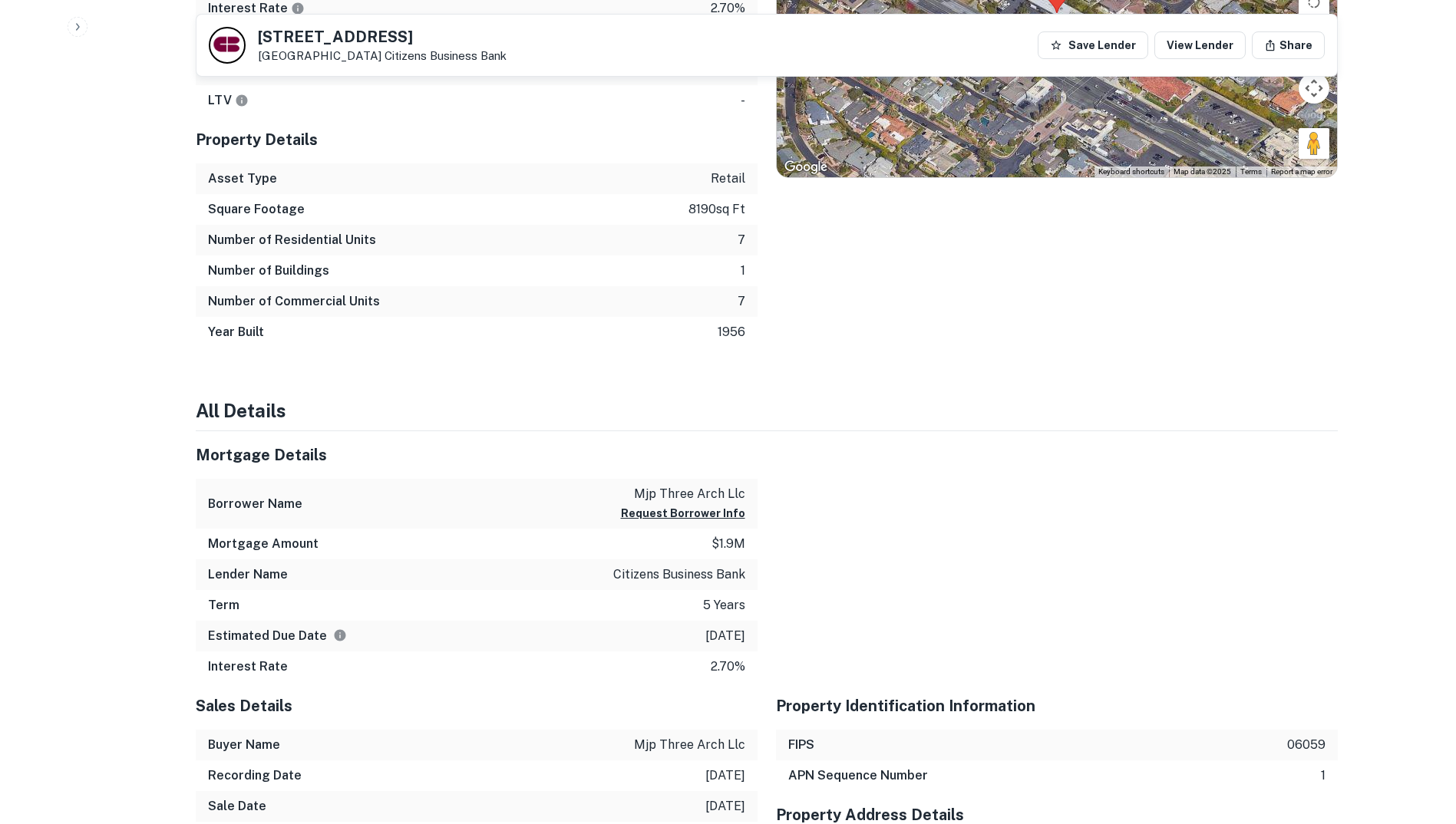
scroll to position [998, 0]
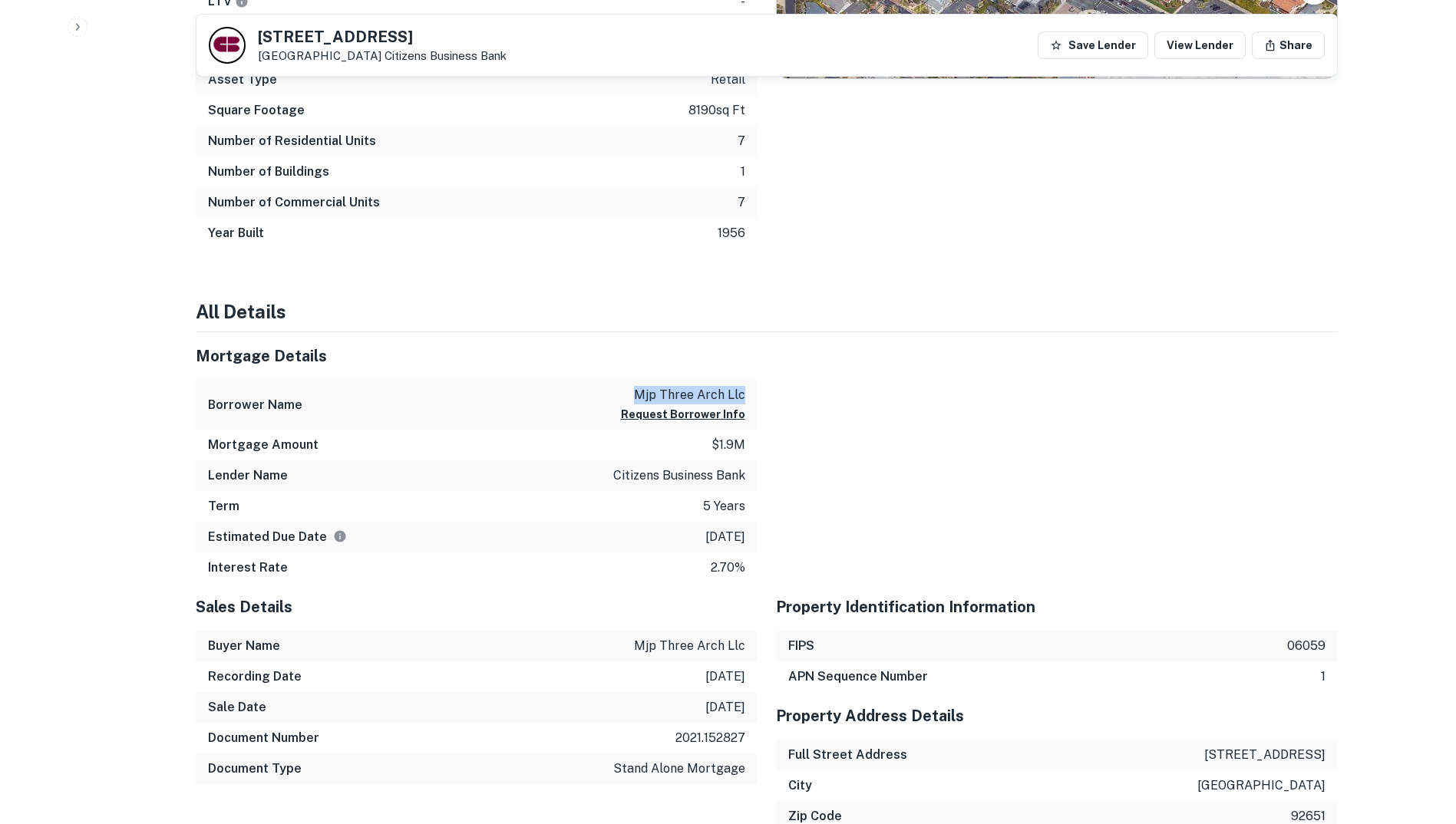
drag, startPoint x: 621, startPoint y: 389, endPoint x: 756, endPoint y: 397, distance: 135.2
click at [756, 397] on div "Borrower Name mjp three arch llc Request Borrower Info" at bounding box center [477, 404] width 562 height 50
copy p "mjp three arch llc"
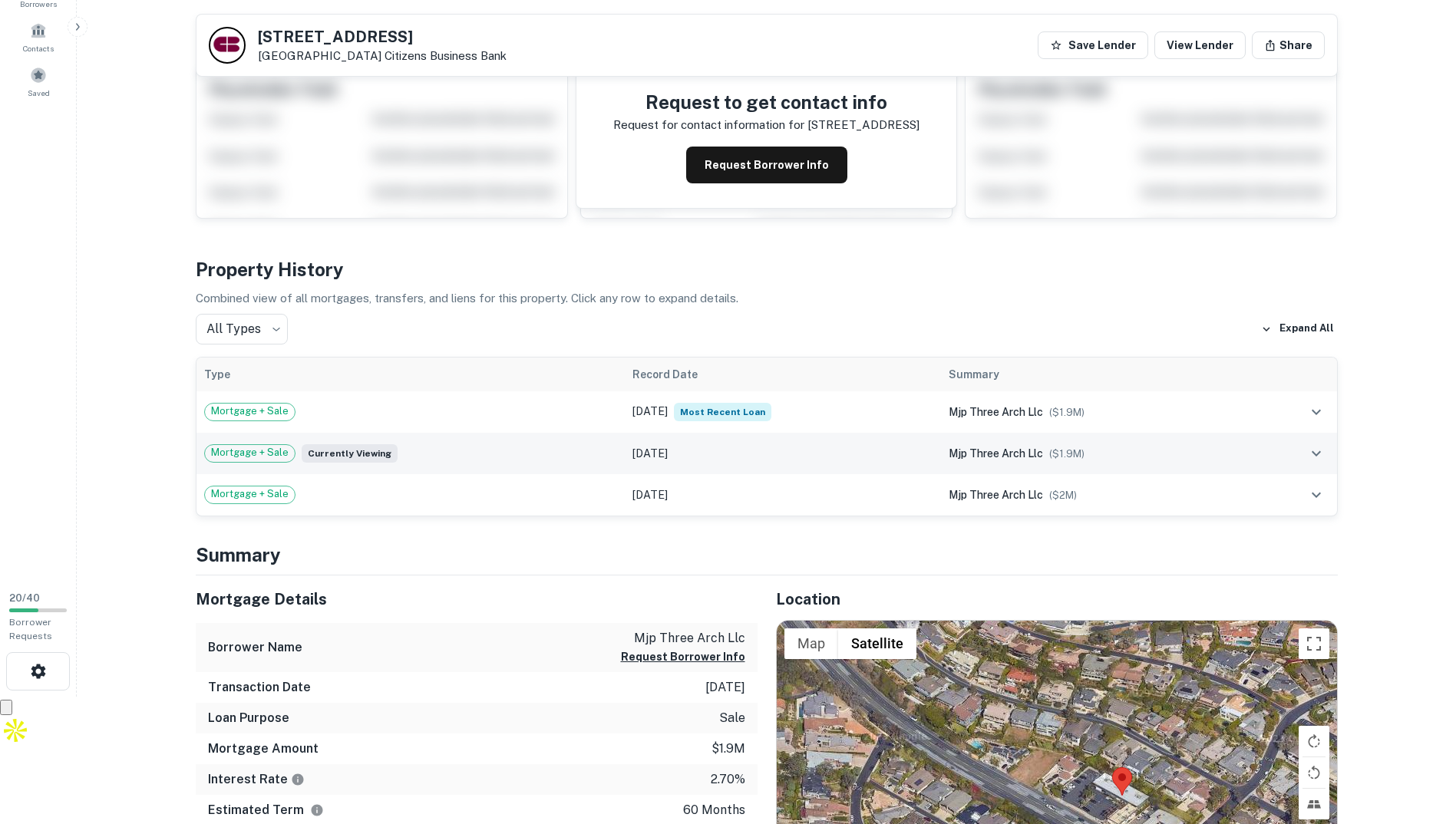
scroll to position [0, 0]
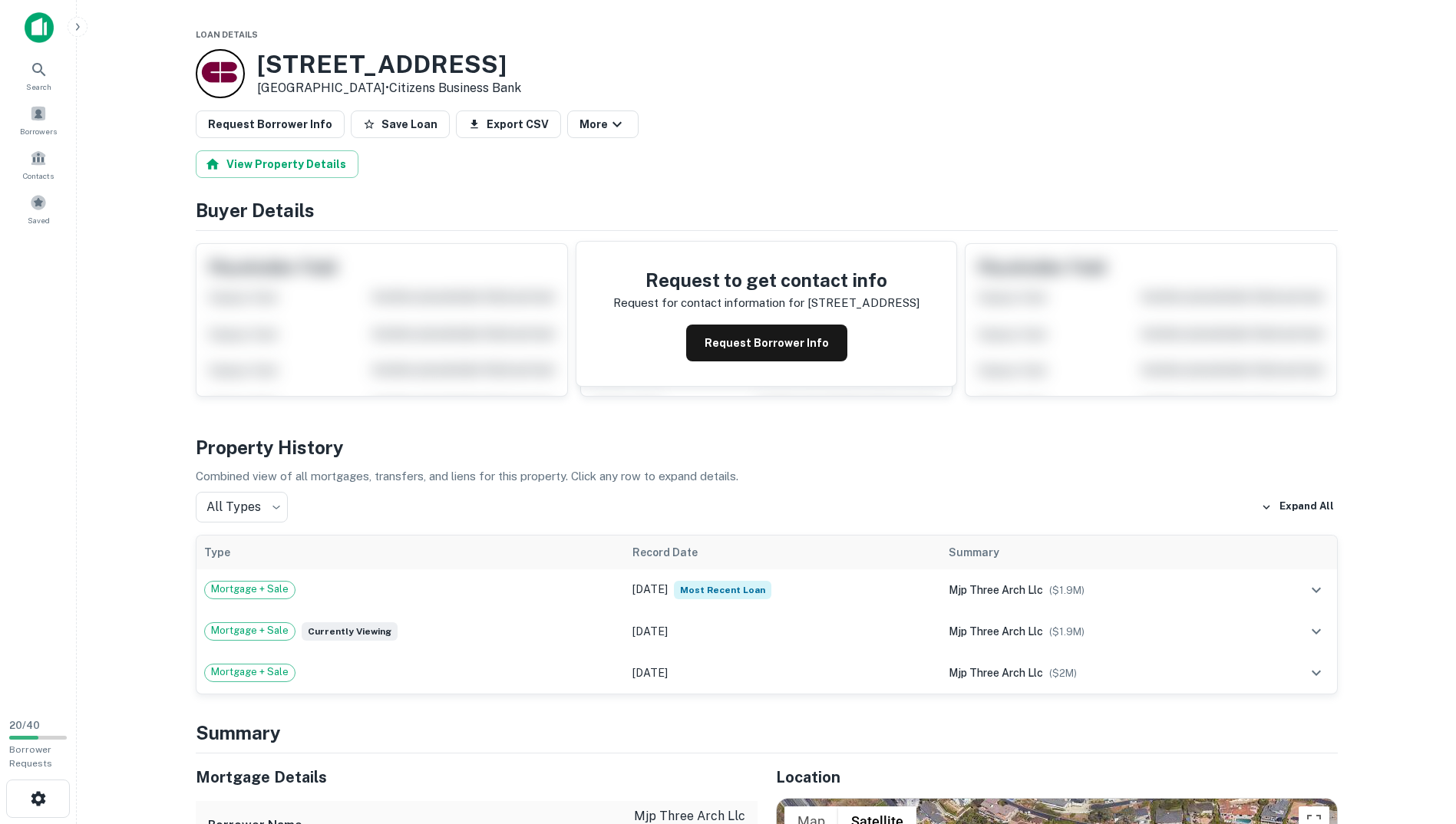
click at [246, 120] on button "Request Borrower Info" at bounding box center [270, 124] width 149 height 28
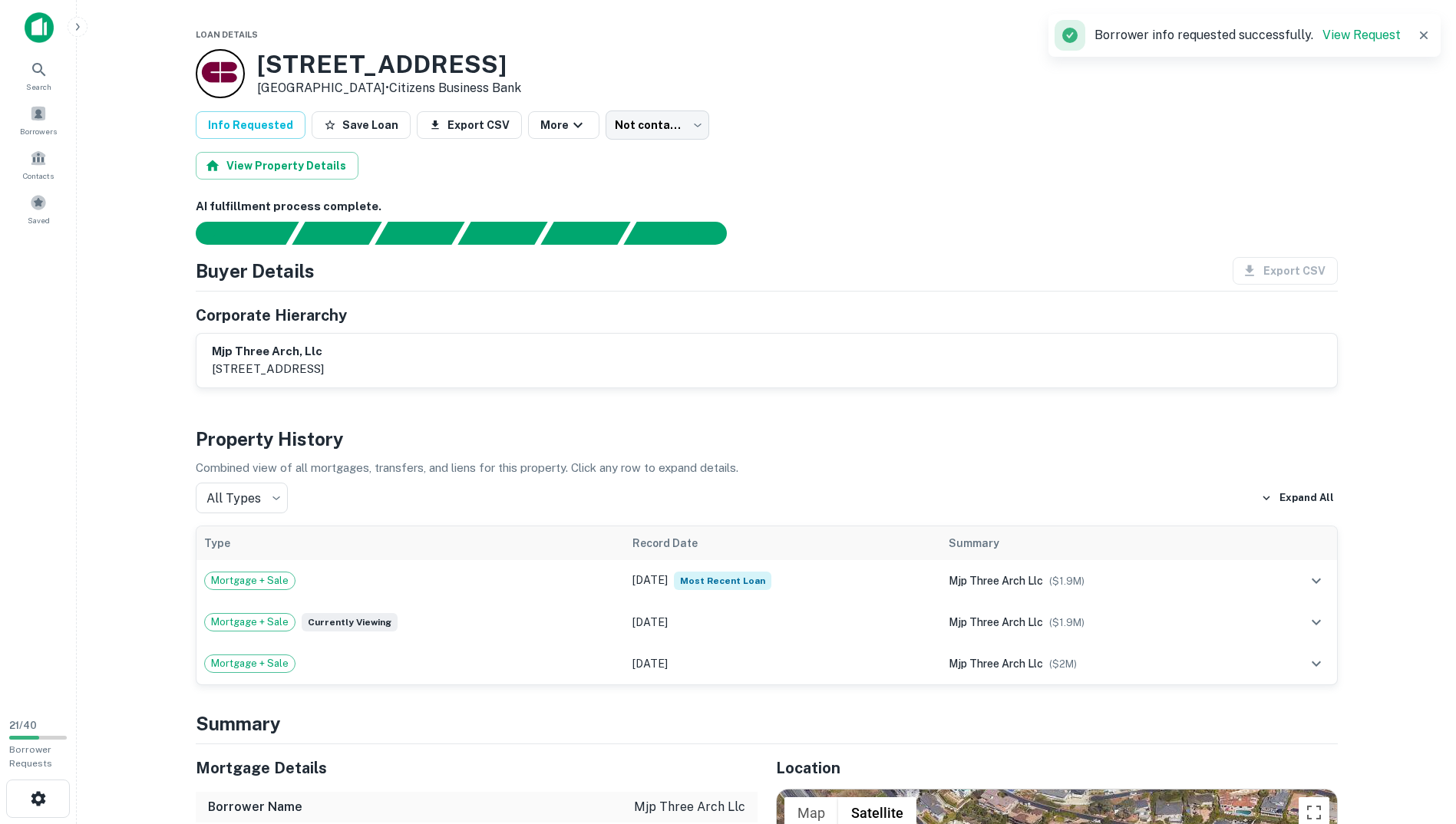
click at [324, 356] on h6 "mjp three arch, llc" at bounding box center [267, 352] width 112 height 18
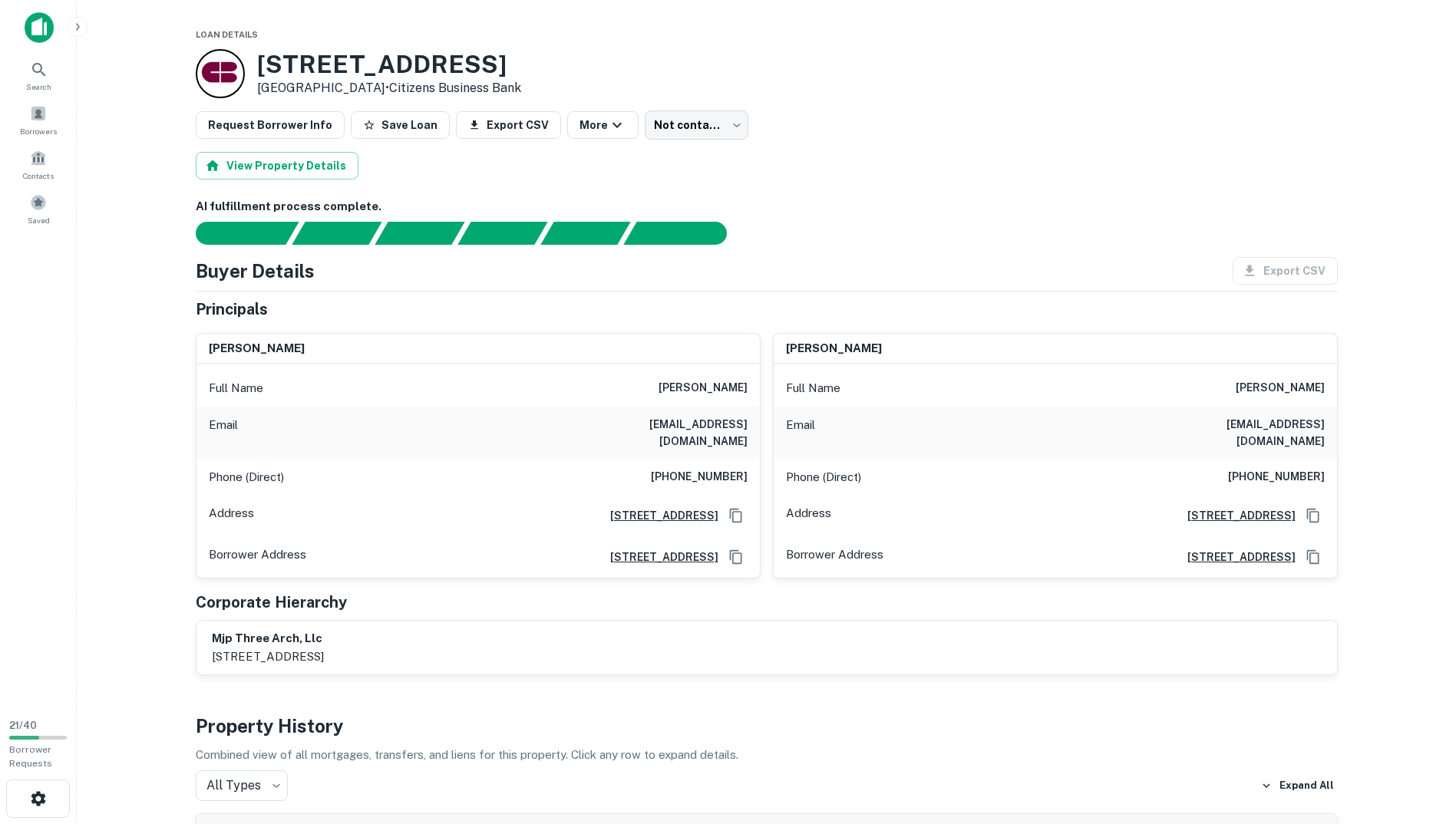
drag, startPoint x: 393, startPoint y: 128, endPoint x: 400, endPoint y: 134, distance: 9.2
click at [393, 128] on button "Save Loan" at bounding box center [400, 125] width 99 height 28
click at [659, 130] on body "Loan Favorited! Search Borrowers Contacts Saved 21 / 40 Borrower Requests Loan …" at bounding box center [728, 412] width 1456 height 824
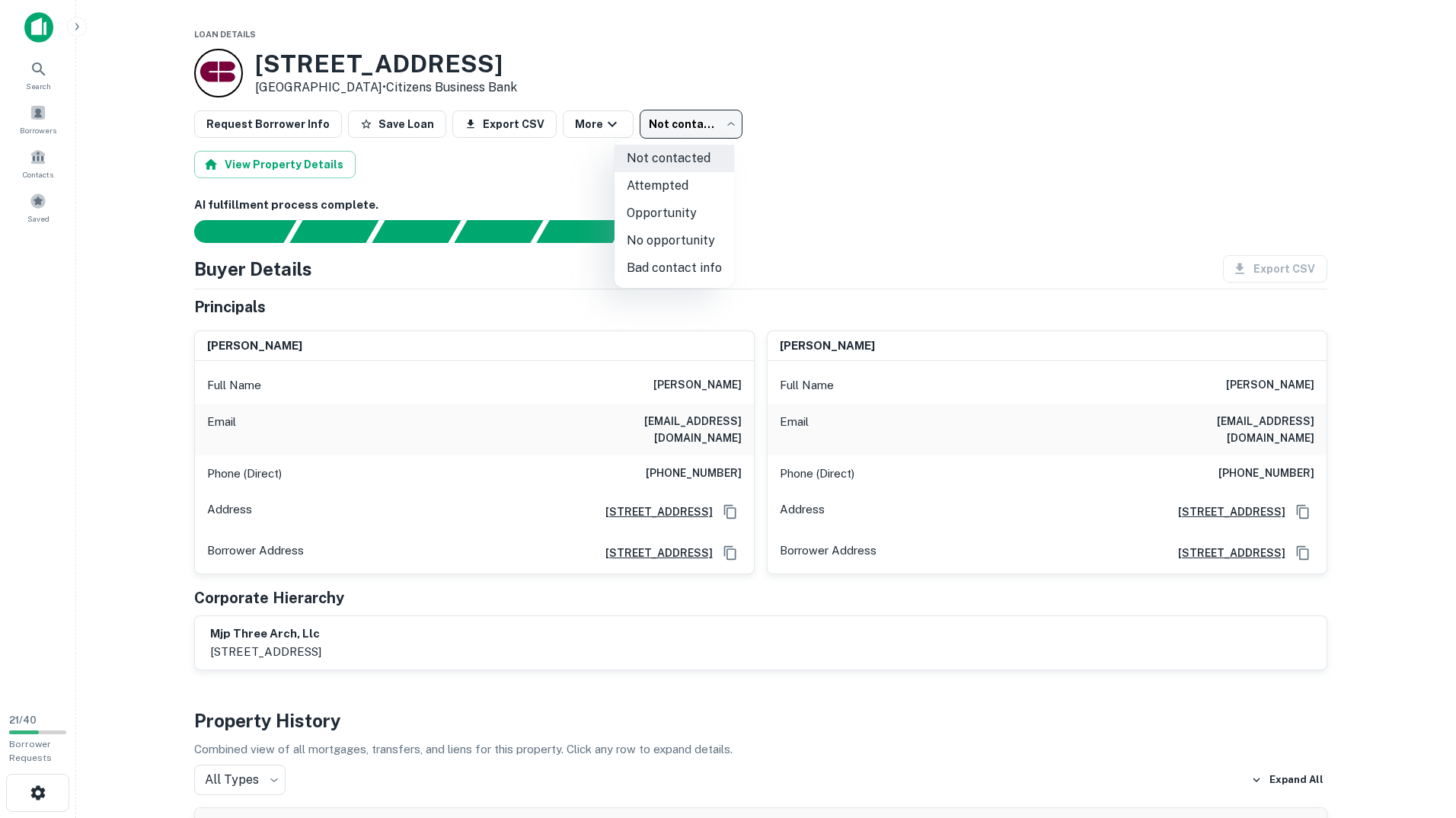
click at [685, 216] on li "Opportunity" at bounding box center [674, 213] width 120 height 28
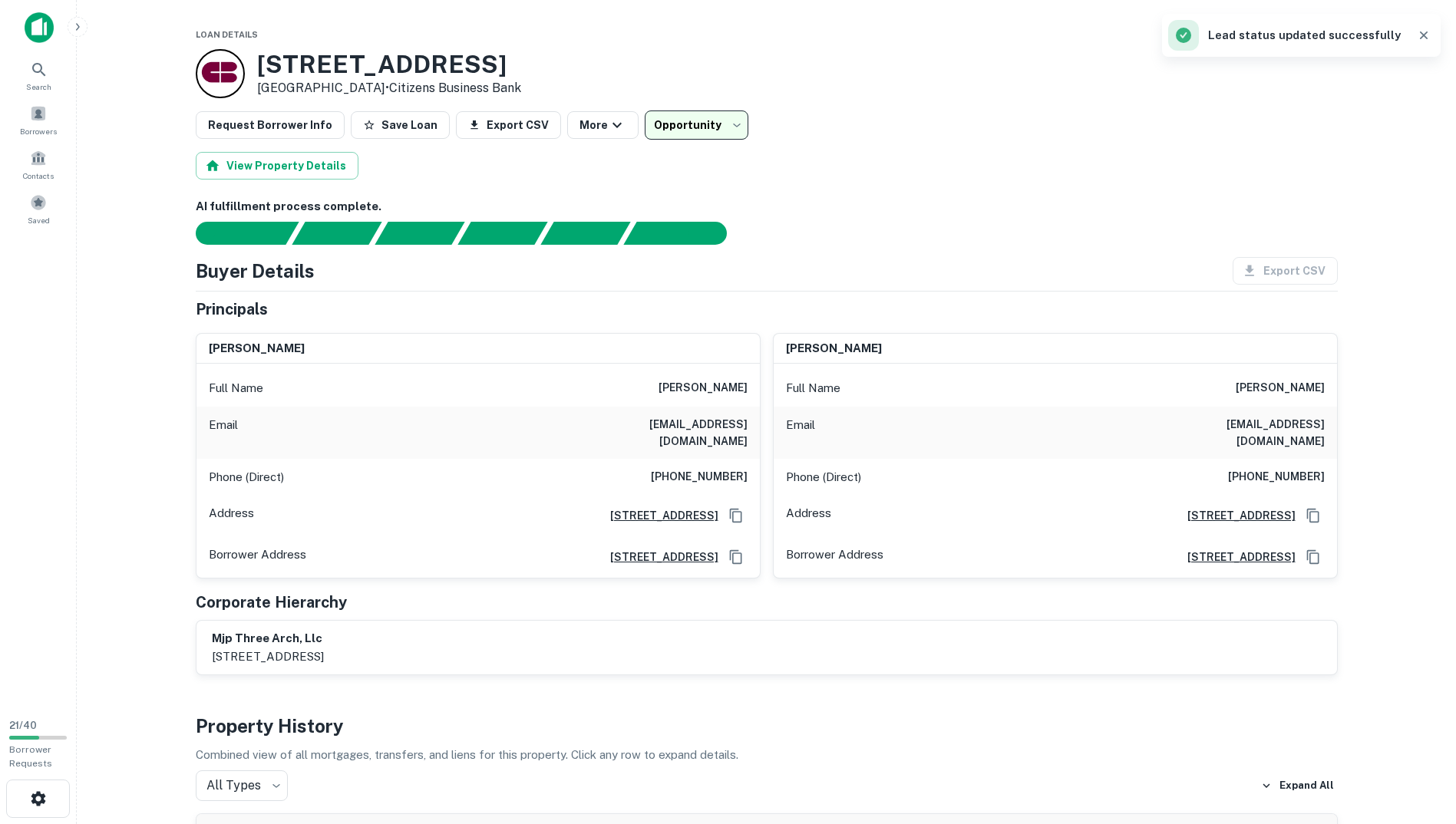
click at [685, 119] on body "**********" at bounding box center [728, 412] width 1456 height 824
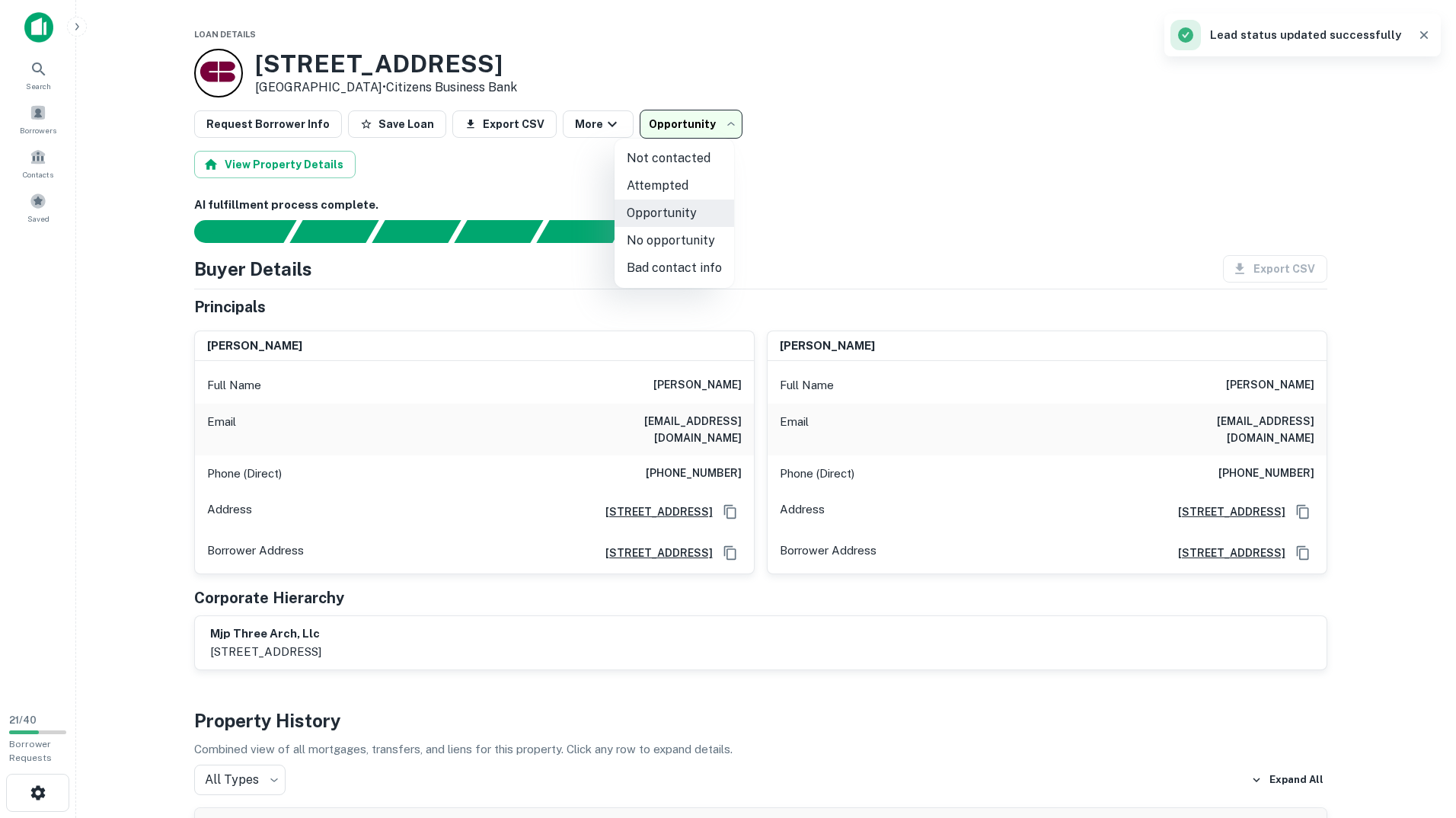
click at [674, 161] on li "Not contacted" at bounding box center [674, 158] width 120 height 28
type input "****"
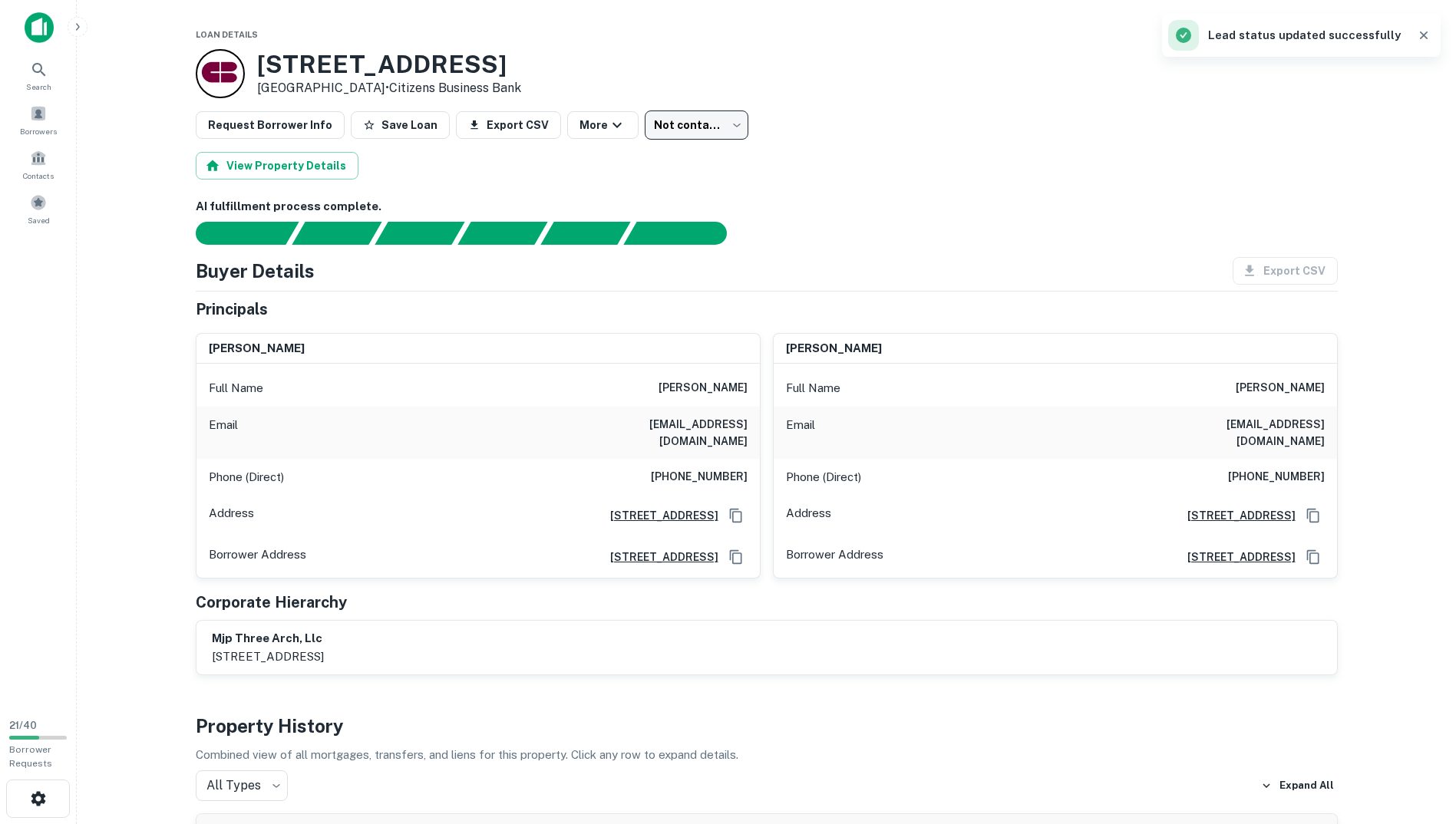
click at [812, 175] on div "View Property Details" at bounding box center [767, 165] width 1142 height 28
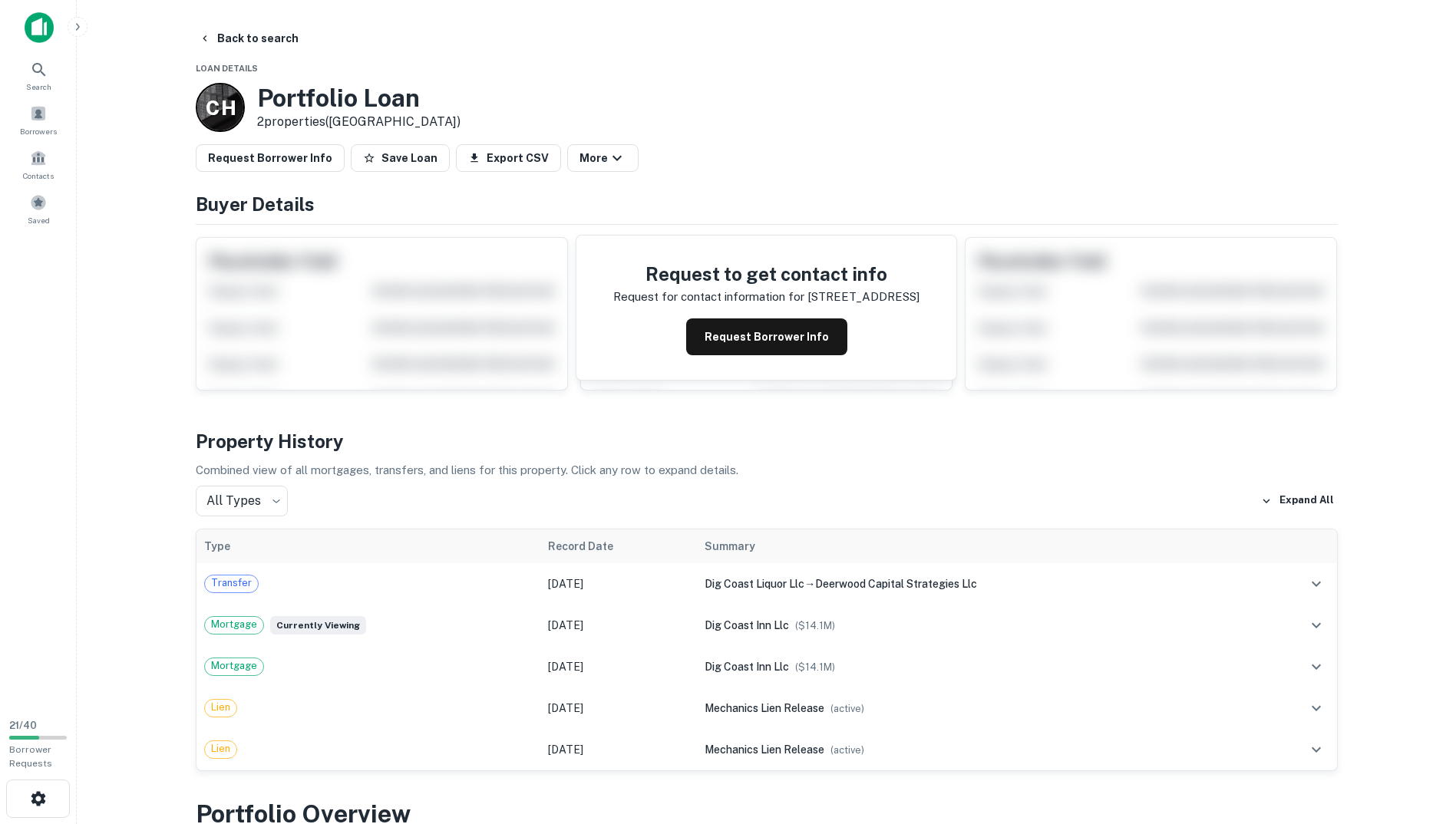
drag, startPoint x: 835, startPoint y: 331, endPoint x: 843, endPoint y: 97, distance: 234.1
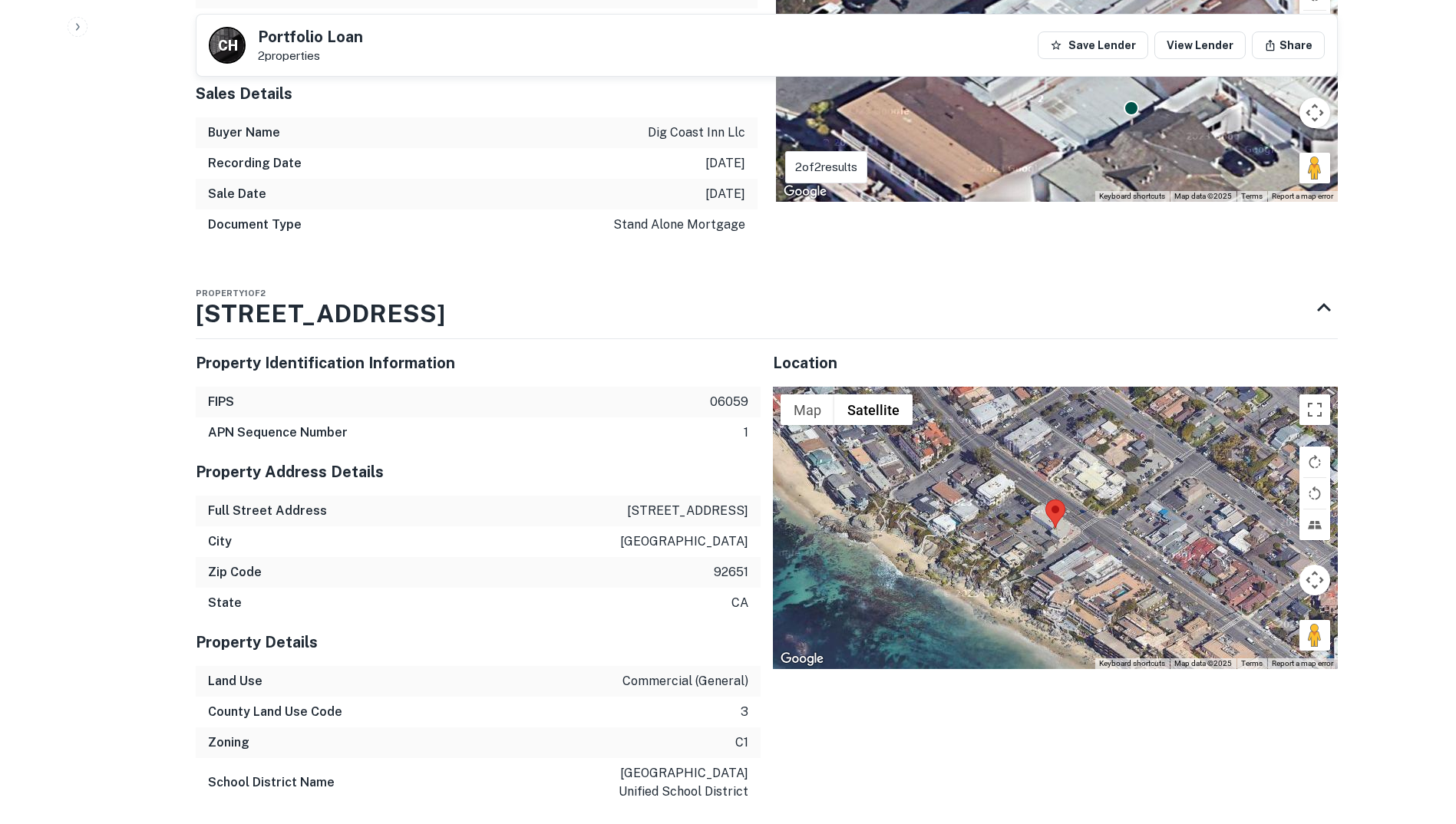
scroll to position [1228, 0]
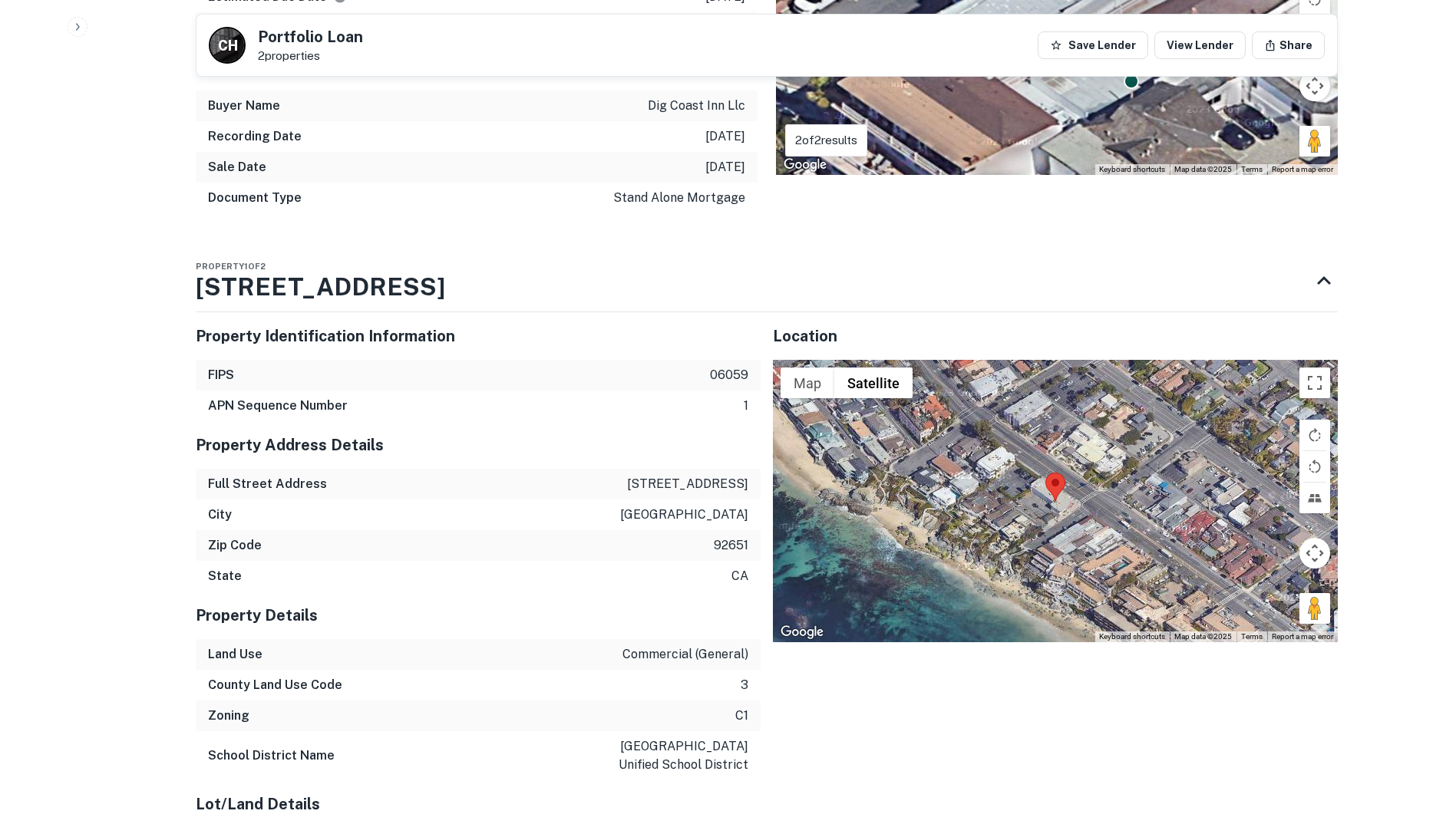
drag, startPoint x: 447, startPoint y: 288, endPoint x: 159, endPoint y: 281, distance: 288.1
drag, startPoint x: 199, startPoint y: 277, endPoint x: 426, endPoint y: 287, distance: 227.2
click at [426, 287] on h3 "1391 S COAST HWY" at bounding box center [321, 287] width 250 height 37
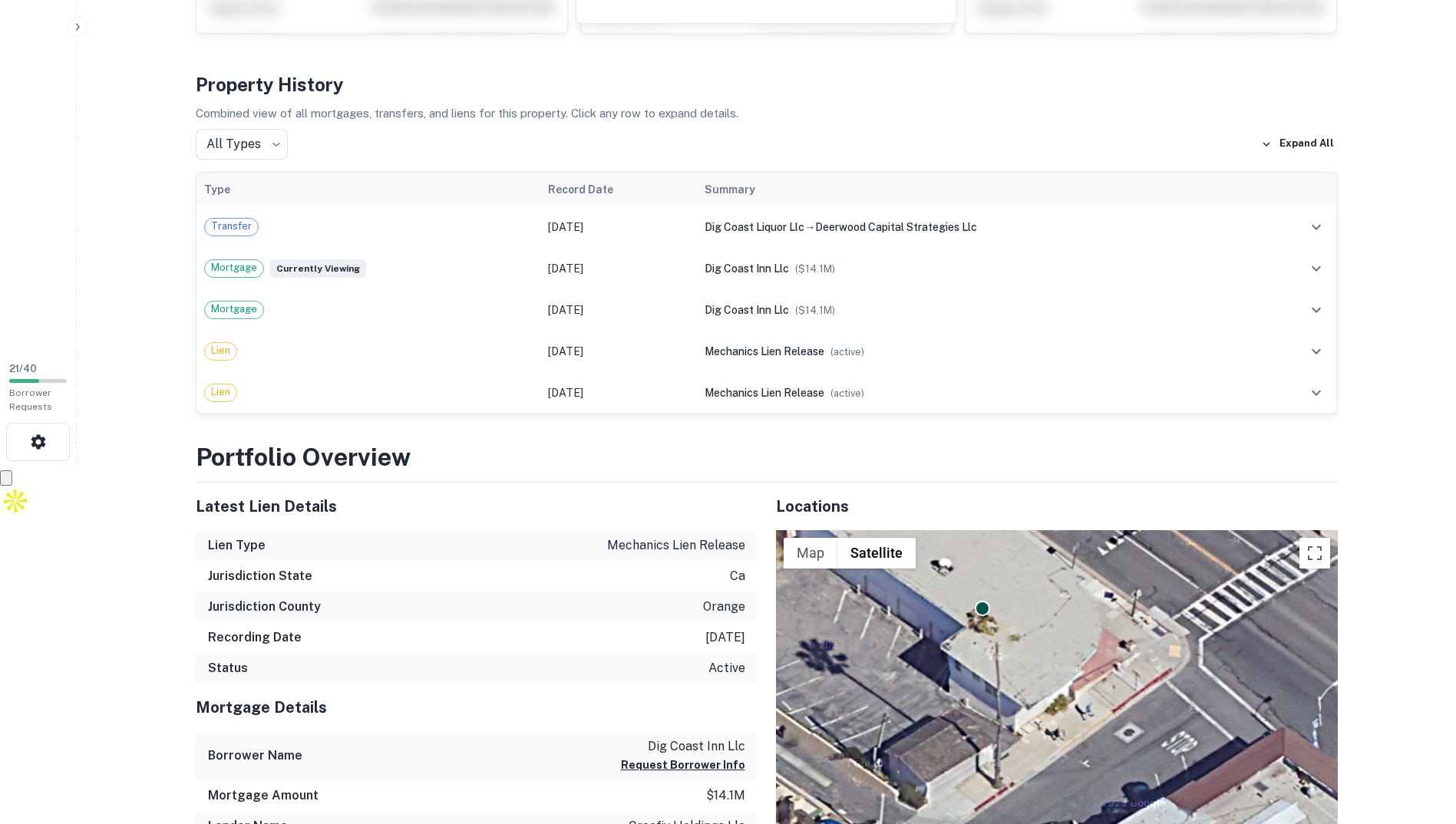
scroll to position [0, 0]
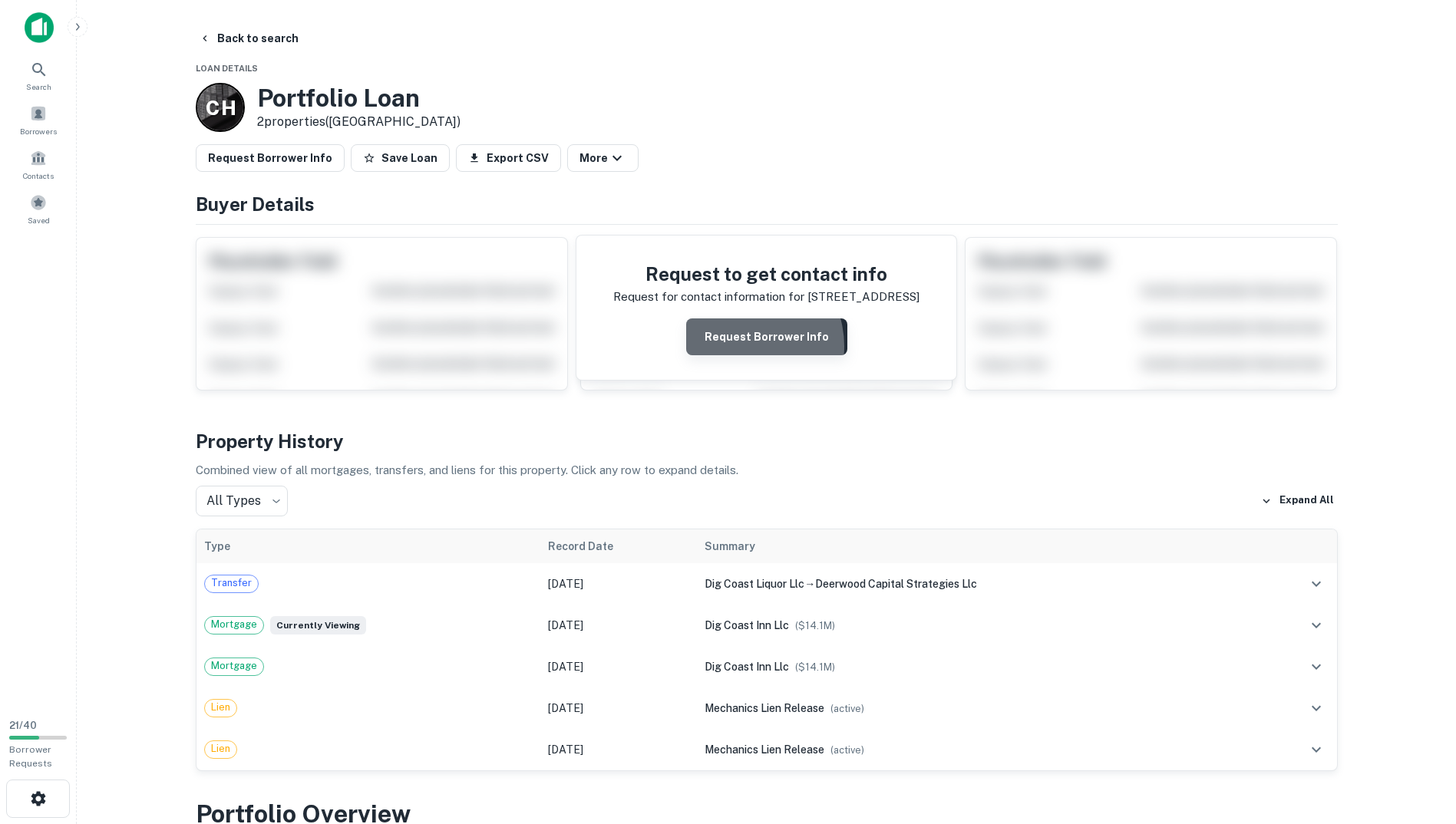
click at [744, 346] on button "Request Borrower Info" at bounding box center [766, 337] width 161 height 37
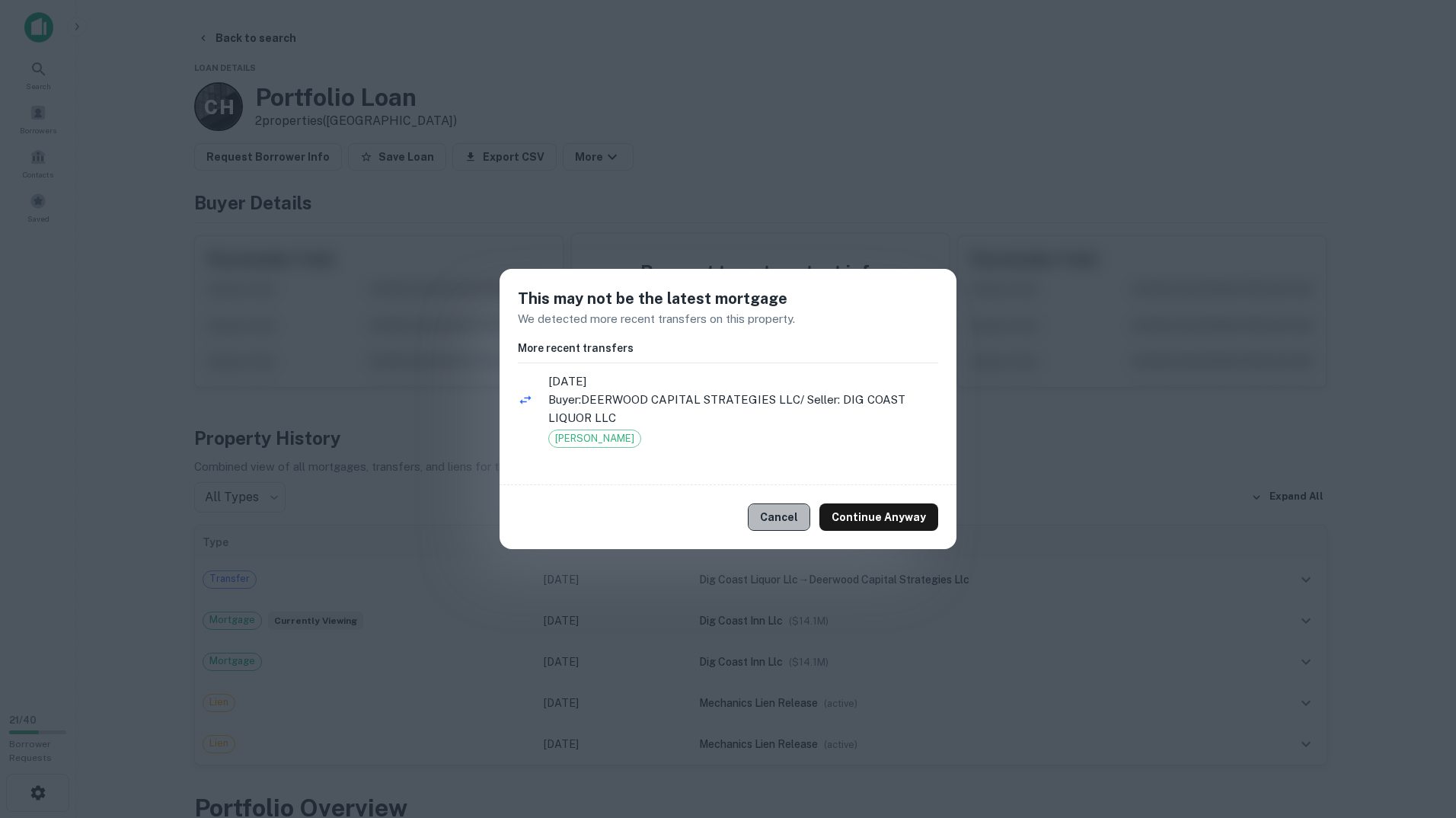
click at [782, 522] on button "Cancel" at bounding box center [778, 517] width 63 height 28
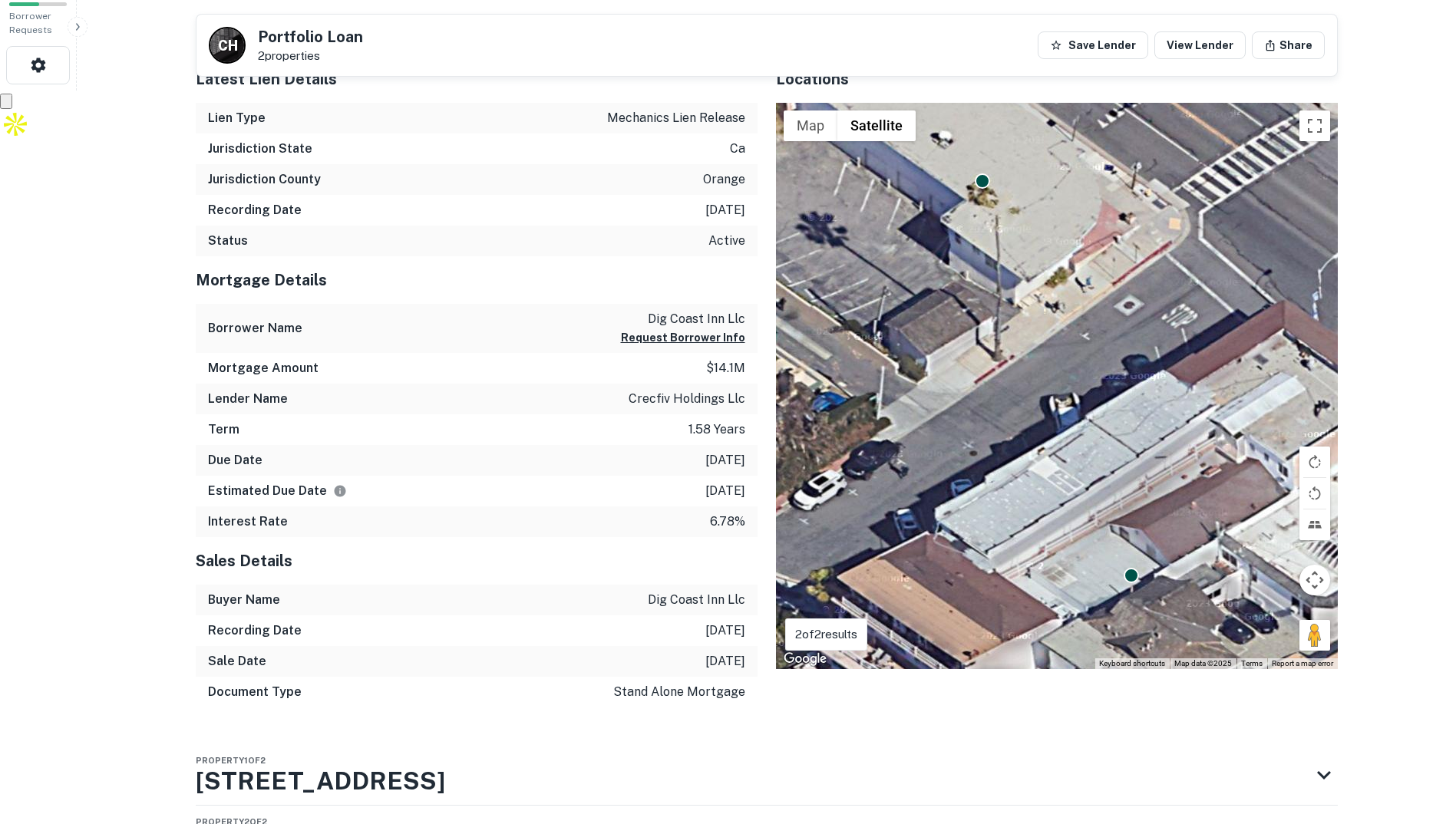
scroll to position [850, 0]
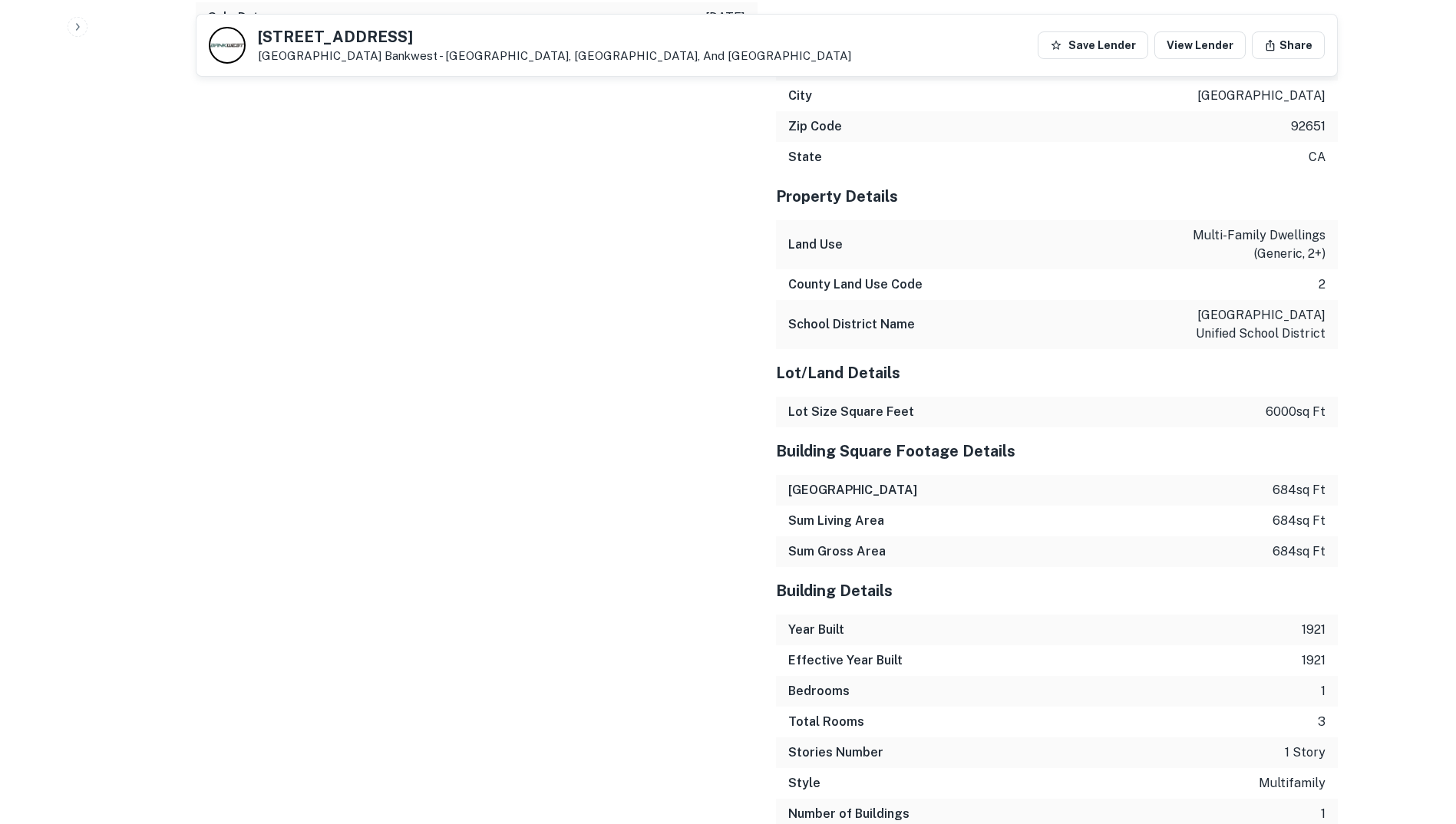
scroll to position [1688, 0]
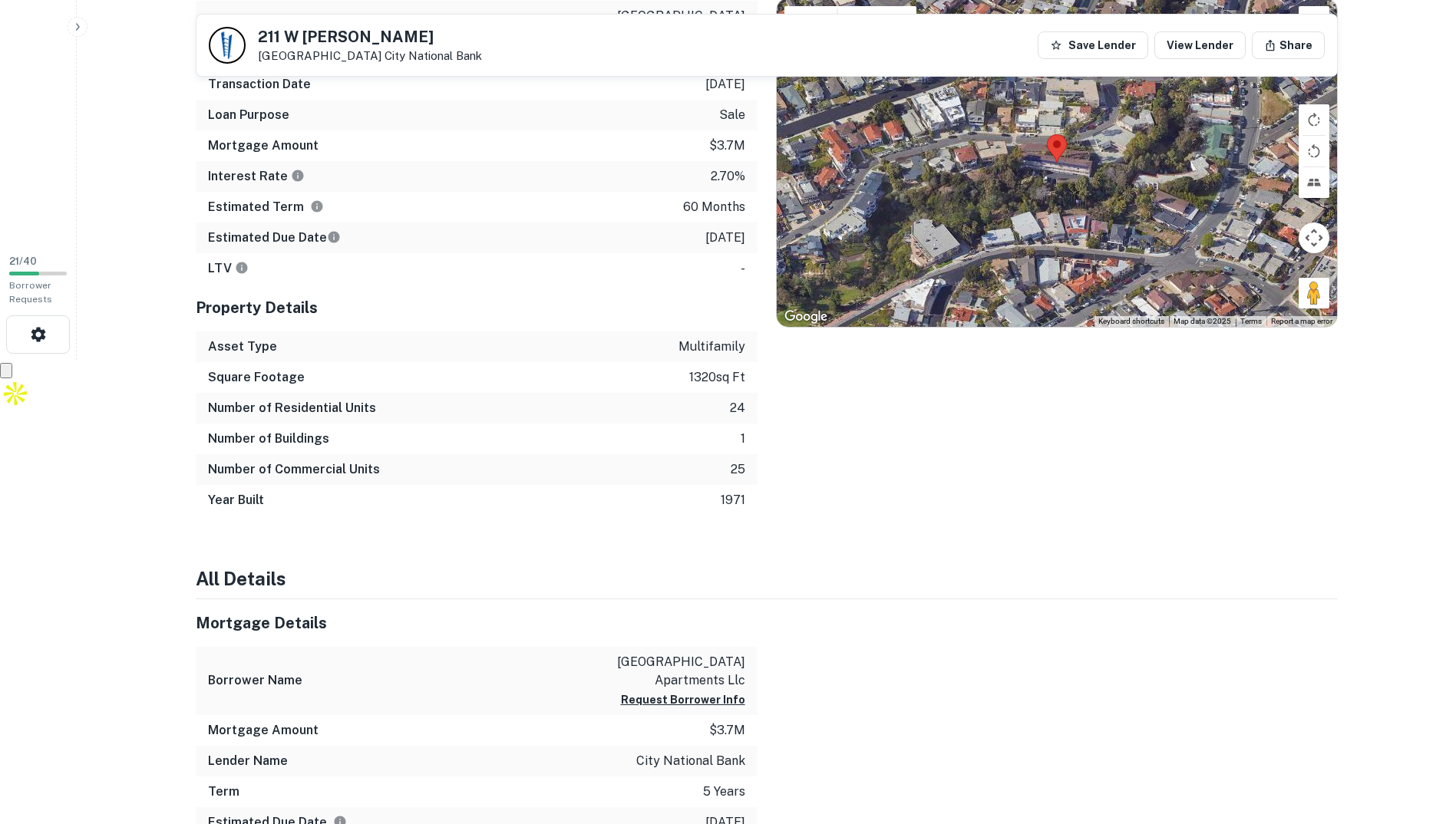
scroll to position [460, 0]
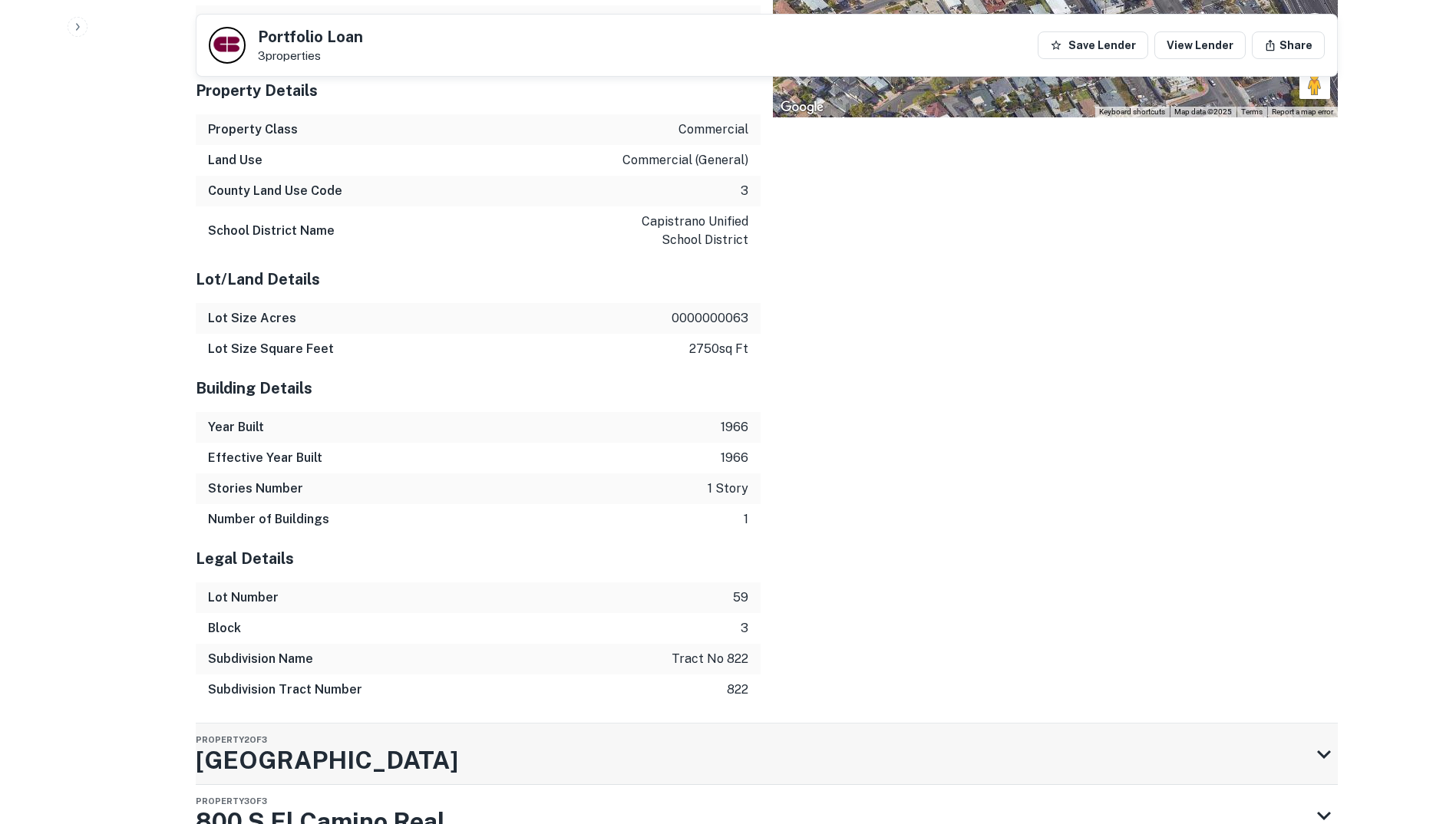
scroll to position [1565, 0]
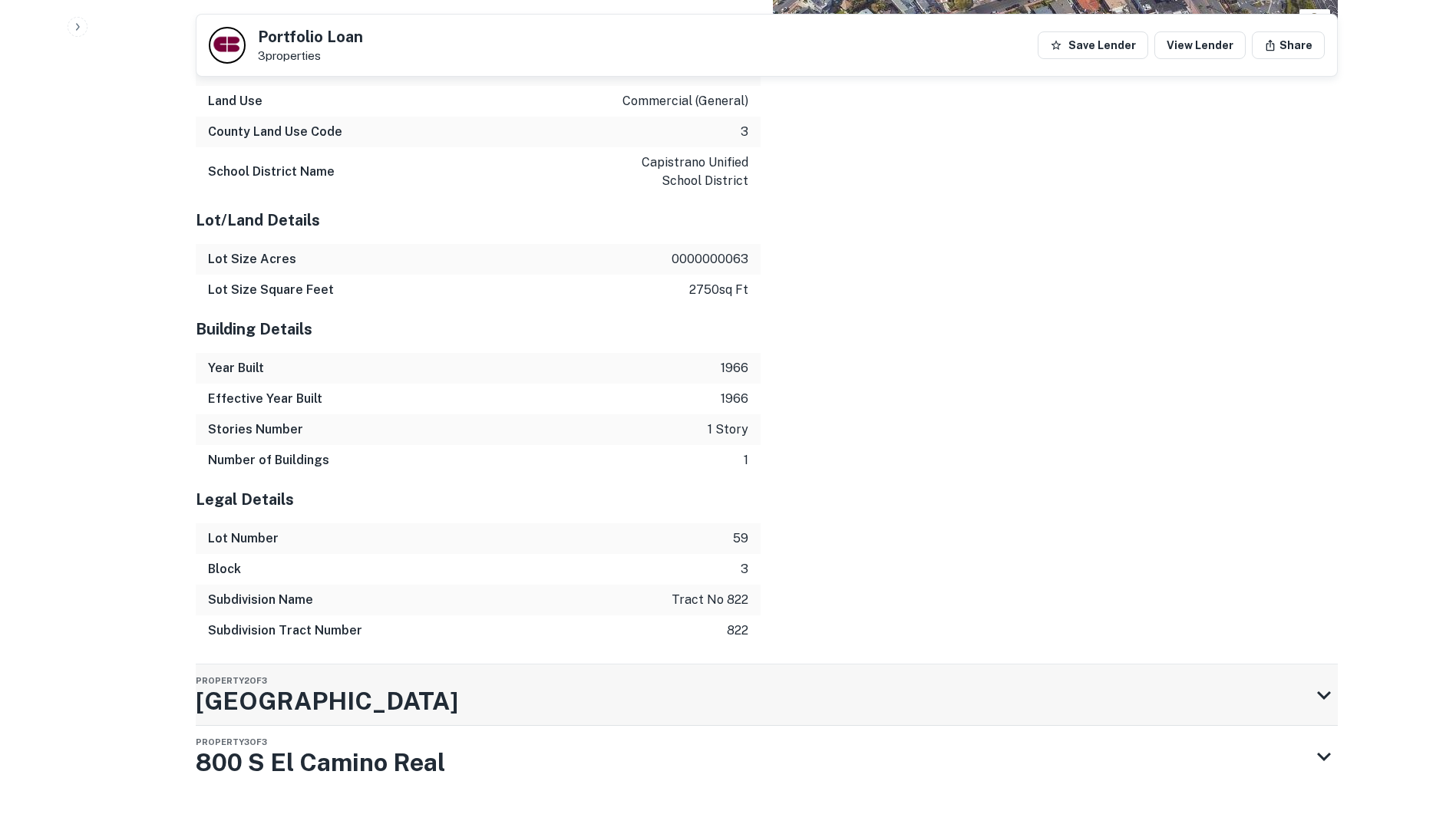
click at [512, 665] on div "Property 2 of [GEOGRAPHIC_DATA][STREET_ADDRESS]" at bounding box center [752, 695] width 1114 height 62
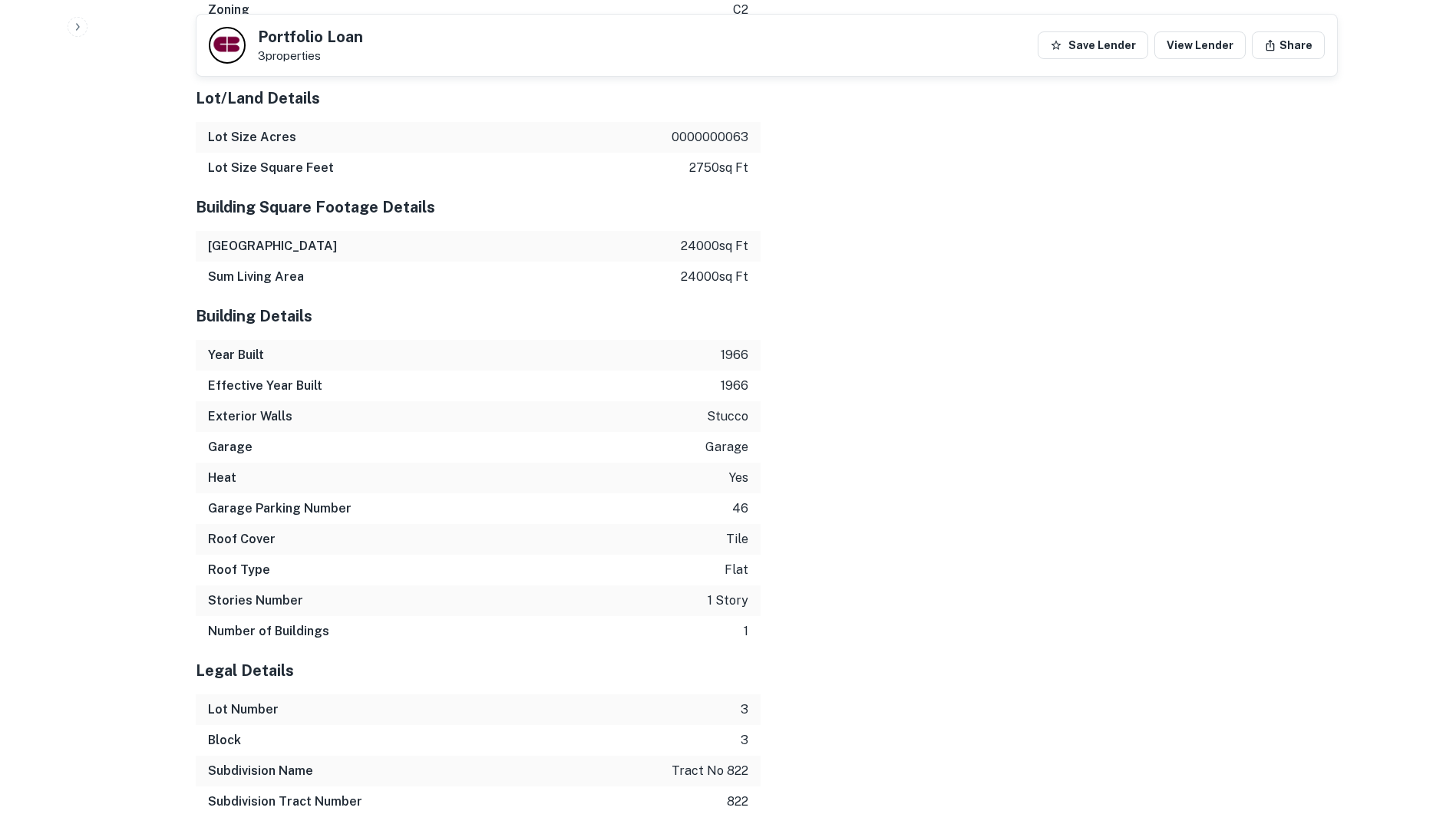
scroll to position [2825, 0]
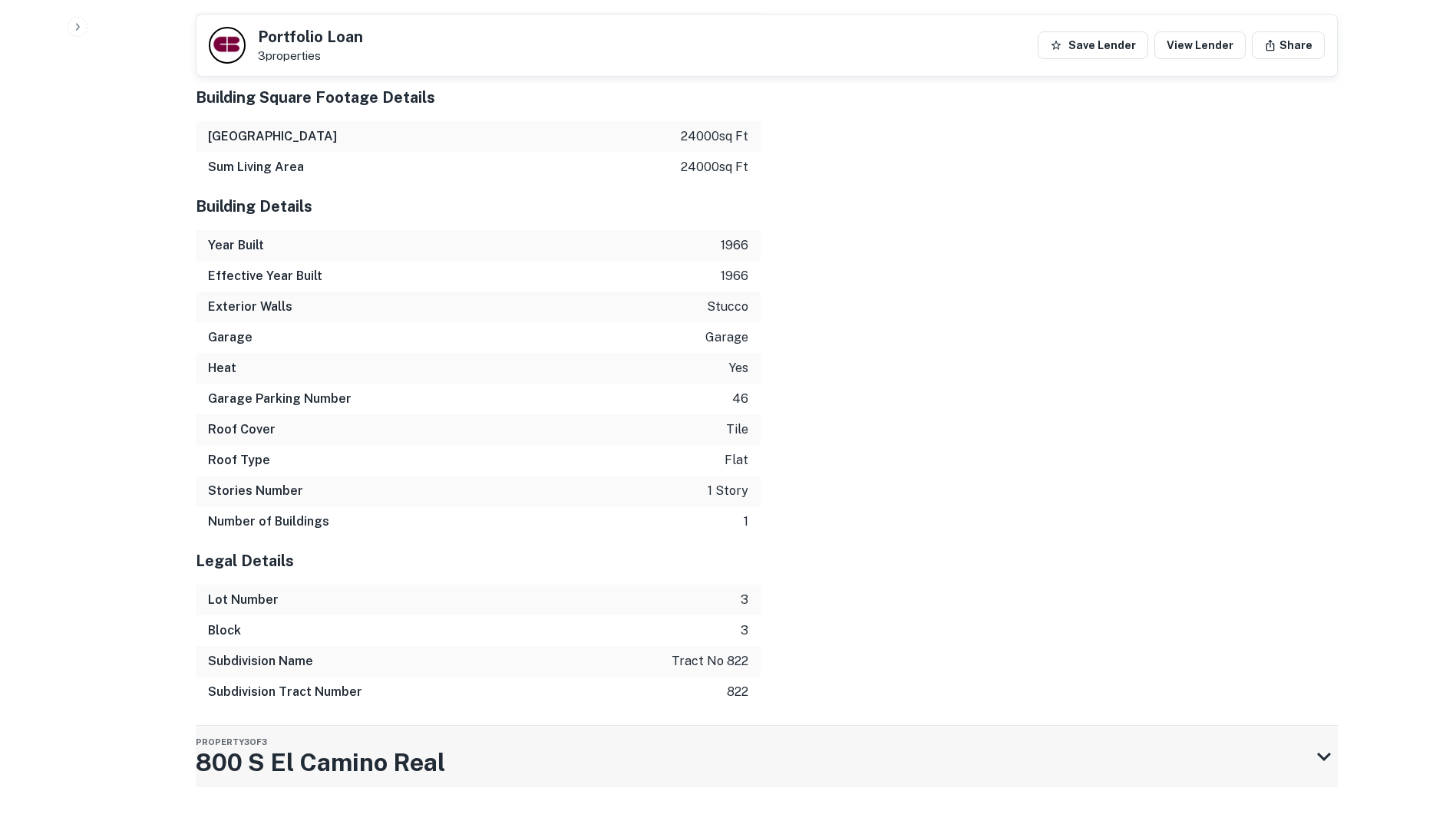
click at [493, 744] on div "Property 3 of 3 800 S El Camino Real" at bounding box center [752, 757] width 1114 height 62
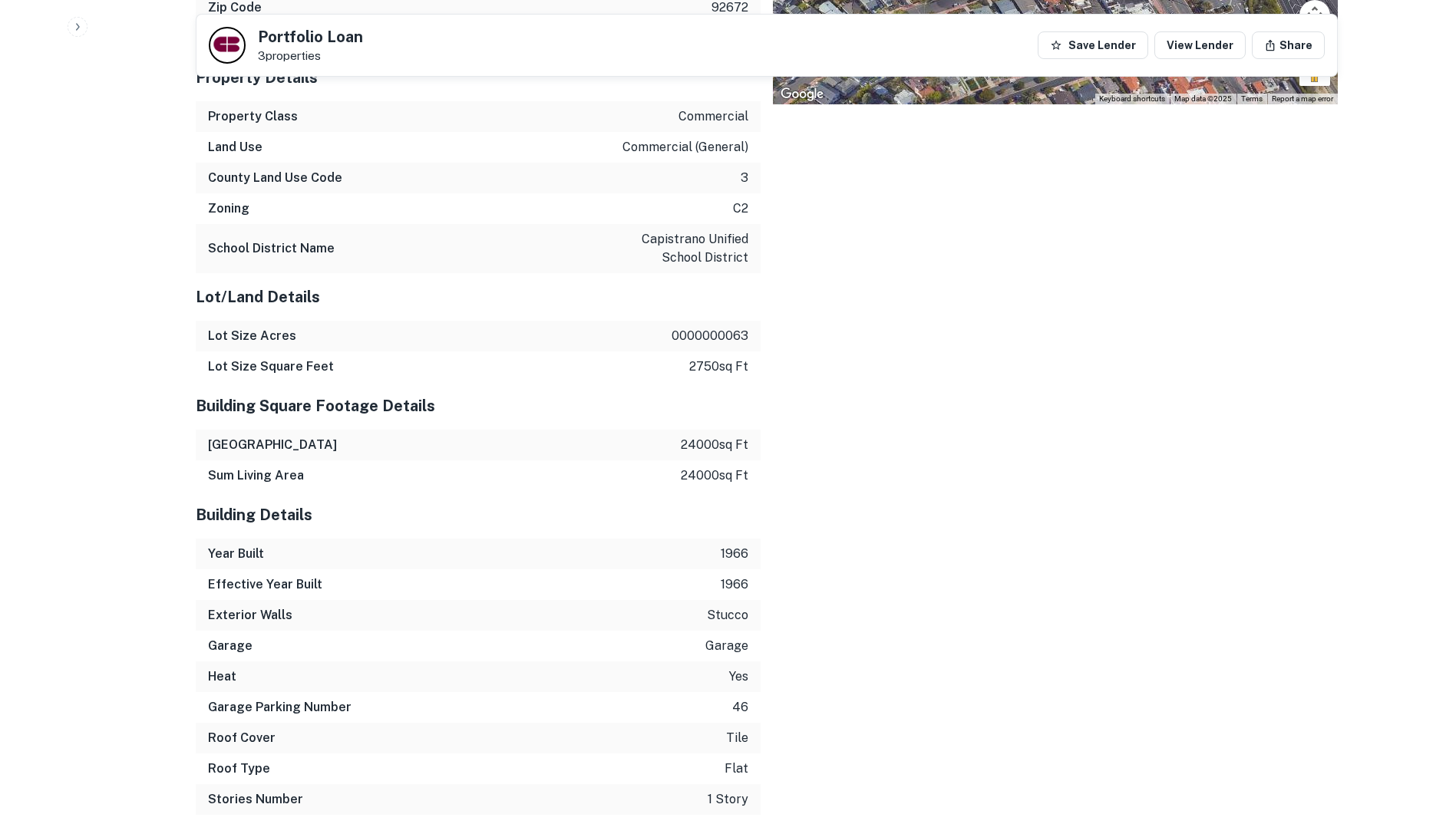
scroll to position [0, 0]
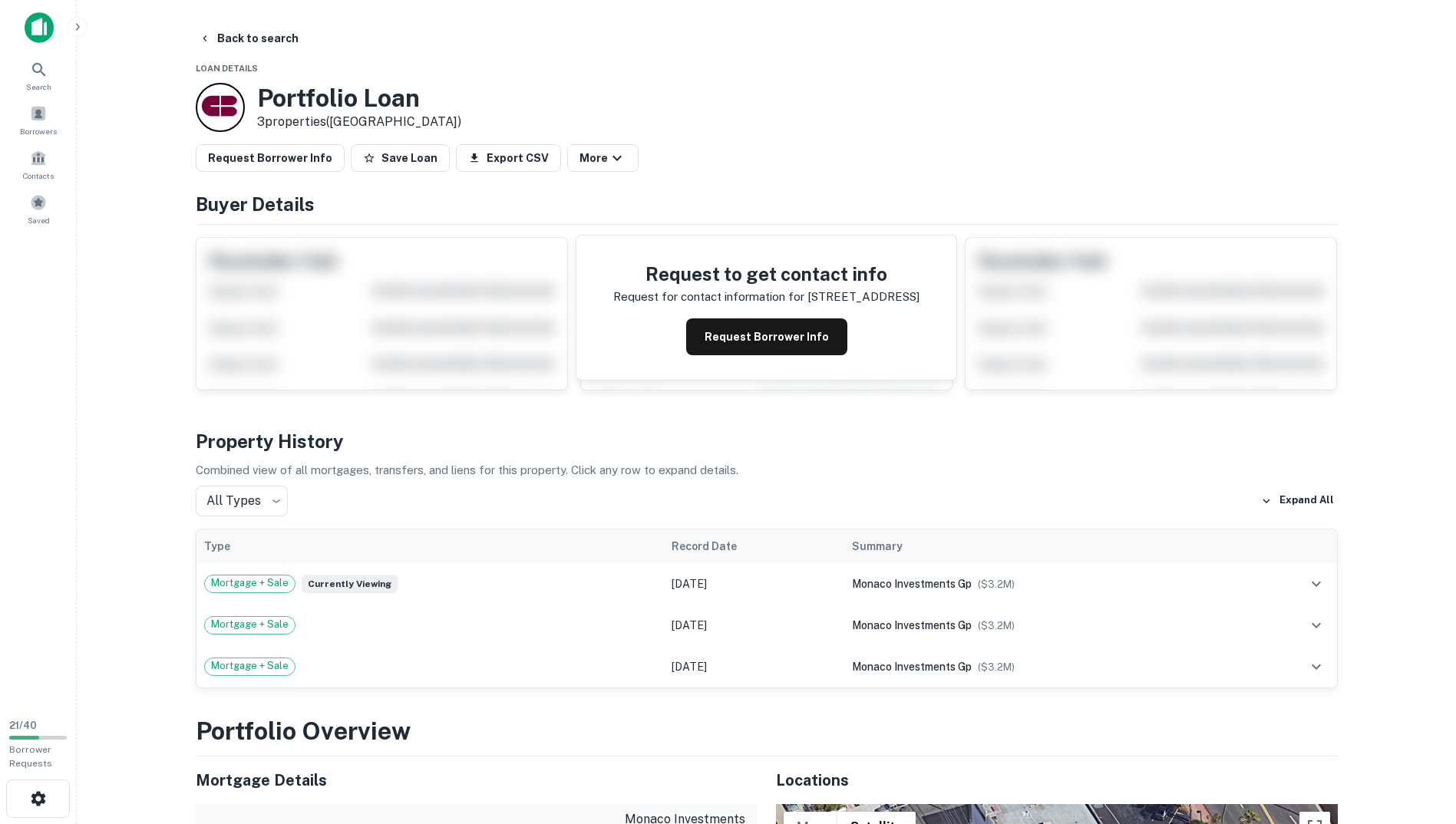
drag, startPoint x: 962, startPoint y: 674, endPoint x: 866, endPoint y: 390, distance: 299.8
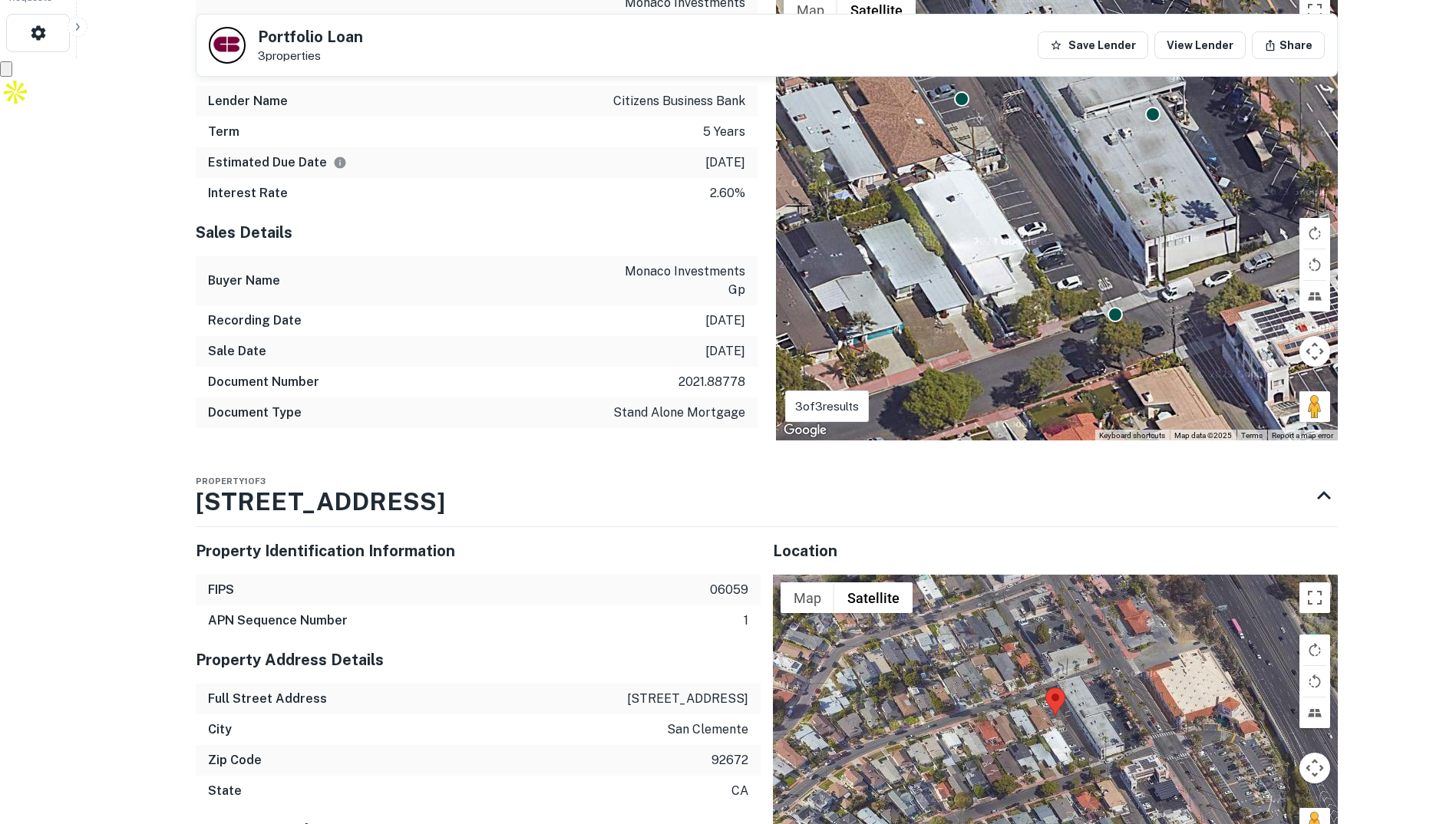
scroll to position [767, 0]
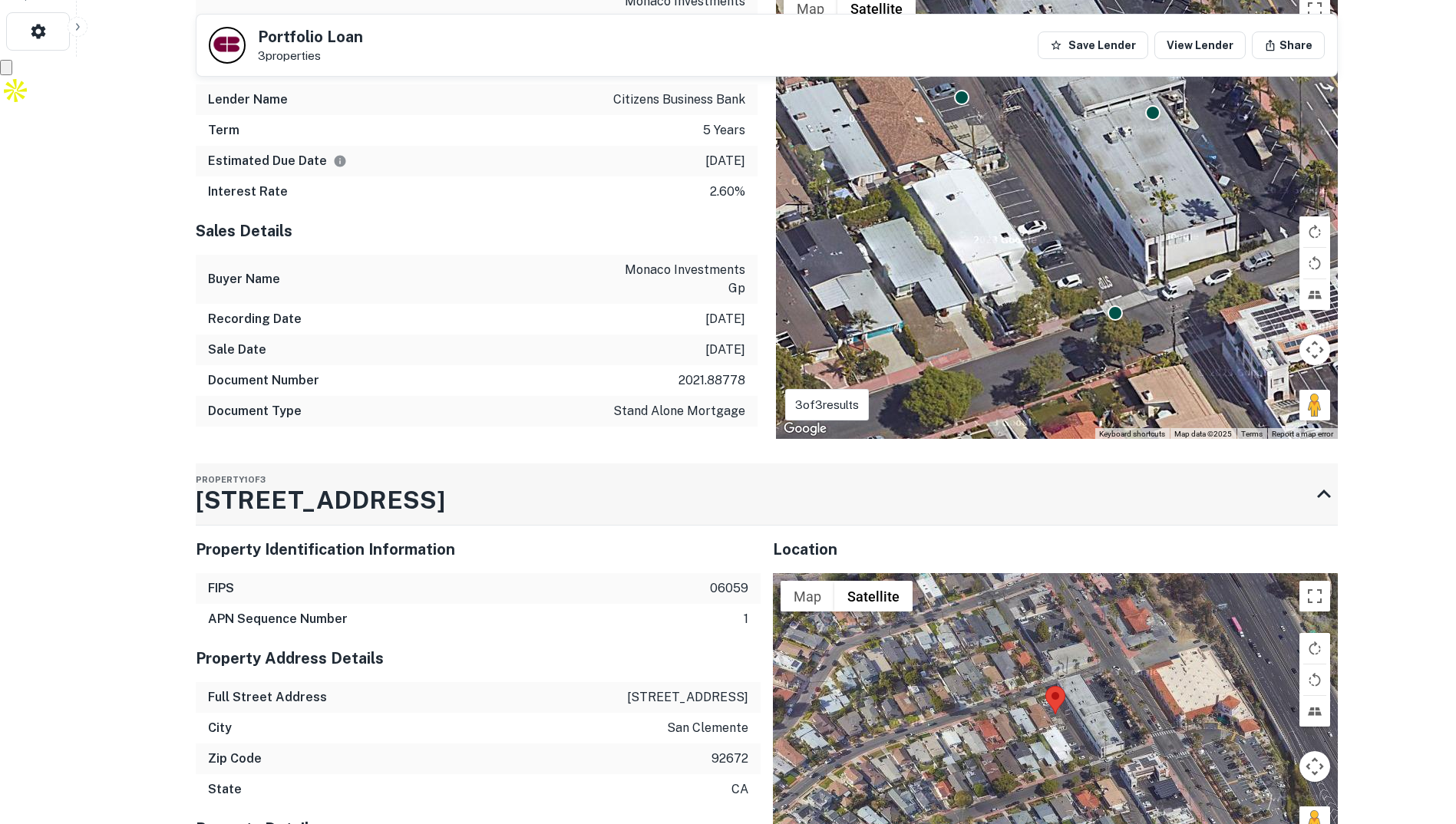
drag, startPoint x: 449, startPoint y: 458, endPoint x: 208, endPoint y: 465, distance: 241.1
click at [208, 465] on div "Property 1 of [GEOGRAPHIC_DATA][STREET_ADDRESS]" at bounding box center [752, 494] width 1114 height 62
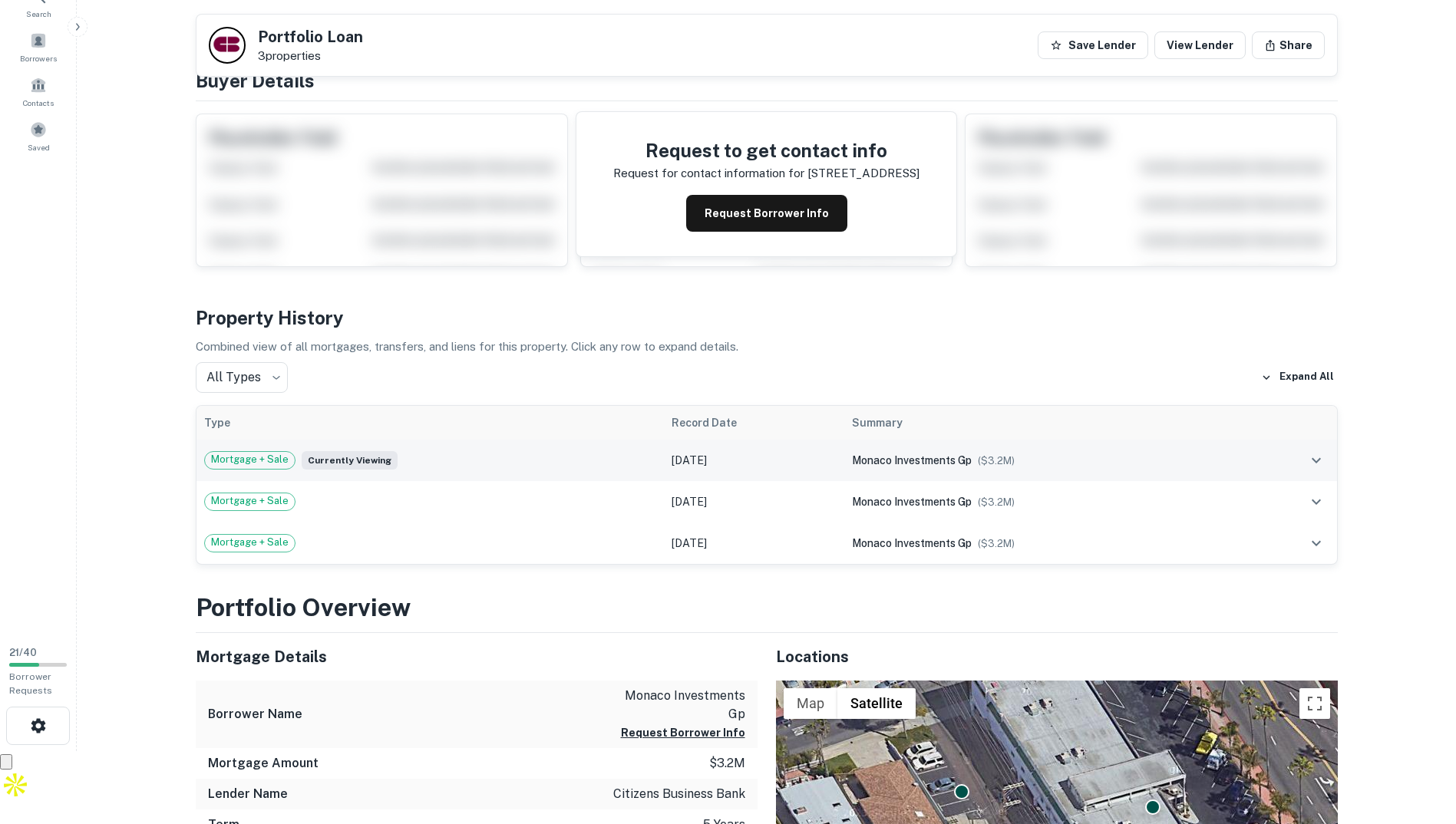
scroll to position [0, 0]
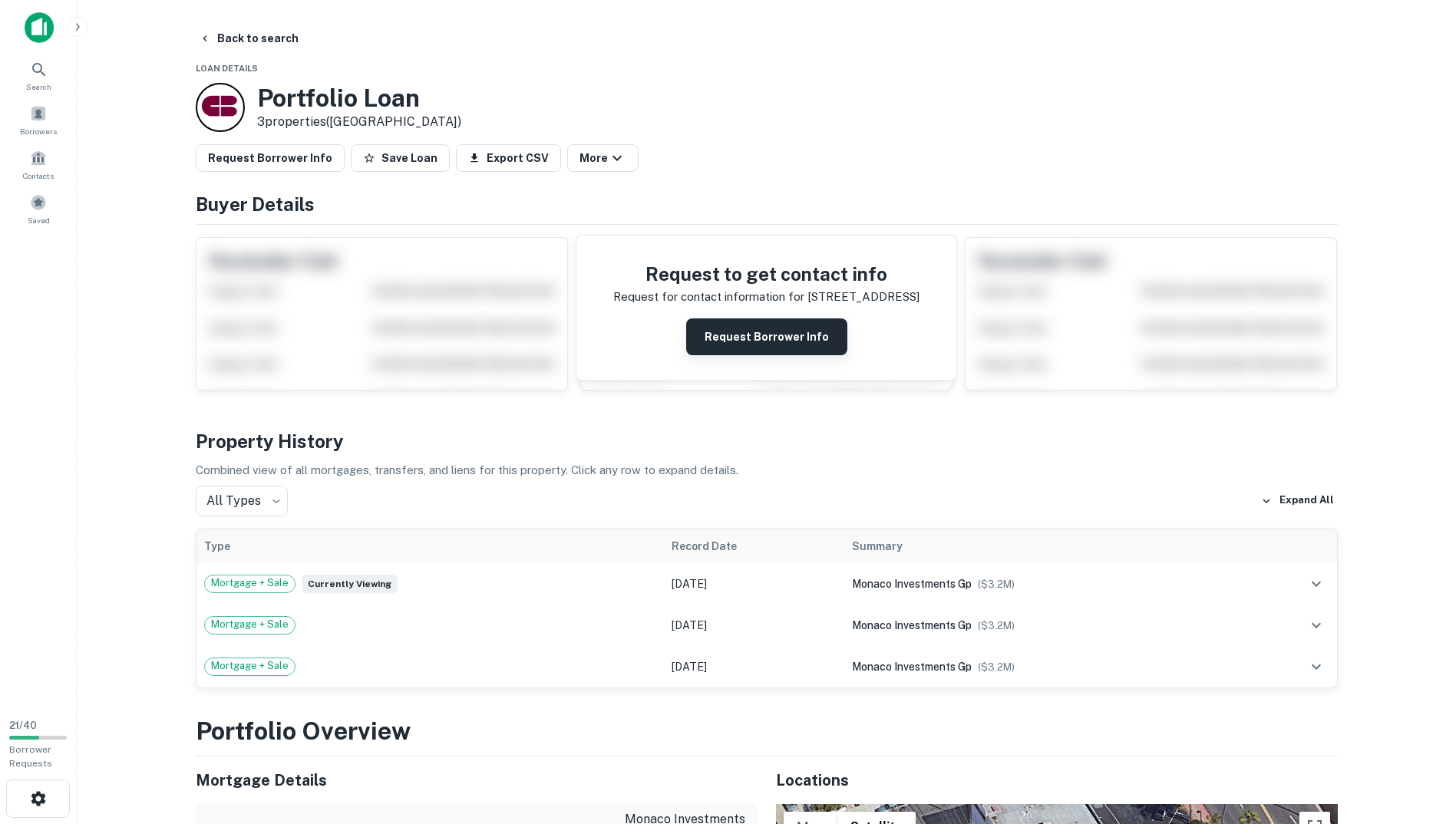
click at [726, 332] on button "Request Borrower Info" at bounding box center [766, 337] width 161 height 37
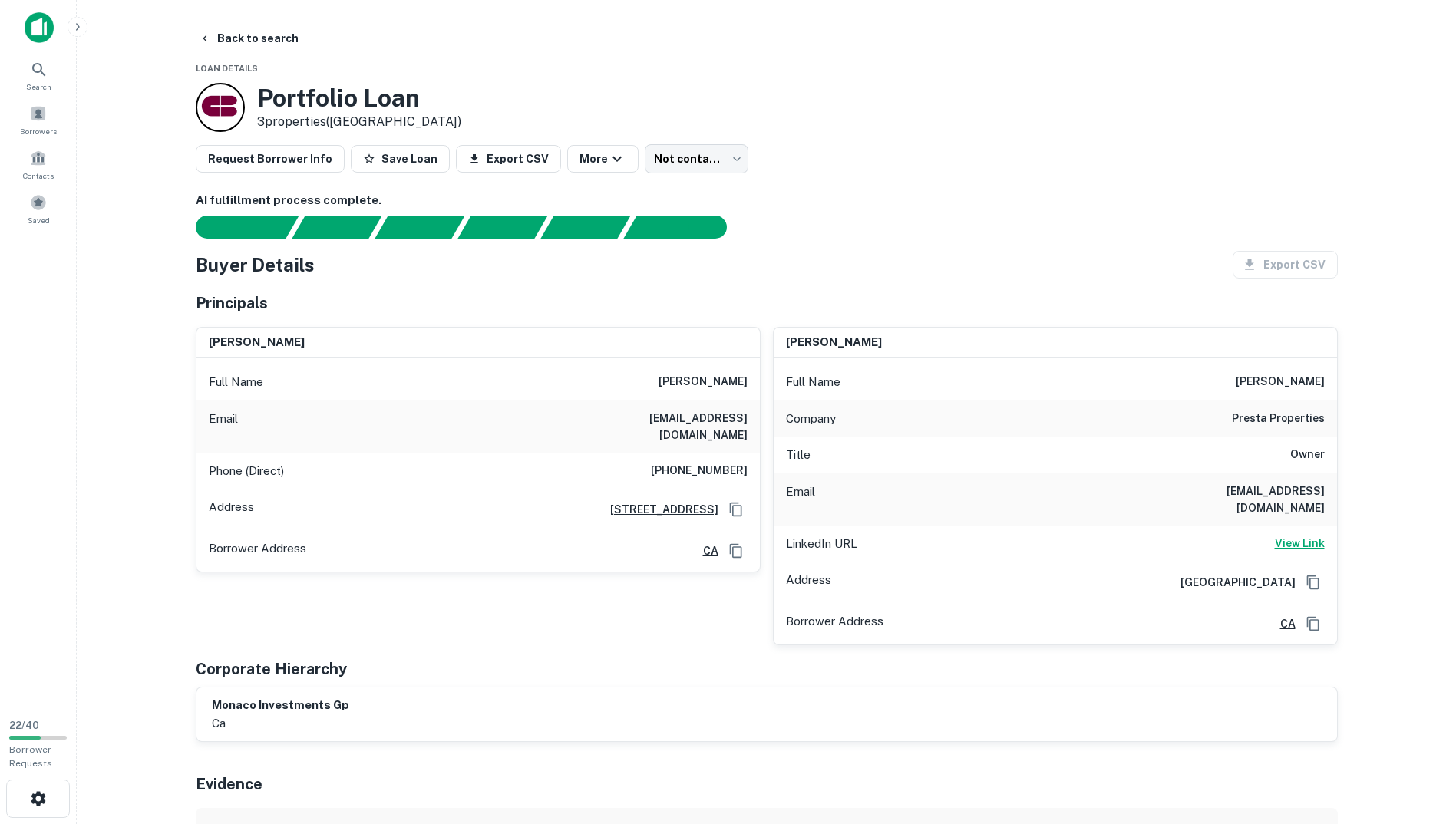
click at [1316, 535] on h6 "View Link" at bounding box center [1299, 543] width 50 height 17
